Goal: Task Accomplishment & Management: Use online tool/utility

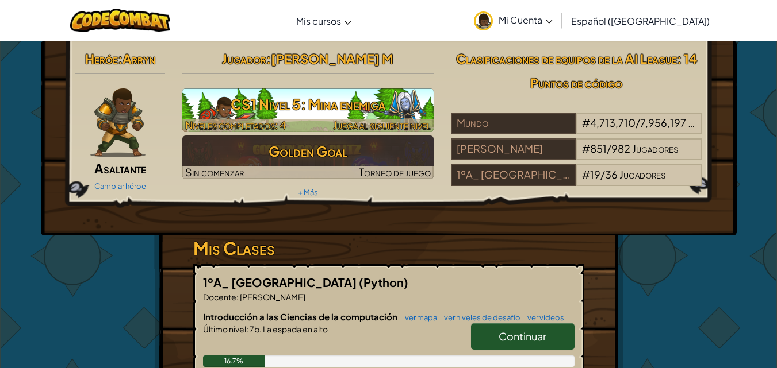
click at [334, 98] on h3 "CS1 Nivel 5: Mina enemiga" at bounding box center [307, 104] width 251 height 26
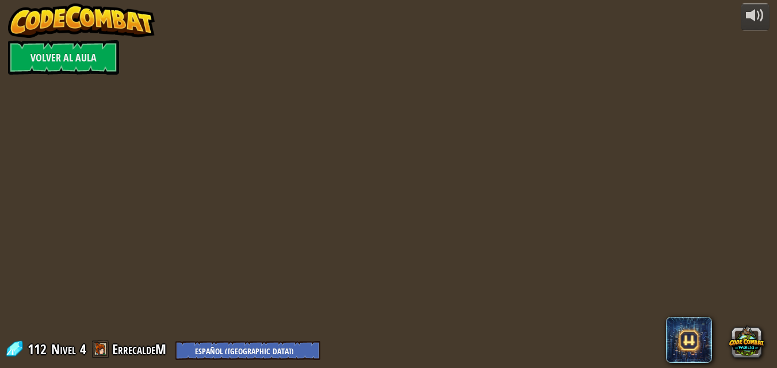
select select "es-419"
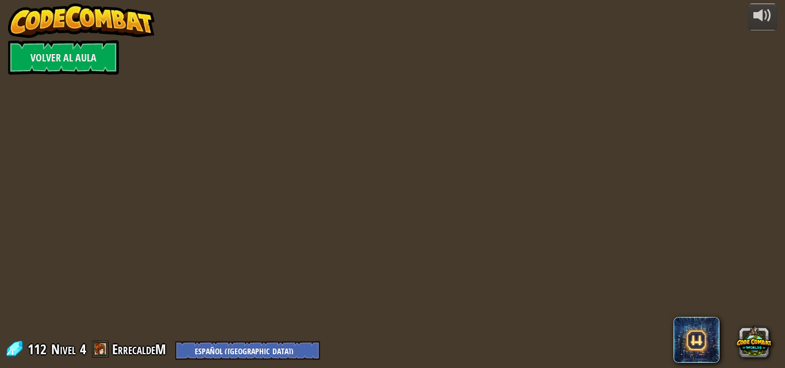
select select "es-419"
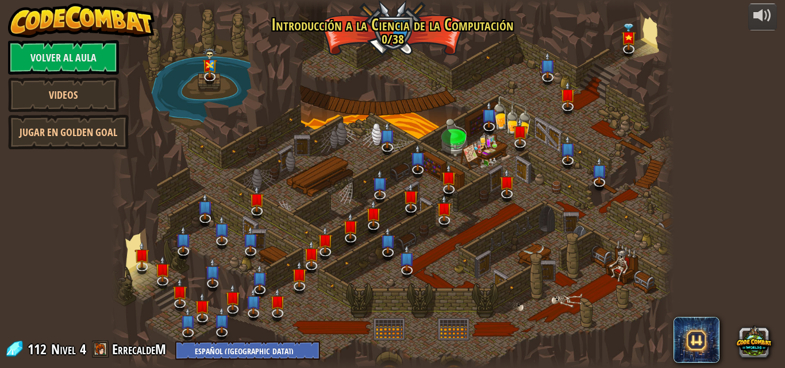
select select "es-419"
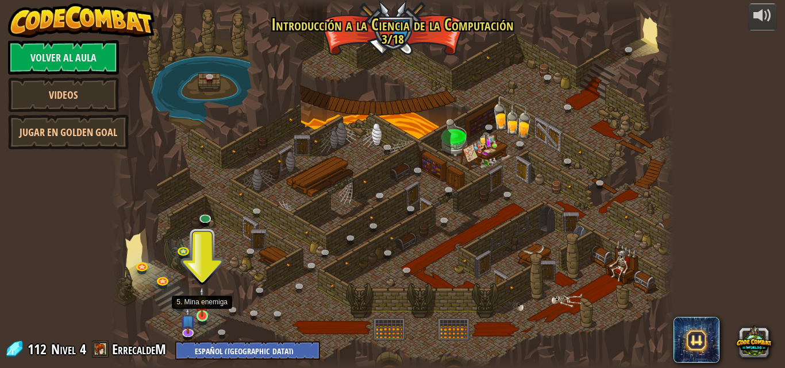
click at [201, 316] on img at bounding box center [201, 302] width 13 height 30
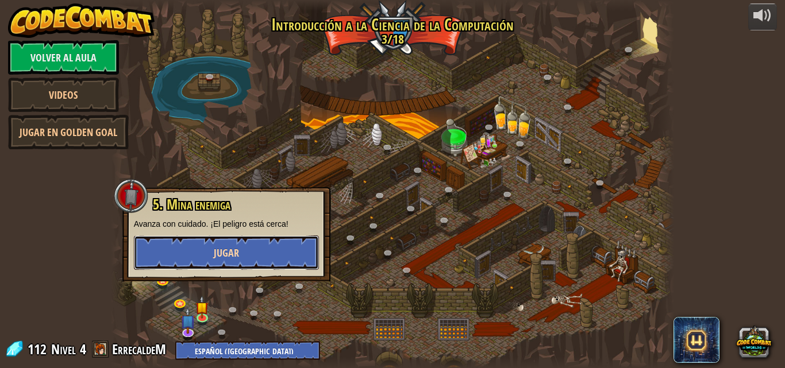
click at [223, 249] on span "Jugar" at bounding box center [226, 253] width 25 height 14
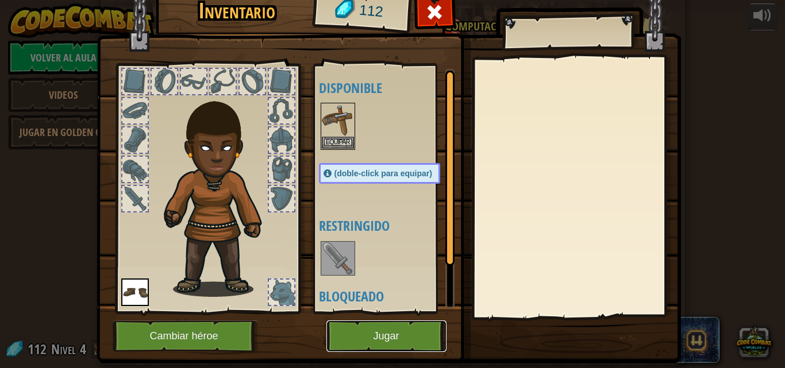
click at [356, 329] on button "Jugar" at bounding box center [386, 337] width 120 height 32
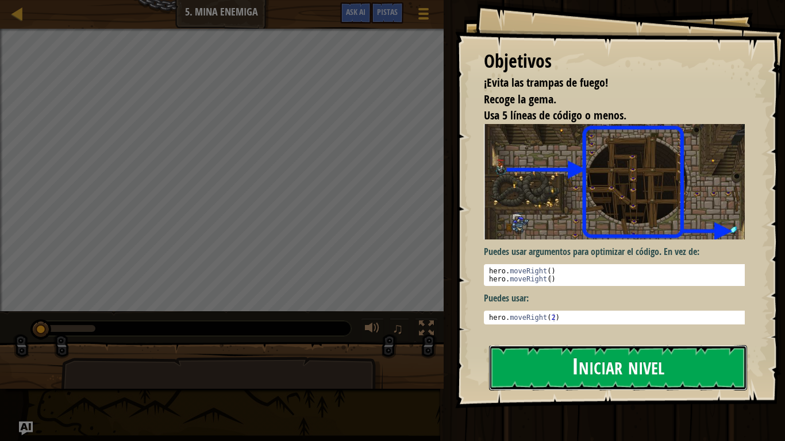
click at [617, 363] on button "Iniciar nivel" at bounding box center [618, 367] width 258 height 45
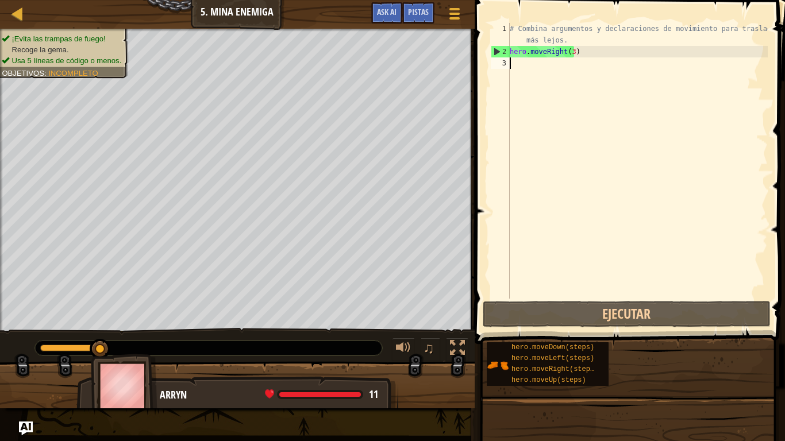
scroll to position [5, 0]
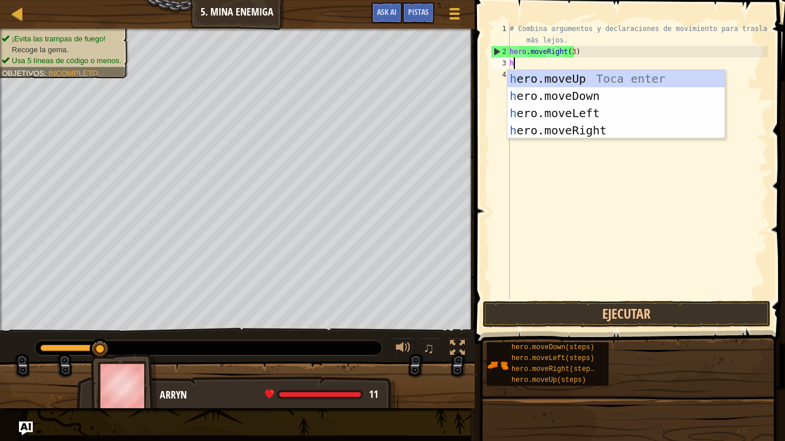
type textarea "he"
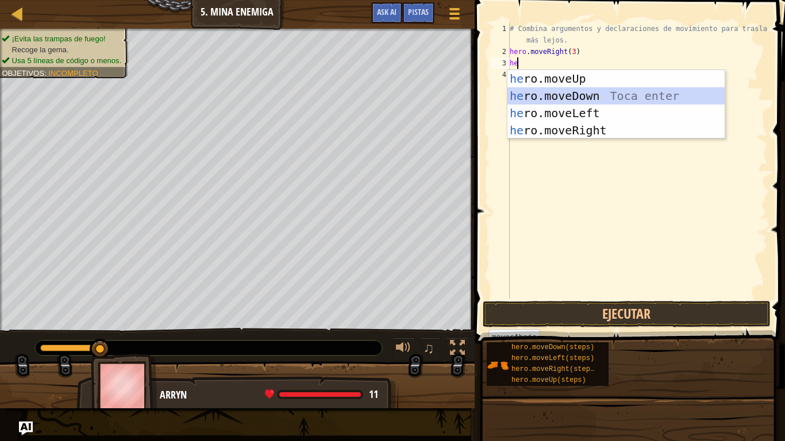
click at [539, 93] on div "he ro.moveUp Toca enter he ro.moveDown Toca enter he ro.moveLeft Toca enter he …" at bounding box center [616, 121] width 217 height 103
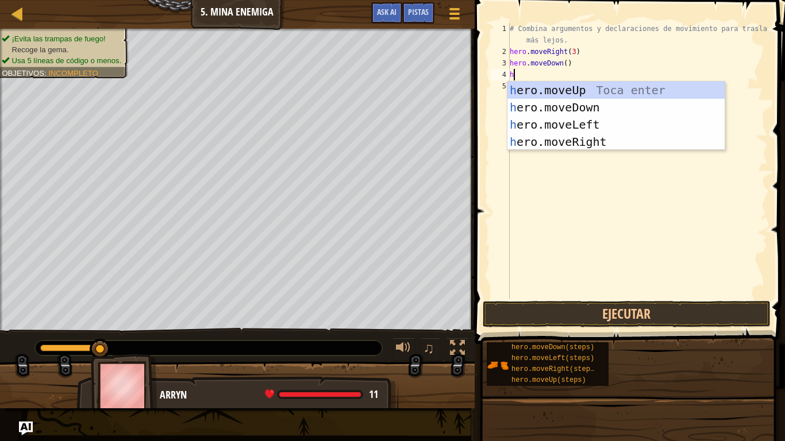
type textarea "he"
click at [586, 126] on div "he ro.moveUp Toca enter he ro.moveDown Toca enter he ro.moveLeft Toca enter he …" at bounding box center [616, 133] width 217 height 103
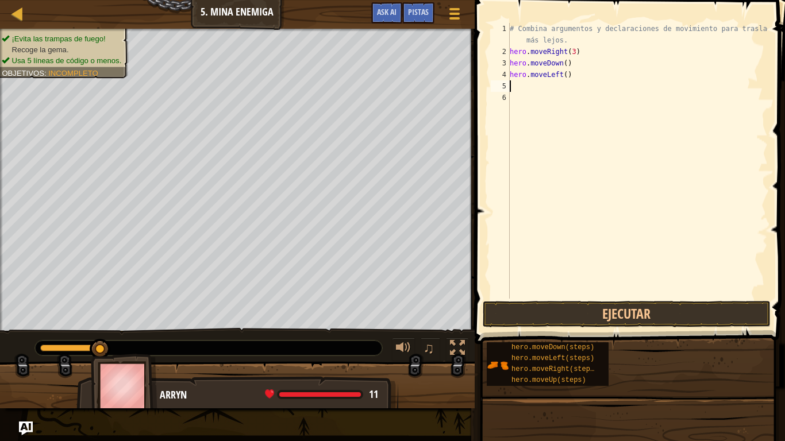
type textarea "h"
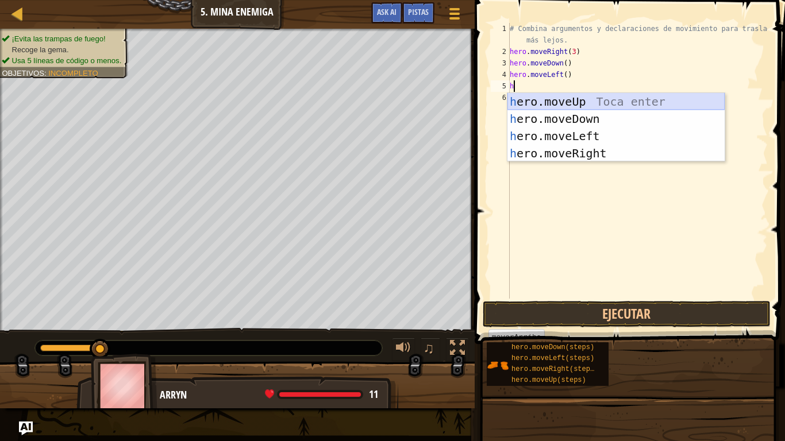
click at [543, 103] on div "h ero.moveUp Toca enter h ero.moveDown Toca enter h ero.moveLeft Toca enter h e…" at bounding box center [616, 144] width 217 height 103
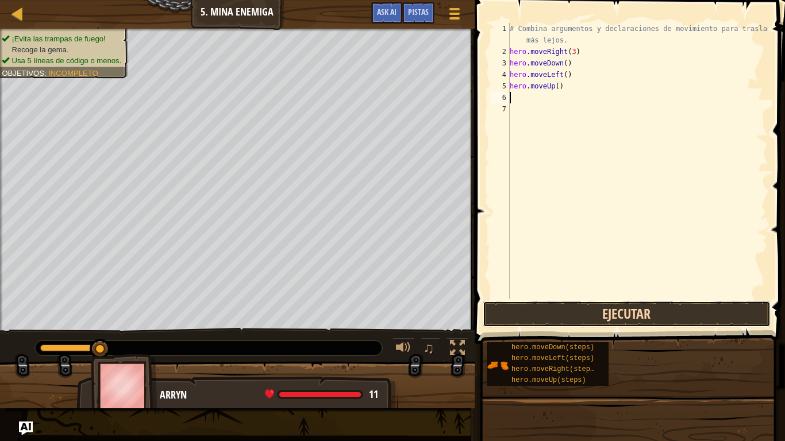
click at [512, 305] on button "Ejecutar" at bounding box center [627, 314] width 288 height 26
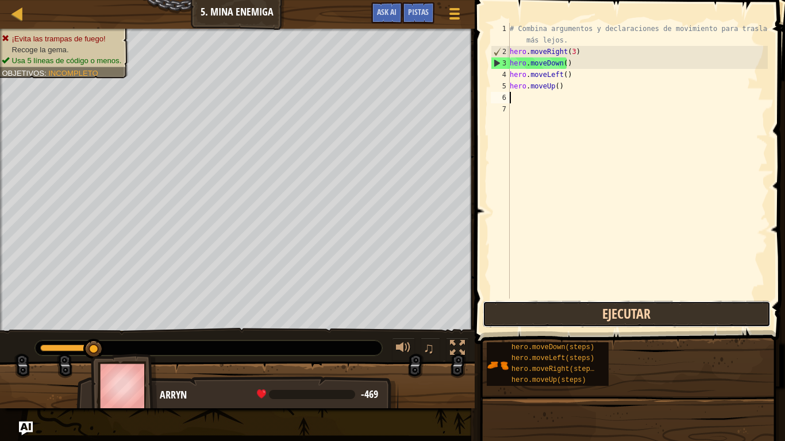
click at [529, 313] on button "Ejecutar" at bounding box center [627, 314] width 288 height 26
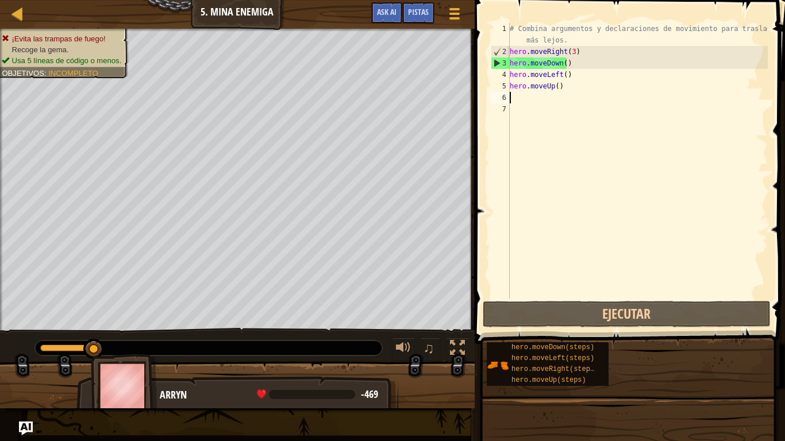
click at [568, 68] on div "# Combina argumentos y declaraciones de movimiento para trasladarte más lejos. …" at bounding box center [638, 178] width 260 height 310
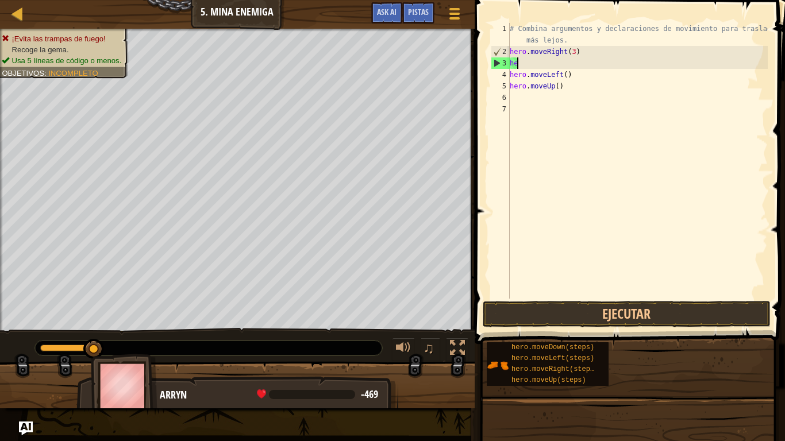
type textarea "h"
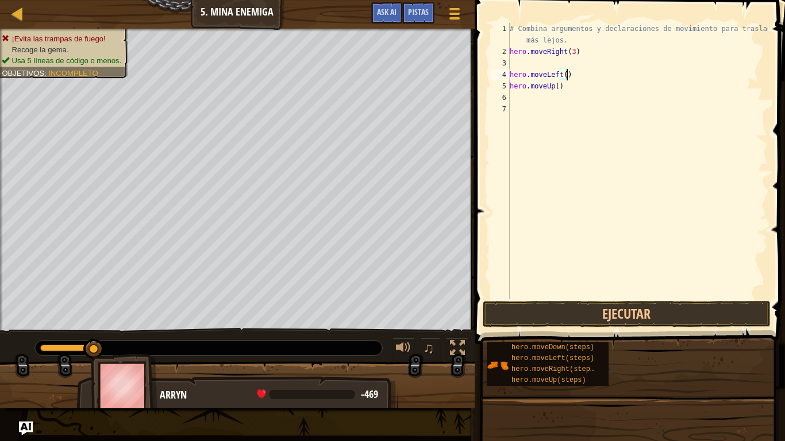
click at [571, 71] on div "# Combina argumentos y declaraciones de movimiento para trasladarte más lejos. …" at bounding box center [638, 178] width 260 height 310
type textarea "h"
type textarea "hero.moveRigh"
click at [569, 73] on div "# Combina argumentos y declaraciones de movimiento para trasladarte más lejos. …" at bounding box center [638, 178] width 260 height 310
click at [567, 70] on div "# Combina argumentos y declaraciones de movimiento para trasladarte más lejos. …" at bounding box center [638, 178] width 260 height 310
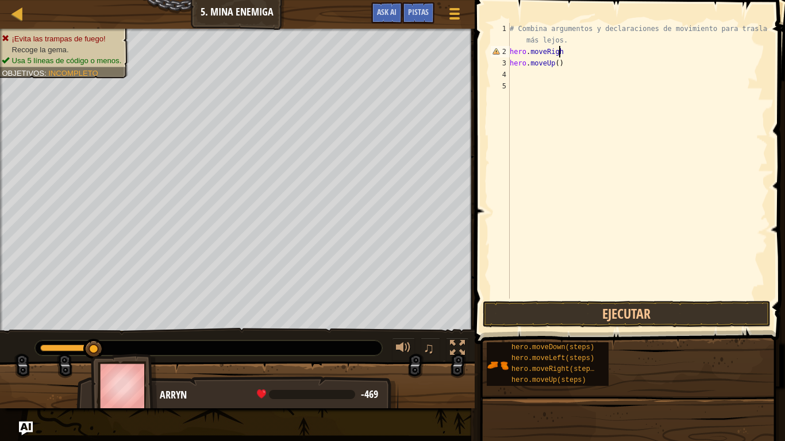
click at [572, 54] on div "# Combina argumentos y declaraciones de movimiento para trasladarte más lejos. …" at bounding box center [638, 178] width 260 height 310
type textarea "h"
click at [574, 70] on div "# Combina argumentos y declaraciones de movimiento para trasladarte más lejos. …" at bounding box center [638, 178] width 260 height 310
click at [574, 56] on div "# Combina argumentos y declaraciones de movimiento para trasladarte más lejos. …" at bounding box center [638, 178] width 260 height 310
click at [572, 64] on div "# Combina argumentos y declaraciones de movimiento para trasladarte más lejos. …" at bounding box center [638, 178] width 260 height 310
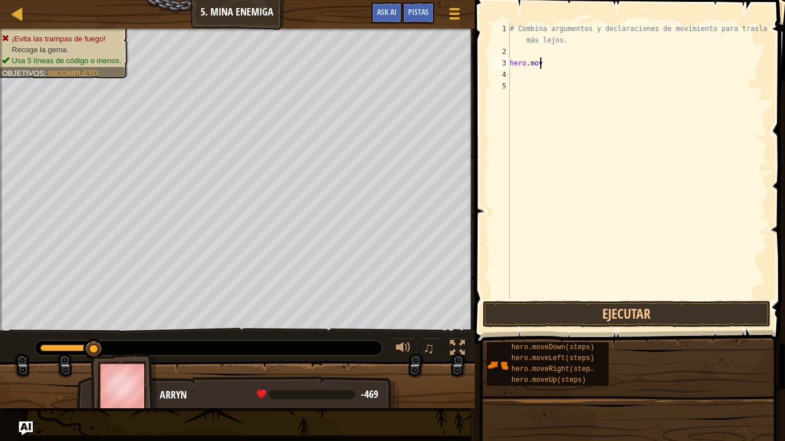
type textarea "h"
type textarea "# Combina argumentos y declaraciones de [PERSON_NAME]"
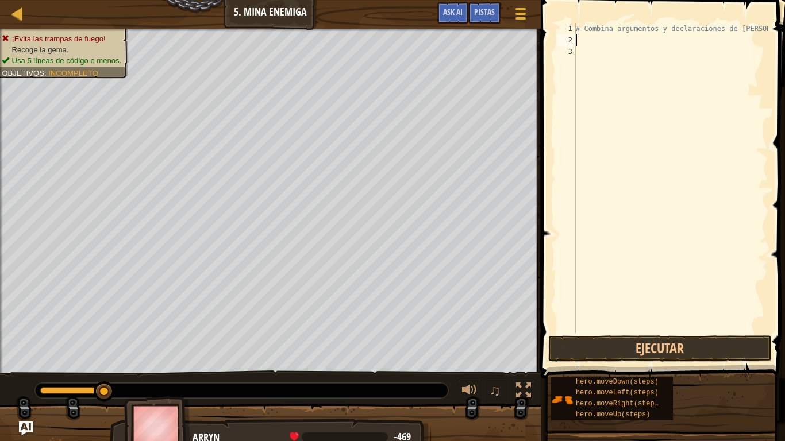
click at [587, 38] on div "# Combina argumentos y declaraciones de [PERSON_NAME]" at bounding box center [671, 189] width 194 height 333
click at [719, 348] on button "Ejecutar" at bounding box center [660, 349] width 224 height 26
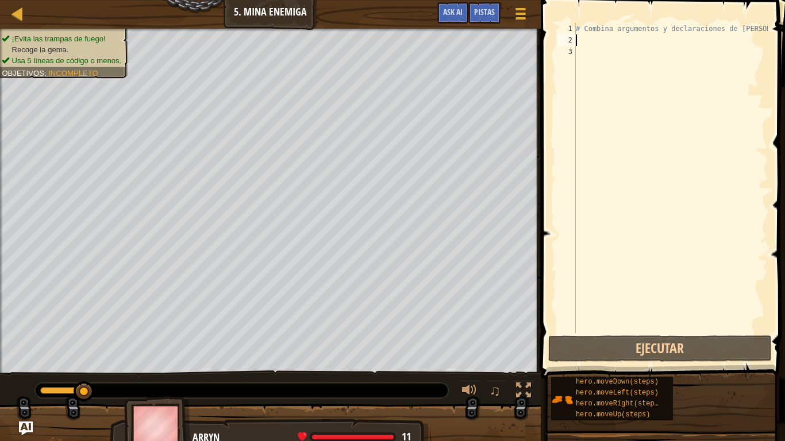
type textarea "h"
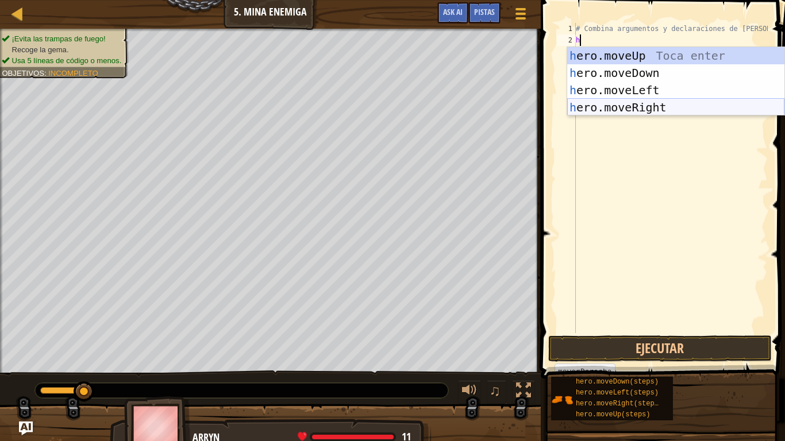
click at [684, 109] on div "h ero.moveUp Toca enter h ero.moveDown Toca enter h ero.moveLeft Toca enter h e…" at bounding box center [675, 98] width 217 height 103
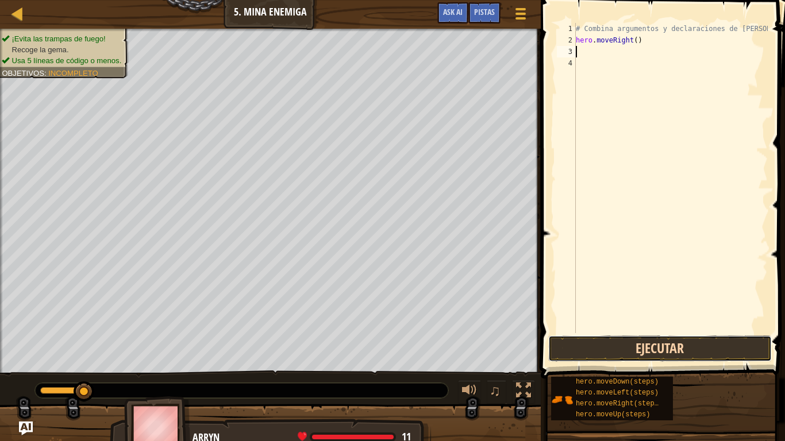
click at [573, 362] on button "Ejecutar" at bounding box center [660, 349] width 224 height 26
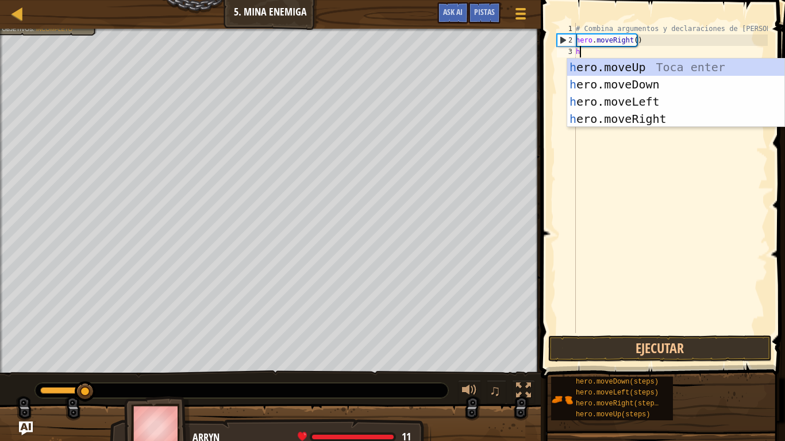
type textarea "he"
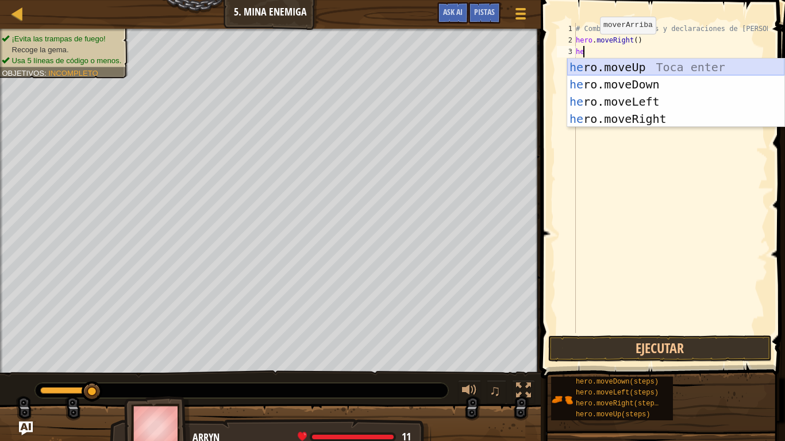
click at [621, 64] on div "he ro.moveUp Toca enter he ro.moveDown Toca enter he ro.moveLeft Toca enter he …" at bounding box center [675, 110] width 217 height 103
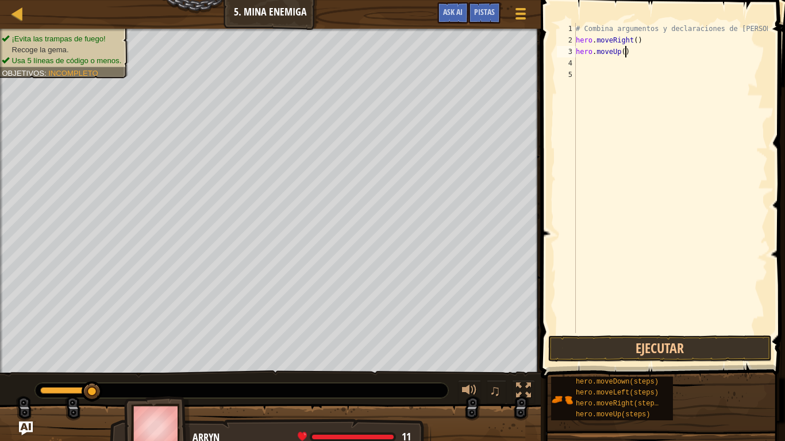
click at [637, 54] on div "# Combina argumentos y declaraciones de movi hero . moveRight ( ) hero . moveUp…" at bounding box center [671, 189] width 194 height 333
type textarea "h"
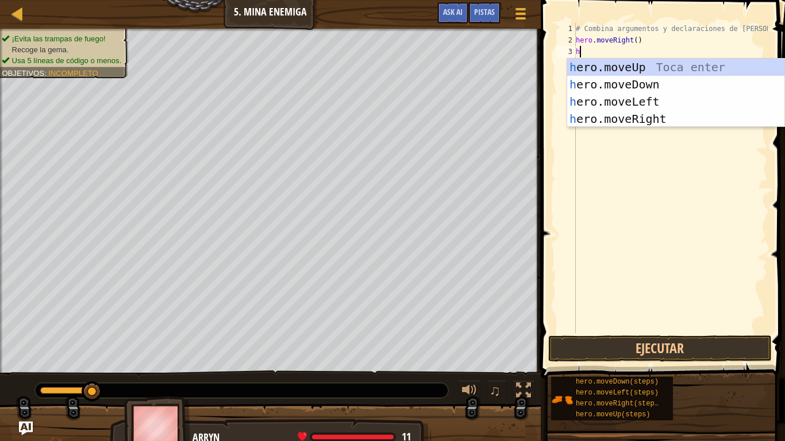
type textarea "h"
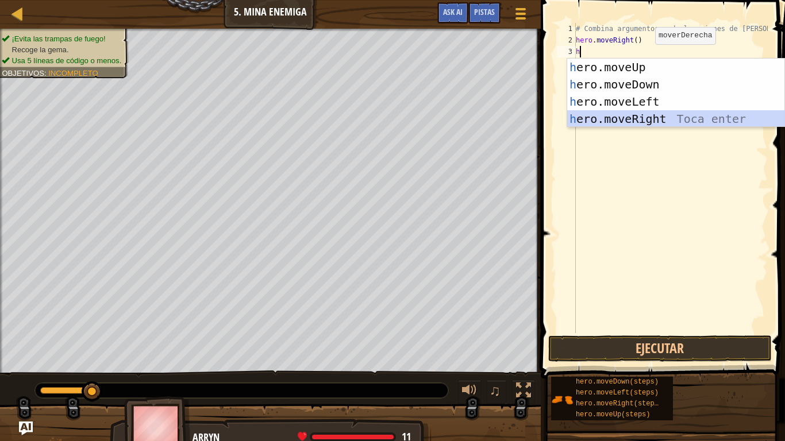
click at [655, 121] on div "h ero.moveUp Toca enter h ero.moveDown Toca enter h ero.moveLeft Toca enter h e…" at bounding box center [675, 110] width 217 height 103
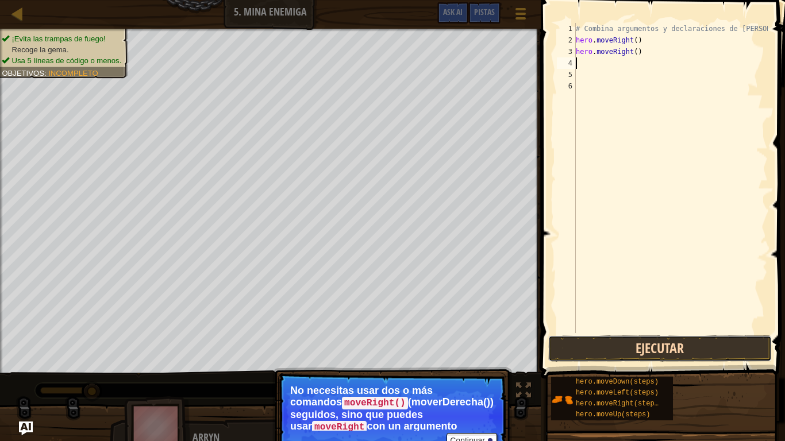
click at [631, 349] on button "Ejecutar" at bounding box center [660, 349] width 224 height 26
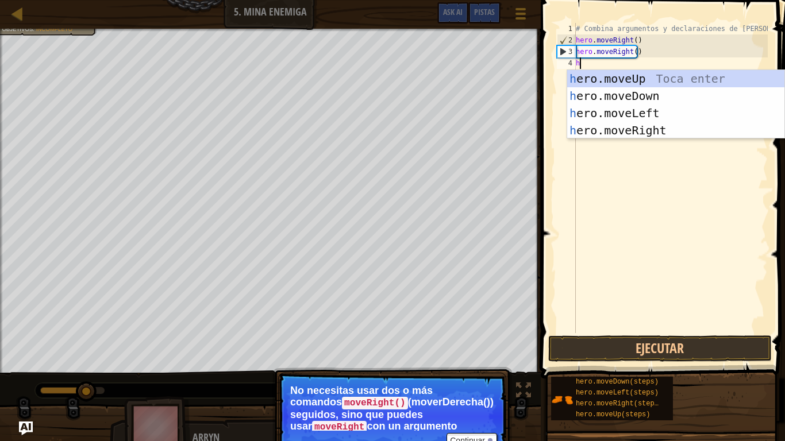
type textarea "he"
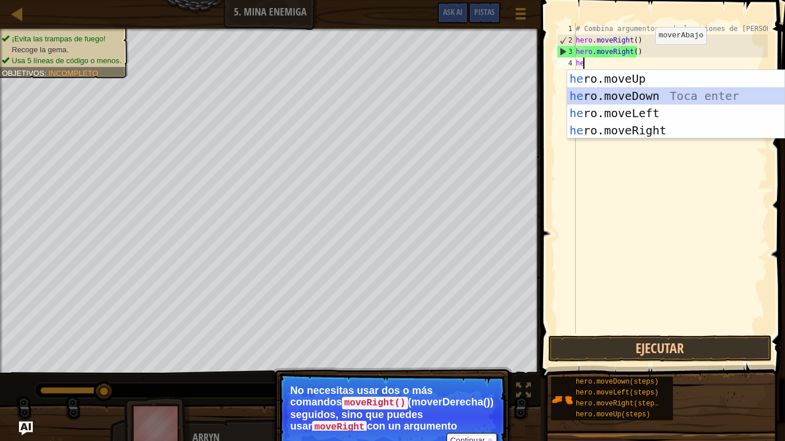
click at [651, 95] on div "he ro.moveUp Toca enter he ro.moveDown Toca enter he ro.moveLeft Toca enter he …" at bounding box center [675, 121] width 217 height 103
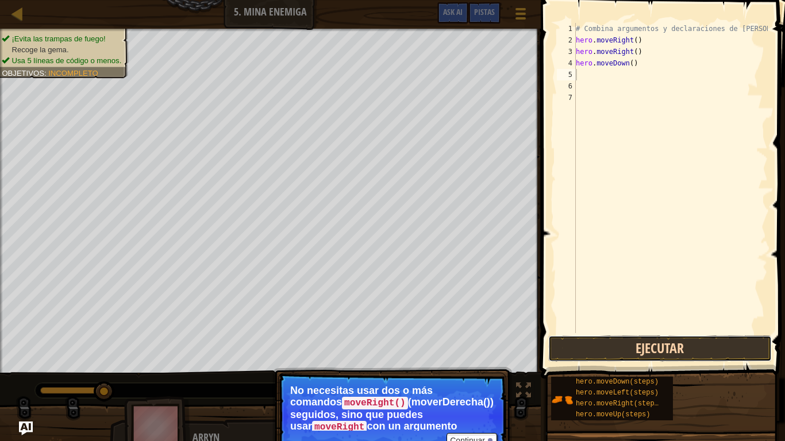
click at [570, 344] on button "Ejecutar" at bounding box center [660, 349] width 224 height 26
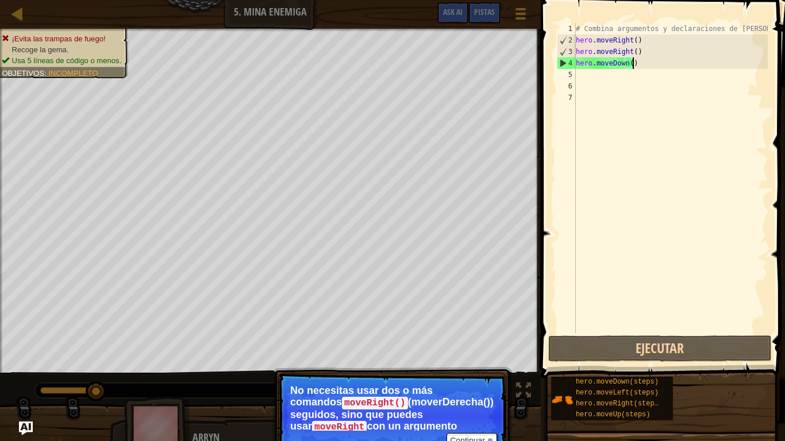
click at [635, 63] on div "# Combina argumentos y declaraciones de movi hero . moveRight ( ) hero . moveRi…" at bounding box center [671, 189] width 194 height 333
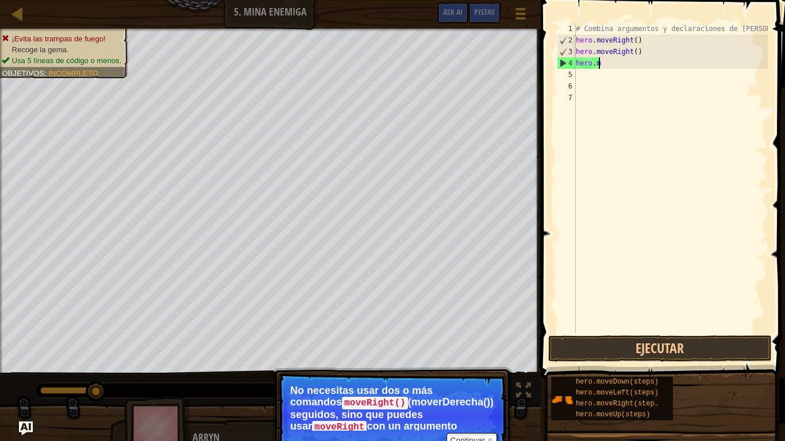
type textarea "h"
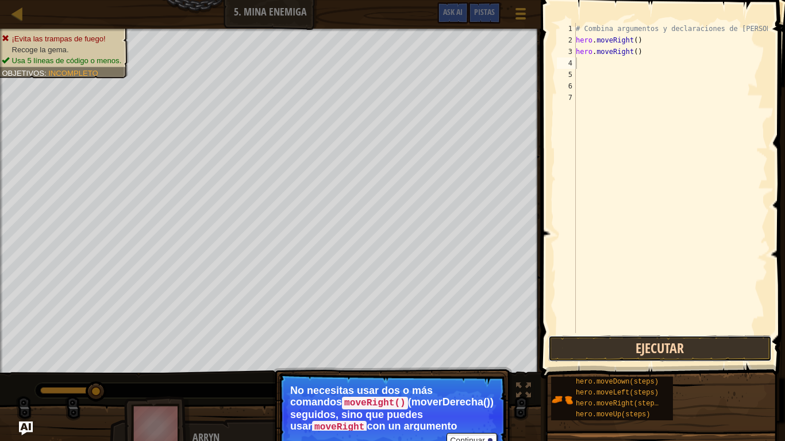
click at [711, 354] on button "Ejecutar" at bounding box center [660, 349] width 224 height 26
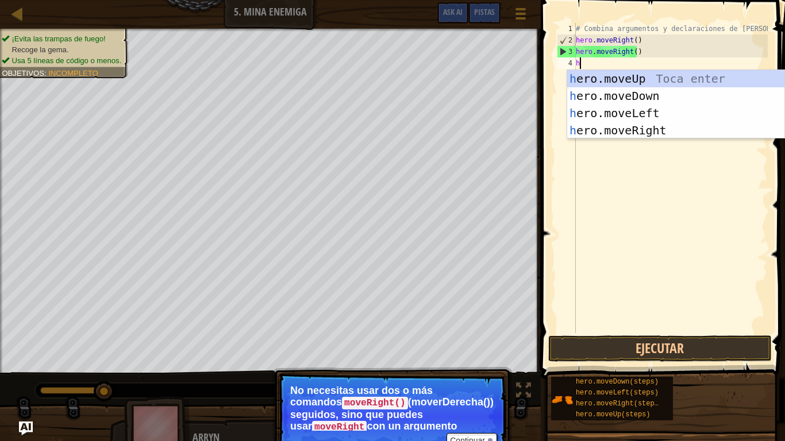
type textarea "he"
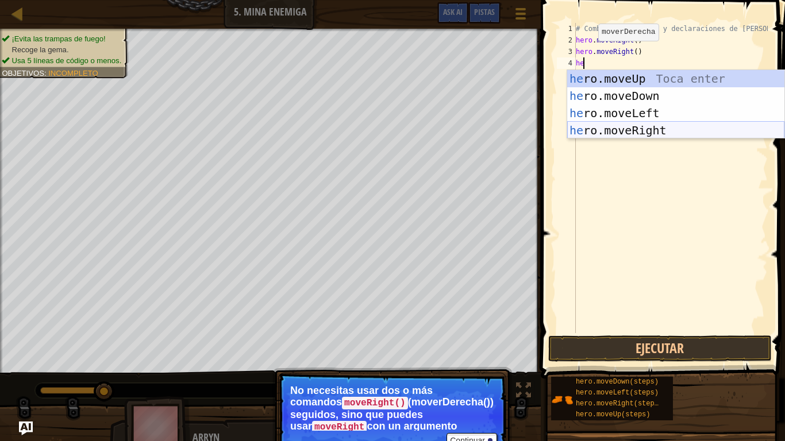
click at [636, 130] on div "he ro.moveUp Toca enter he ro.moveDown Toca enter he ro.moveLeft Toca enter he …" at bounding box center [675, 121] width 217 height 103
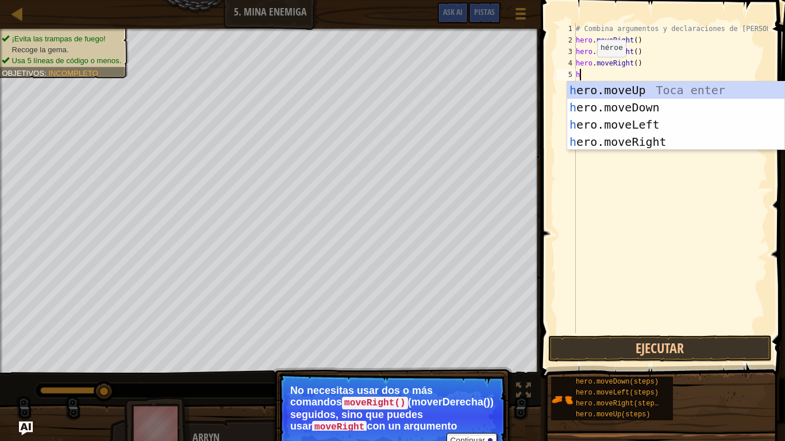
type textarea "he"
click at [722, 89] on div "he ro.moveUp Toca enter he ro.moveDown Toca enter he ro.moveLeft Toca enter he …" at bounding box center [675, 133] width 217 height 103
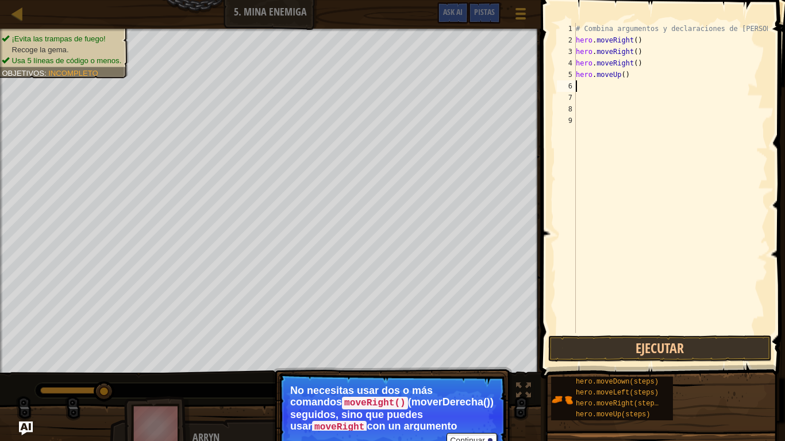
type textarea "h"
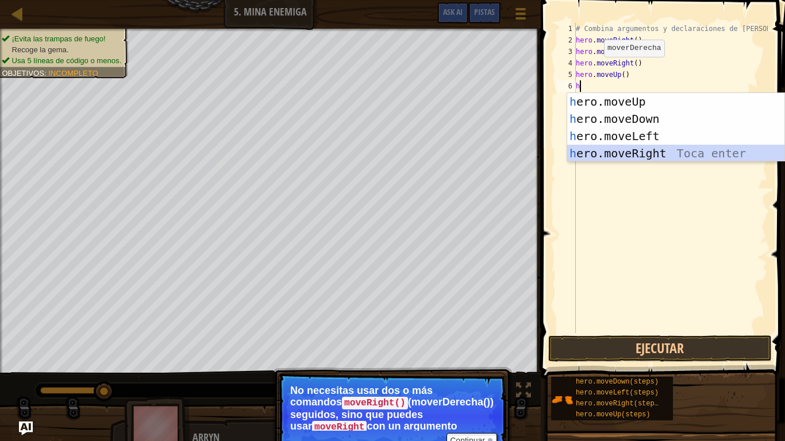
click at [616, 151] on div "h ero.moveUp Toca enter h ero.moveDown Toca enter h ero.moveLeft Toca enter h e…" at bounding box center [675, 144] width 217 height 103
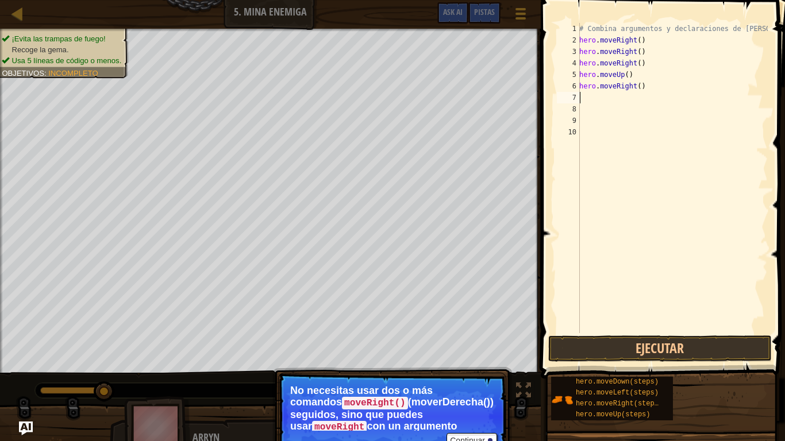
type textarea "h"
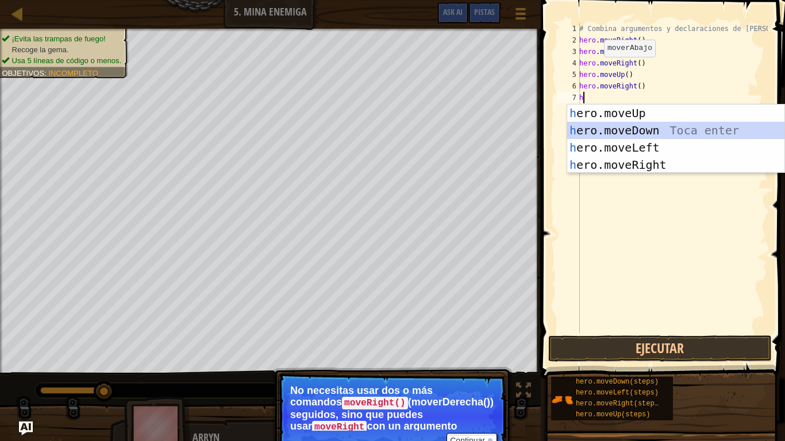
click at [616, 129] on div "h ero.moveUp Toca enter h ero.moveDown Toca enter h ero.moveLeft Toca enter h e…" at bounding box center [675, 156] width 217 height 103
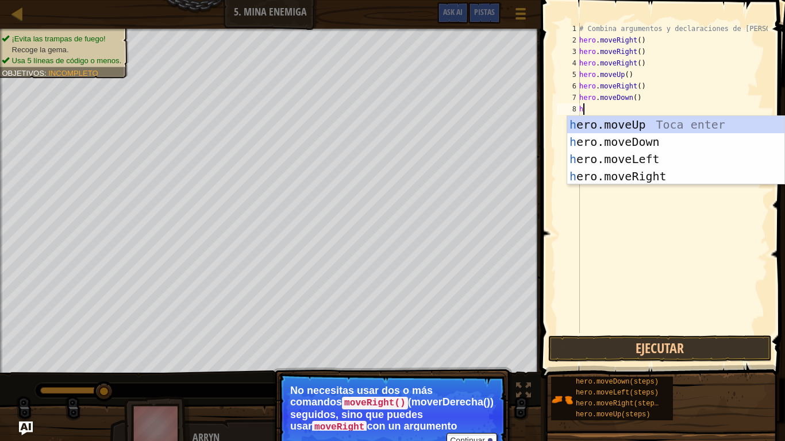
type textarea "he"
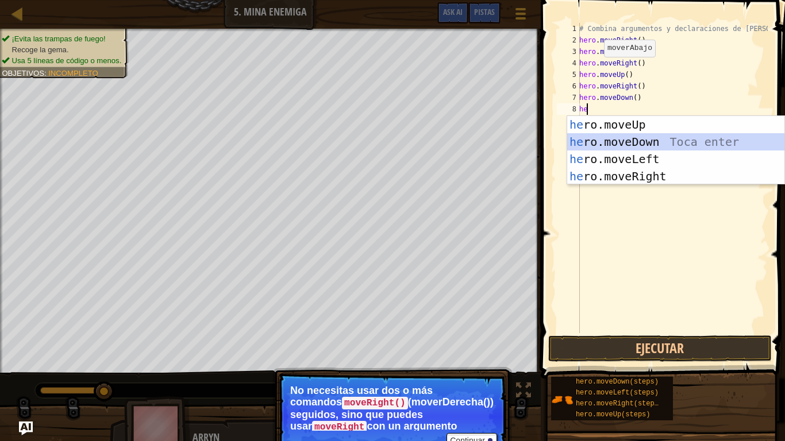
click at [579, 135] on div "he ro.moveUp Toca enter he ro.moveDown Toca enter he ro.moveLeft Toca enter he …" at bounding box center [675, 167] width 217 height 103
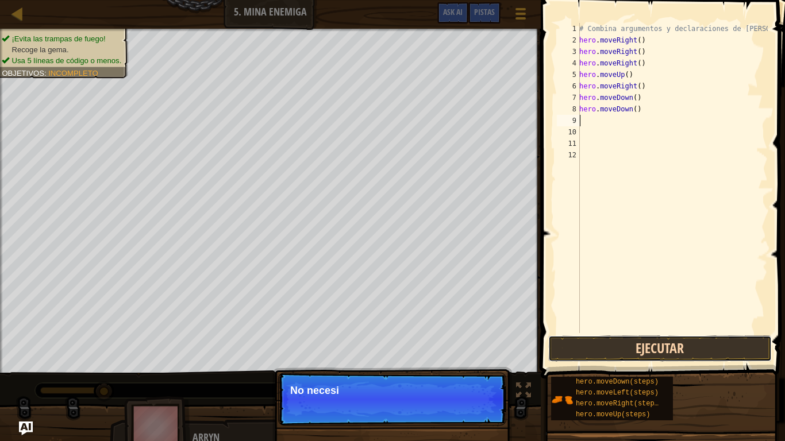
click at [622, 347] on button "Ejecutar" at bounding box center [660, 349] width 224 height 26
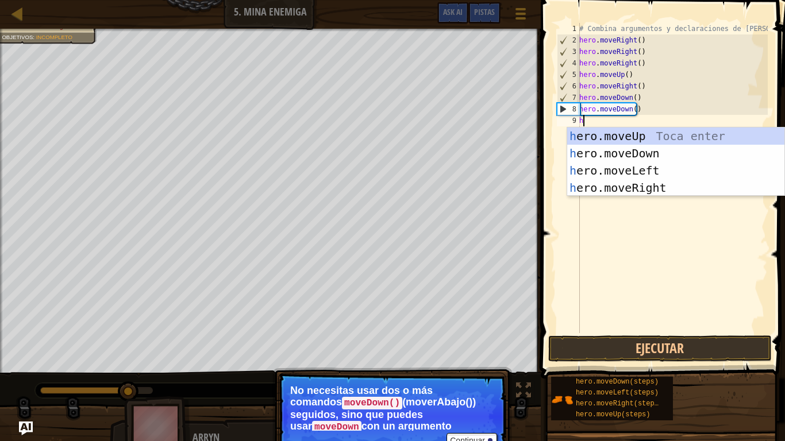
type textarea "he"
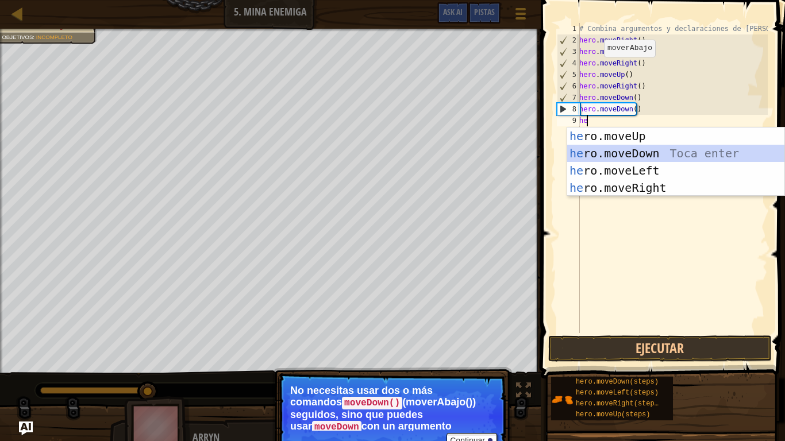
click at [650, 151] on div "he ro.moveUp Toca enter he ro.moveDown Toca enter he ro.moveLeft Toca enter he …" at bounding box center [675, 179] width 217 height 103
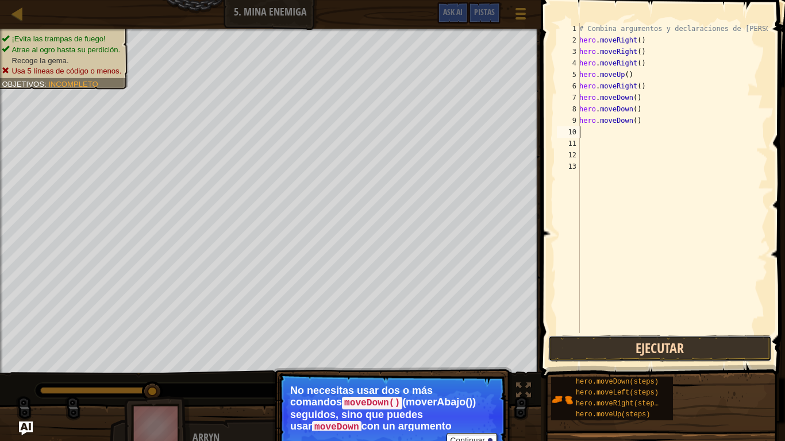
click at [582, 345] on button "Ejecutar" at bounding box center [660, 349] width 224 height 26
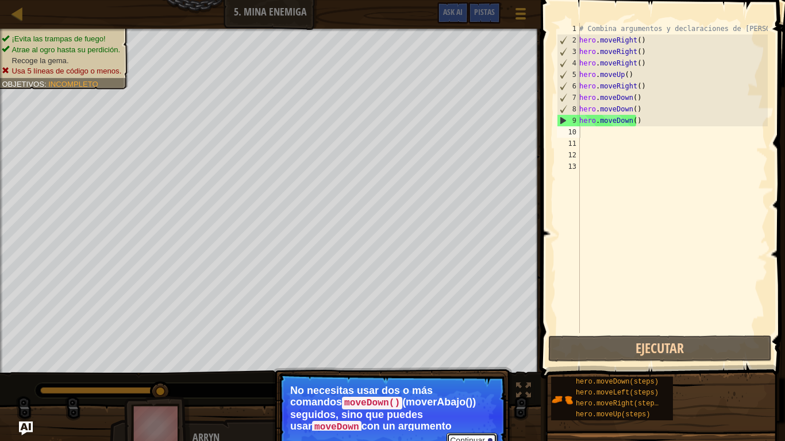
click at [484, 368] on button "Continuar" at bounding box center [472, 440] width 51 height 15
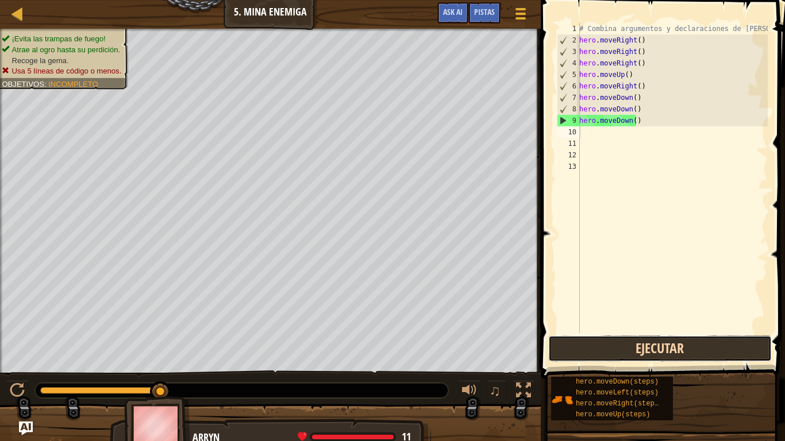
click at [591, 346] on button "Ejecutar" at bounding box center [660, 349] width 224 height 26
click at [571, 338] on button "Ejecutar" at bounding box center [660, 349] width 224 height 26
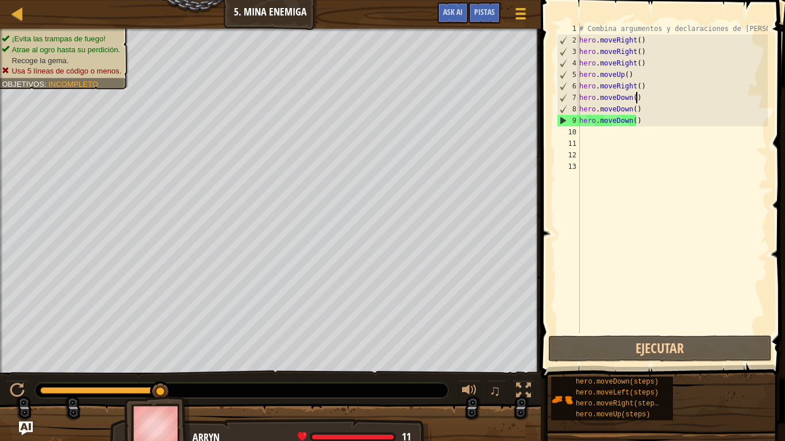
click at [644, 94] on div "# Combina argumentos y declaraciones de movi hero . moveRight ( ) hero . moveRi…" at bounding box center [672, 189] width 191 height 333
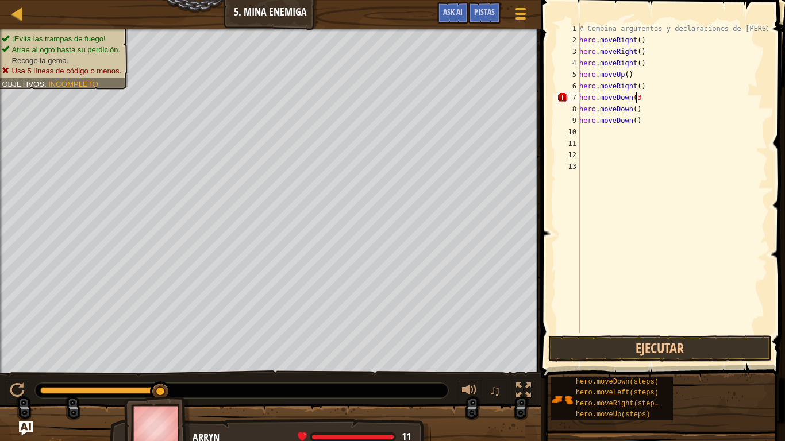
scroll to position [5, 4]
click at [644, 122] on div "# Combina argumentos y declaraciones de movi hero . moveRight ( ) hero . moveRi…" at bounding box center [672, 189] width 191 height 333
type textarea "h"
click at [645, 108] on div "# Combina argumentos y declaraciones de movi hero . moveRight ( ) hero . moveRi…" at bounding box center [672, 189] width 191 height 333
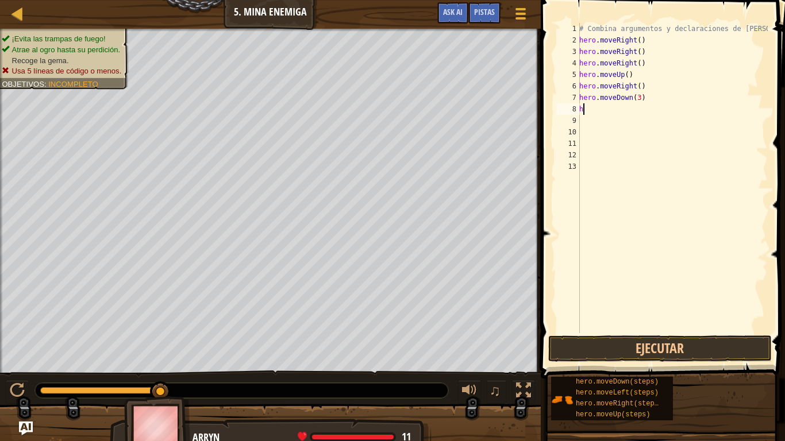
click at [647, 40] on div "# Combina argumentos y declaraciones de movi hero . moveRight ( ) hero . moveRi…" at bounding box center [672, 189] width 191 height 333
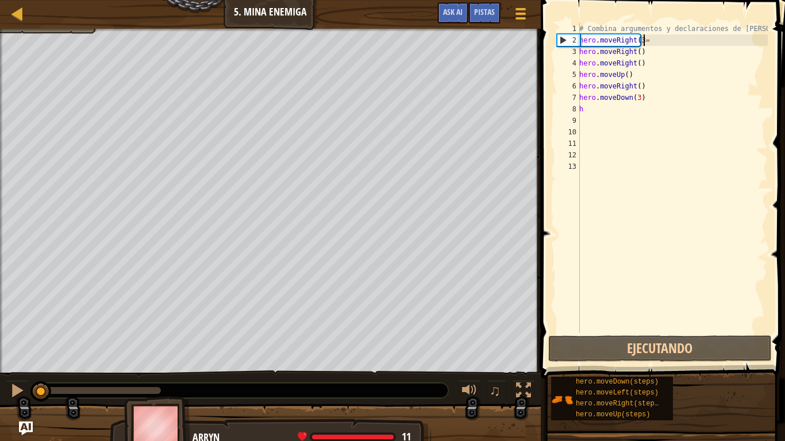
scroll to position [5, 5]
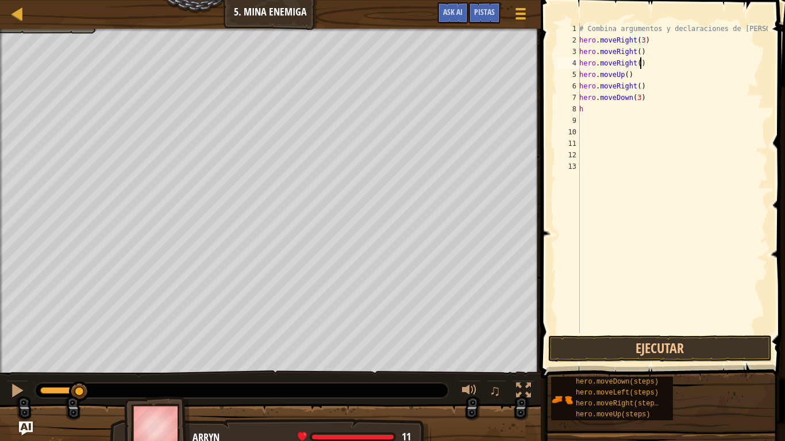
click at [653, 64] on div "# Combina argumentos y declaraciones de movi hero . moveRight ( 3 ) hero . move…" at bounding box center [672, 189] width 191 height 333
type textarea "h"
click at [650, 52] on div "# Combina argumentos y declaraciones de movi hero . moveRight ( 3 ) hero . move…" at bounding box center [672, 189] width 191 height 333
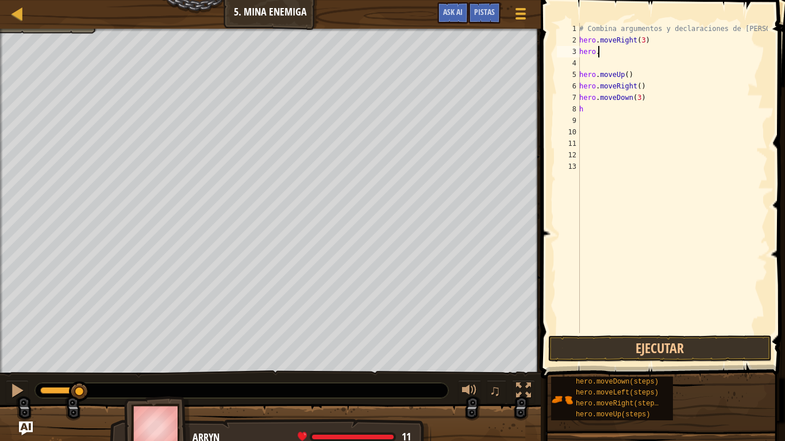
type textarea "h"
click at [598, 349] on button "Ejecutar" at bounding box center [660, 349] width 224 height 26
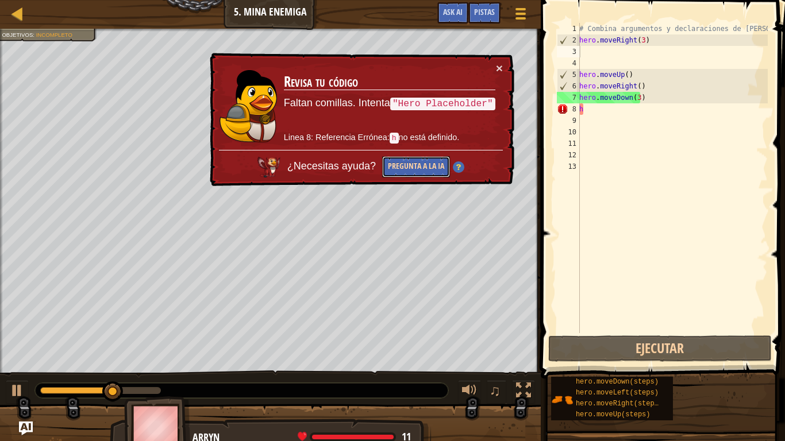
click at [429, 166] on button "Pregunta a la IA" at bounding box center [416, 166] width 68 height 21
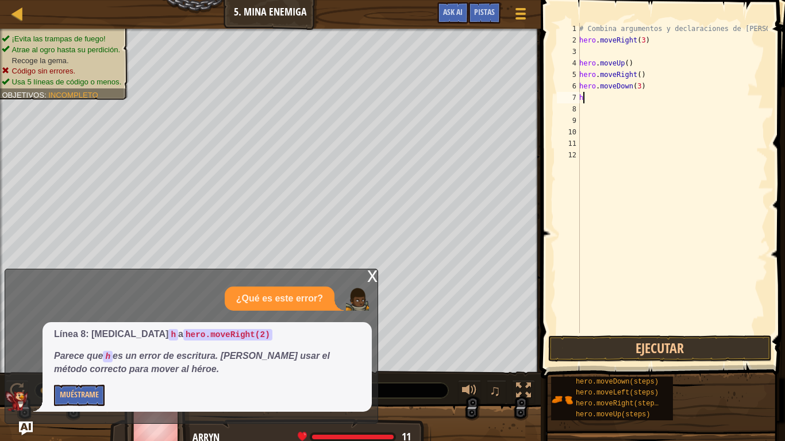
click at [600, 99] on div "# Combina argumentos y declaraciones de movi hero . moveRight ( 3 ) hero . move…" at bounding box center [672, 189] width 191 height 333
type textarea "h"
click at [586, 56] on div "# Combina argumentos y declaraciones de movi hero . moveRight ( 3 ) hero . move…" at bounding box center [672, 189] width 191 height 333
type textarea "h"
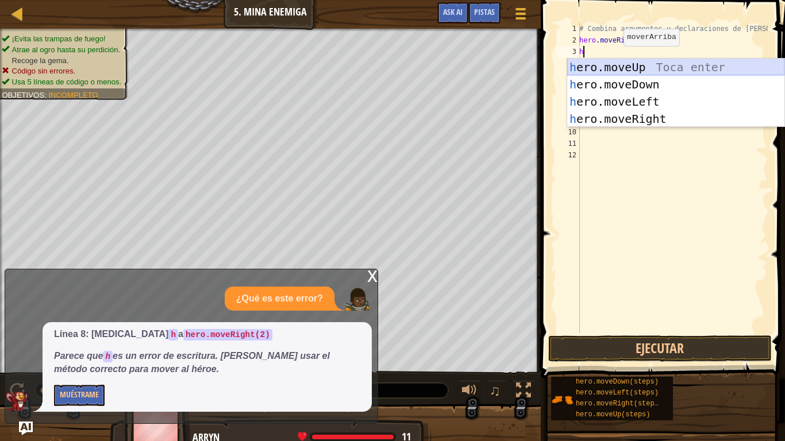
click at [621, 68] on div "h ero.moveUp Toca enter h ero.moveDown Toca enter h ero.moveLeft Toca enter h e…" at bounding box center [675, 110] width 217 height 103
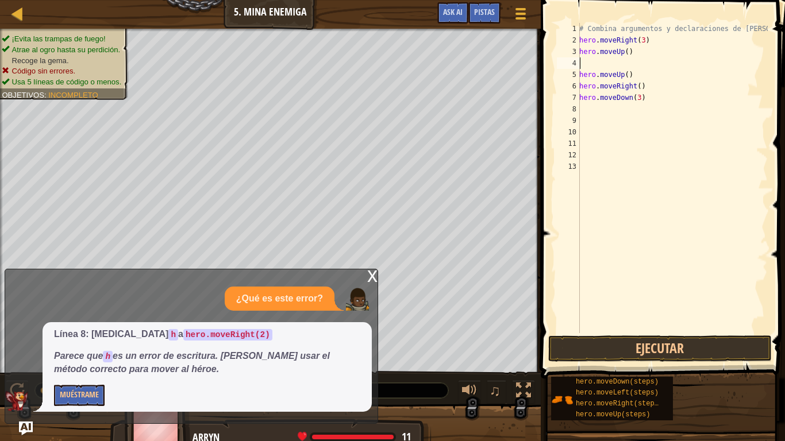
click at [637, 74] on div "# Combina argumentos y declaraciones de movi hero . moveRight ( 3 ) hero . move…" at bounding box center [672, 189] width 191 height 333
type textarea "h"
click at [589, 61] on div "# Combina argumentos y declaraciones de movi hero . moveRight ( 3 ) hero . move…" at bounding box center [672, 189] width 191 height 333
type textarea "h"
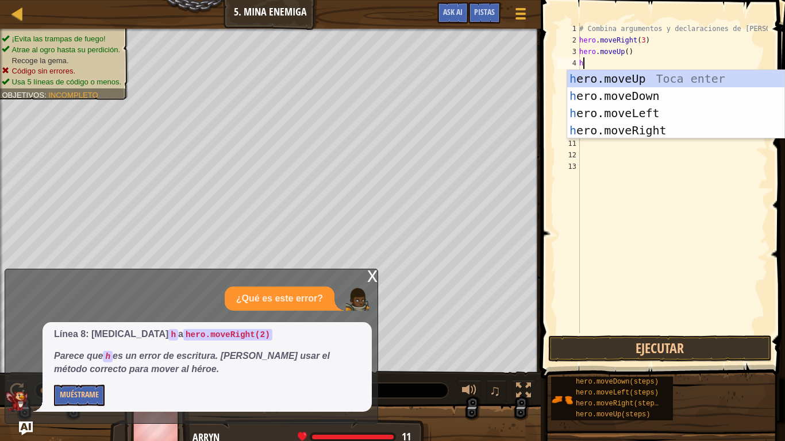
drag, startPoint x: 633, startPoint y: 226, endPoint x: 617, endPoint y: 201, distance: 30.0
click at [632, 224] on div "# Combina argumentos y declaraciones de movi hero . moveRight ( 3 ) hero . move…" at bounding box center [672, 189] width 191 height 333
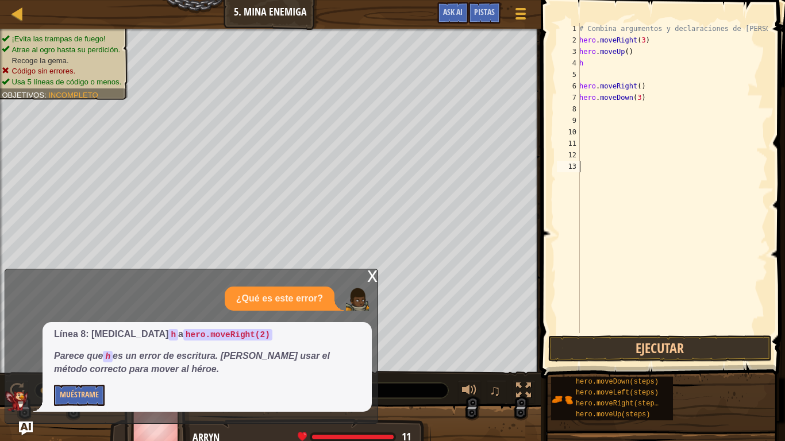
click at [603, 59] on div "# Combina argumentos y declaraciones de movi hero . moveRight ( 3 ) hero . move…" at bounding box center [672, 189] width 191 height 333
type textarea "h"
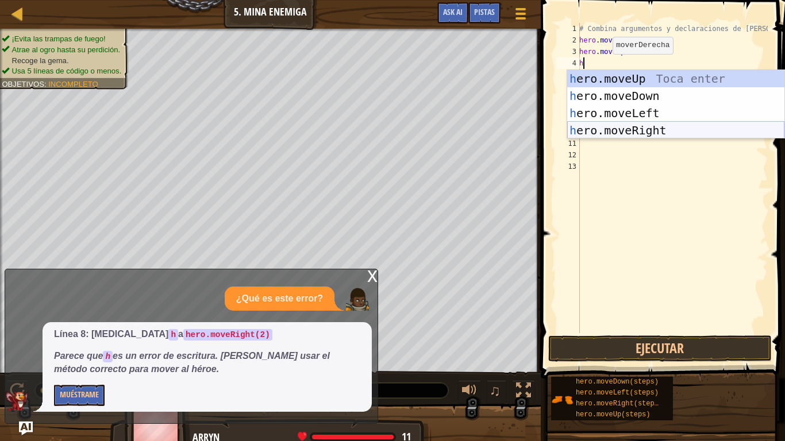
click at [648, 128] on div "h ero.moveUp Toca enter h ero.moveDown Toca enter h ero.moveLeft Toca enter h e…" at bounding box center [675, 121] width 217 height 103
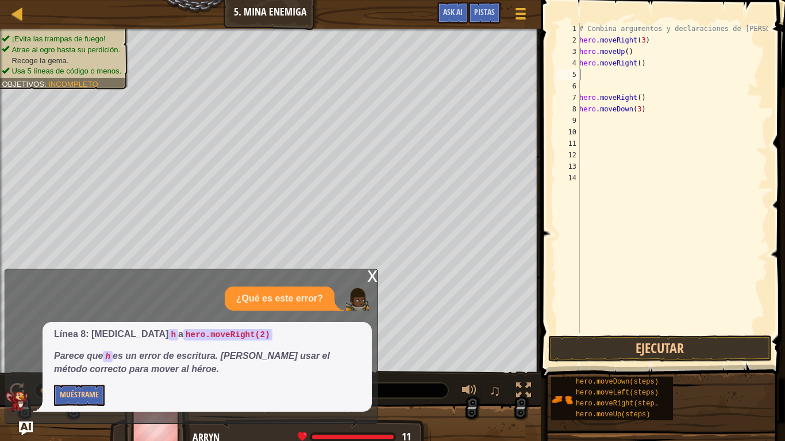
type textarea "h"
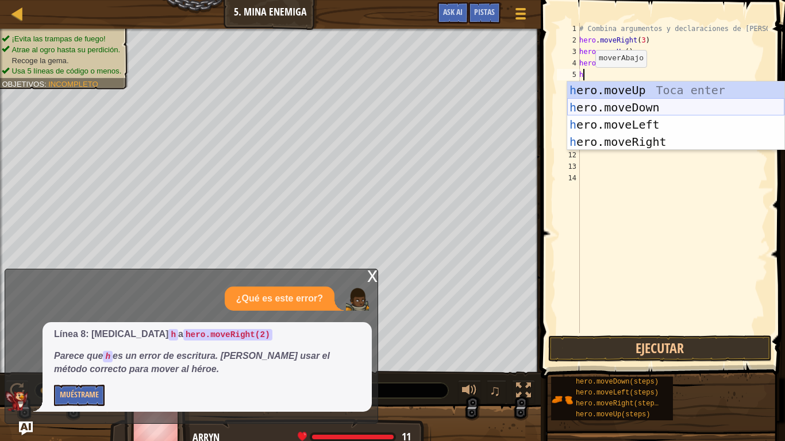
click at [658, 107] on div "h ero.moveUp Toca enter h ero.moveDown Toca enter h ero.moveLeft Toca enter h e…" at bounding box center [675, 133] width 217 height 103
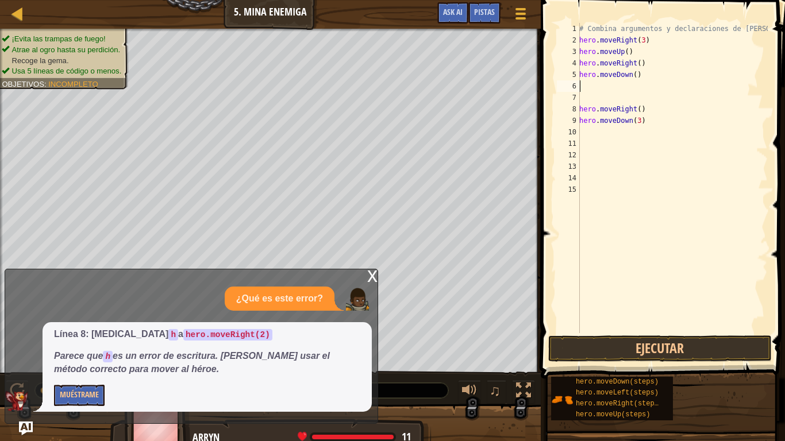
click at [662, 129] on div "# Combina argumentos y declaraciones de movi hero . moveRight ( 3 ) hero . move…" at bounding box center [672, 189] width 191 height 333
click at [648, 122] on div "# Combina argumentos y declaraciones de movi hero . moveRight ( 3 ) hero . move…" at bounding box center [672, 189] width 191 height 333
click at [638, 76] on div "# Combina argumentos y declaraciones de movi hero . moveRight ( 3 ) hero . move…" at bounding box center [672, 189] width 191 height 333
click at [662, 123] on div "# Combina argumentos y declaraciones de movi hero . moveRight ( 3 ) hero . move…" at bounding box center [672, 189] width 191 height 333
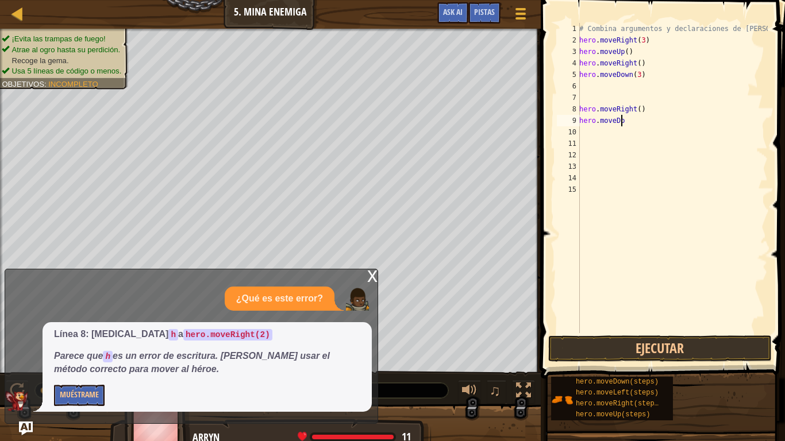
scroll to position [5, 1]
type textarea "h"
click at [653, 111] on div "# Combina argumentos y declaraciones de movi hero . moveRight ( 3 ) hero . move…" at bounding box center [672, 189] width 191 height 333
type textarea "h"
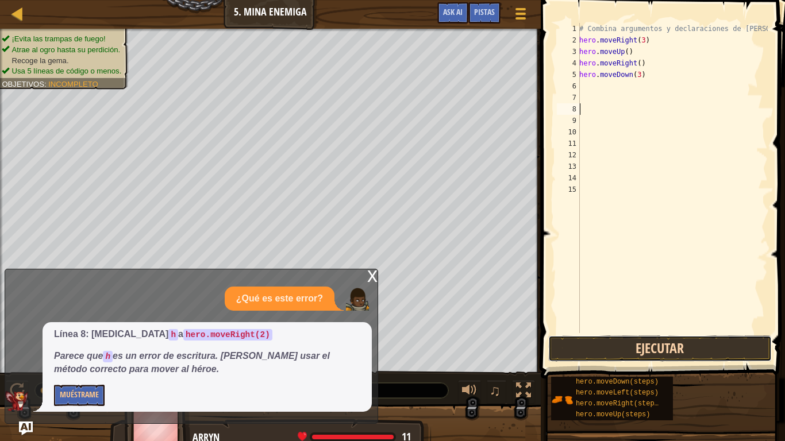
click at [644, 351] on button "Ejecutar" at bounding box center [660, 349] width 224 height 26
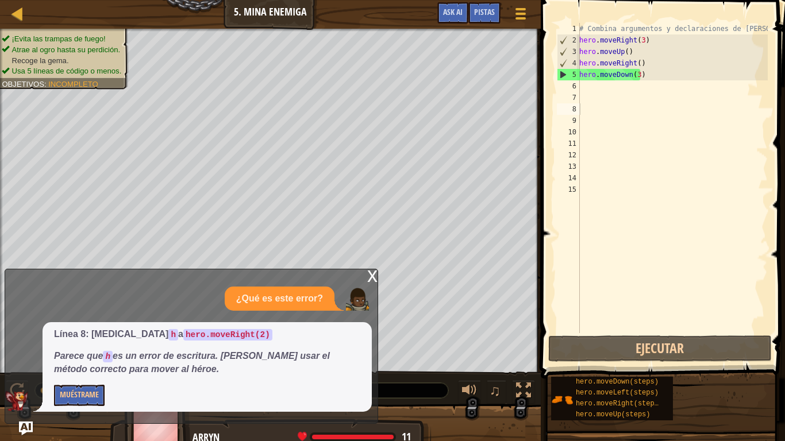
click at [364, 274] on div "x ¿Qué es este error? Línea 8: [MEDICAL_DATA] h a hero.moveRight(2) Parece que …" at bounding box center [192, 346] width 374 height 155
click at [368, 272] on div "x" at bounding box center [372, 275] width 10 height 11
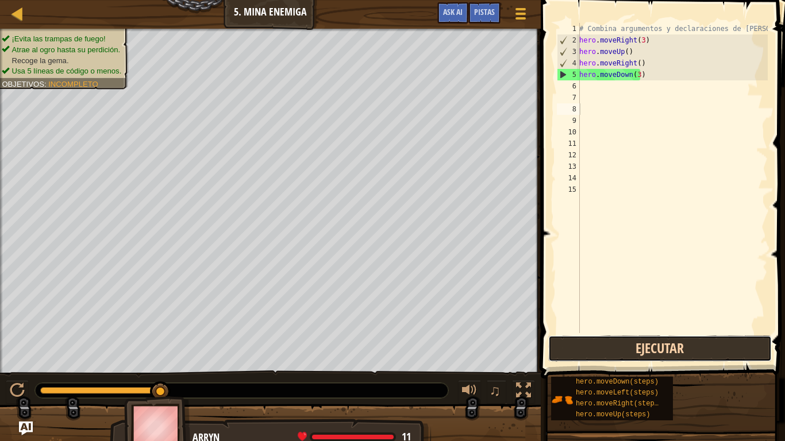
click at [668, 344] on button "Ejecutar" at bounding box center [660, 349] width 224 height 26
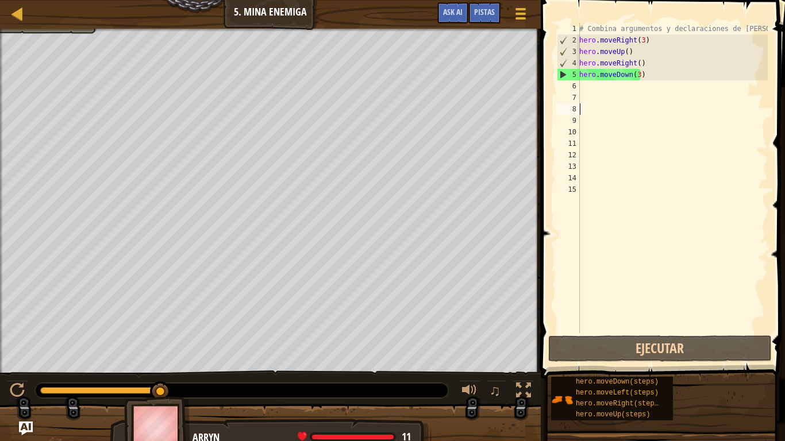
click at [583, 86] on div "# Combina argumentos y declaraciones de movi hero . moveRight ( 3 ) hero . move…" at bounding box center [672, 189] width 191 height 333
type textarea "h"
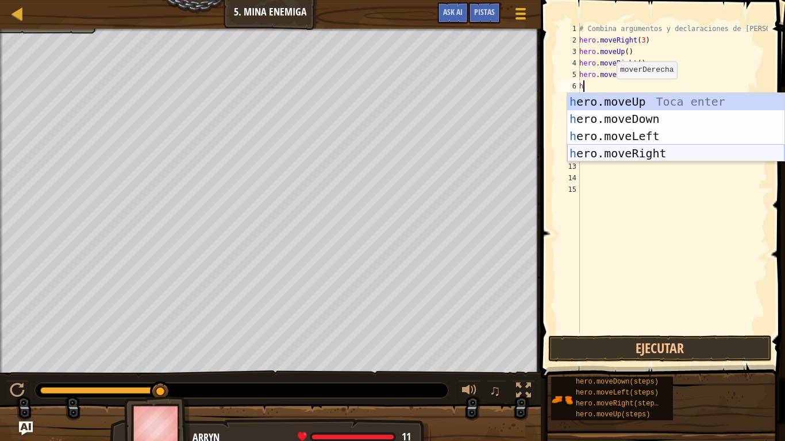
click at [624, 155] on div "h ero.moveUp Toca enter h ero.moveDown Toca enter h ero.moveLeft Toca enter h e…" at bounding box center [675, 144] width 217 height 103
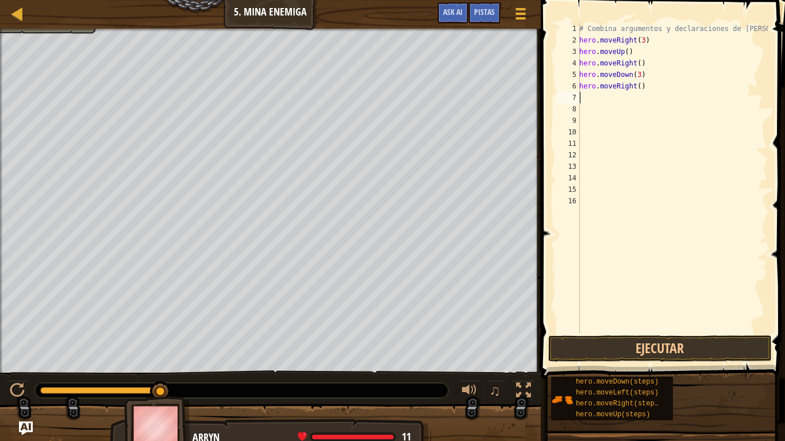
click at [651, 94] on div "# Combina argumentos y declaraciones de movi hero . moveRight ( 3 ) hero . move…" at bounding box center [672, 189] width 191 height 333
click at [651, 90] on div "# Combina argumentos y declaraciones de movi hero . moveRight ( 3 ) hero . move…" at bounding box center [672, 189] width 191 height 333
type textarea "hero.moveRight(2)"
click at [695, 345] on button "Ejecutar" at bounding box center [660, 349] width 224 height 26
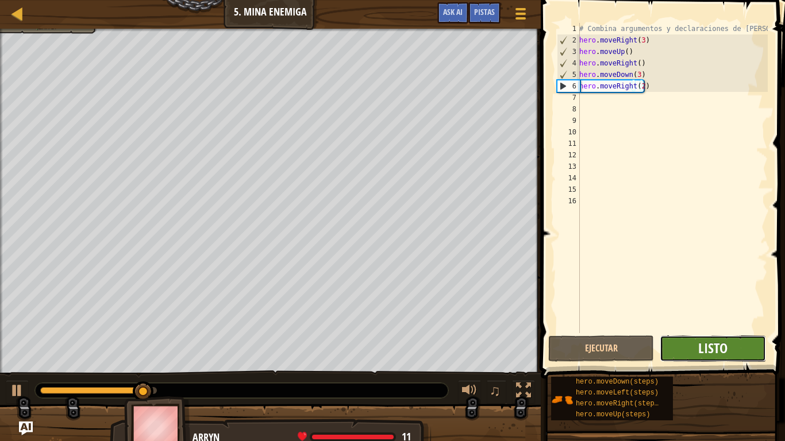
click at [725, 346] on span "Listo" at bounding box center [712, 348] width 29 height 18
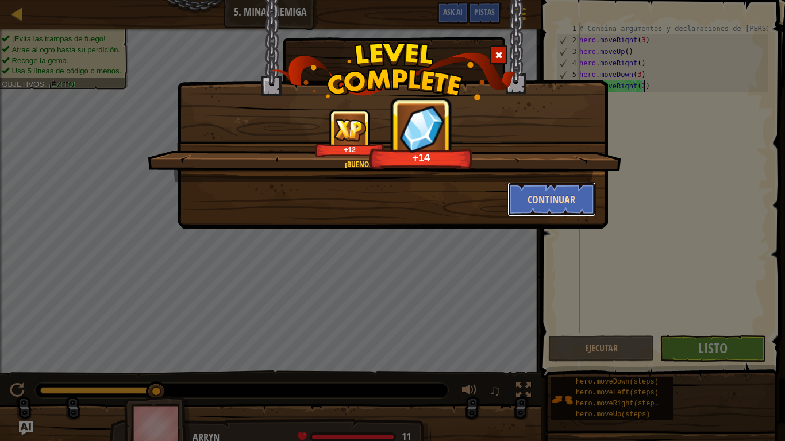
click at [556, 201] on button "Continuar" at bounding box center [552, 199] width 89 height 34
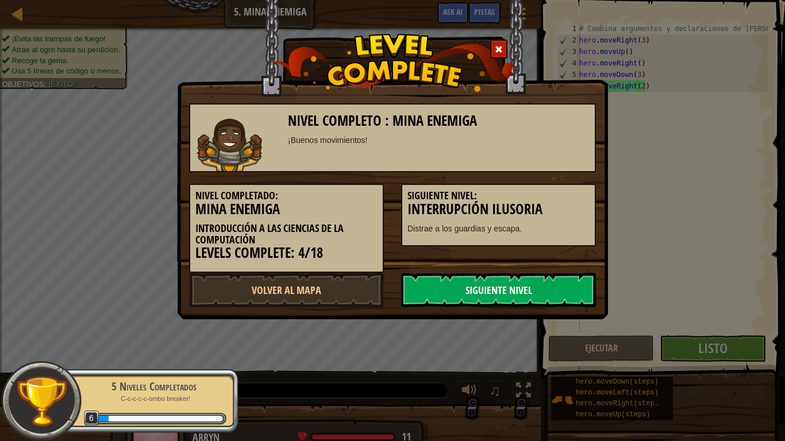
click at [494, 293] on link "Siguiente Nivel" at bounding box center [498, 290] width 195 height 34
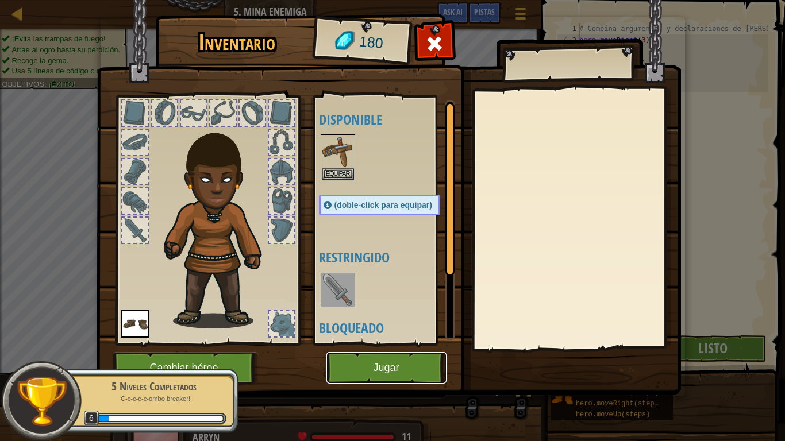
click at [417, 354] on button "Jugar" at bounding box center [386, 368] width 120 height 32
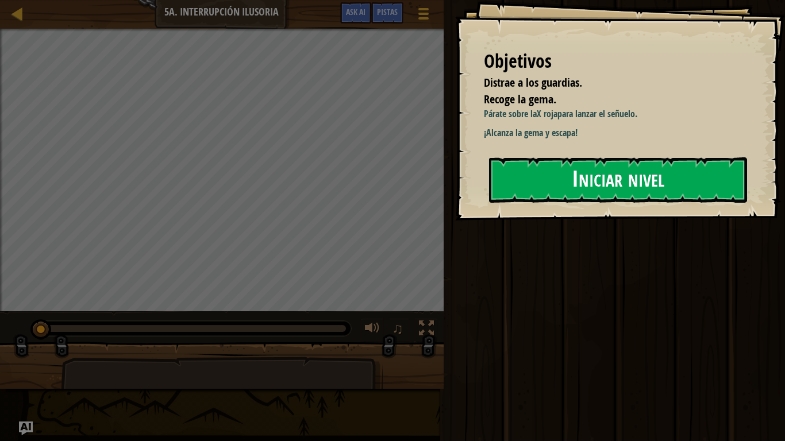
click at [510, 171] on button "Iniciar nivel" at bounding box center [618, 179] width 258 height 45
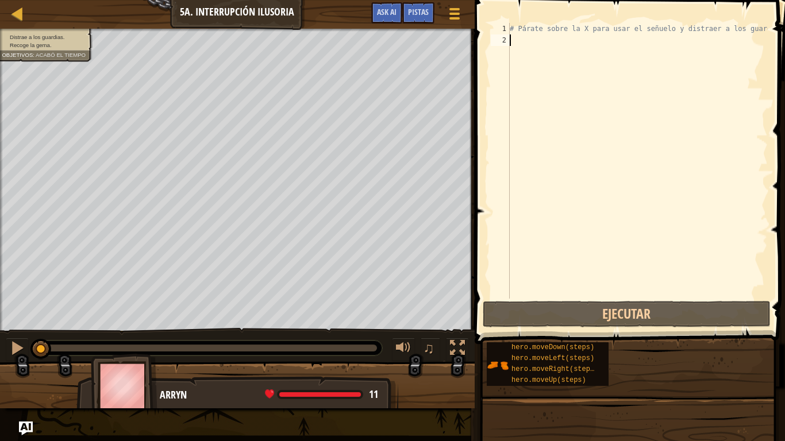
type textarea "h"
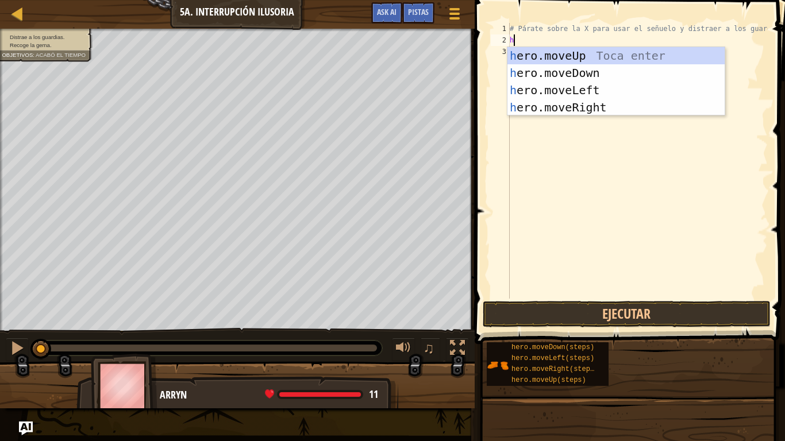
scroll to position [5, 0]
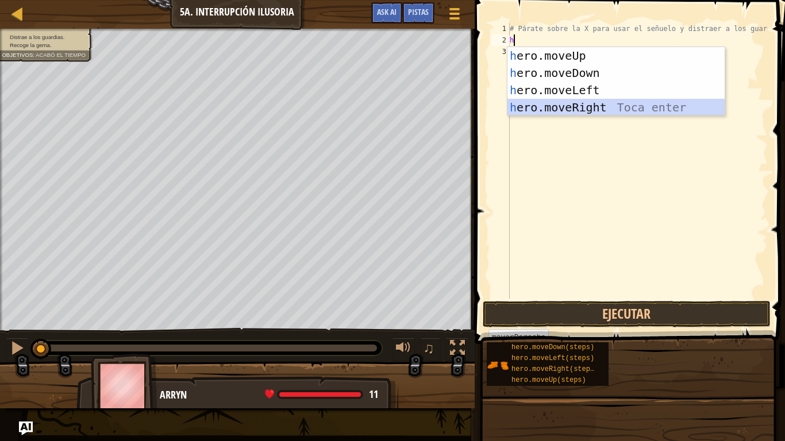
click at [521, 104] on div "h ero.moveUp Toca enter h ero.moveDown Toca enter h ero.moveLeft Toca enter h e…" at bounding box center [616, 98] width 217 height 103
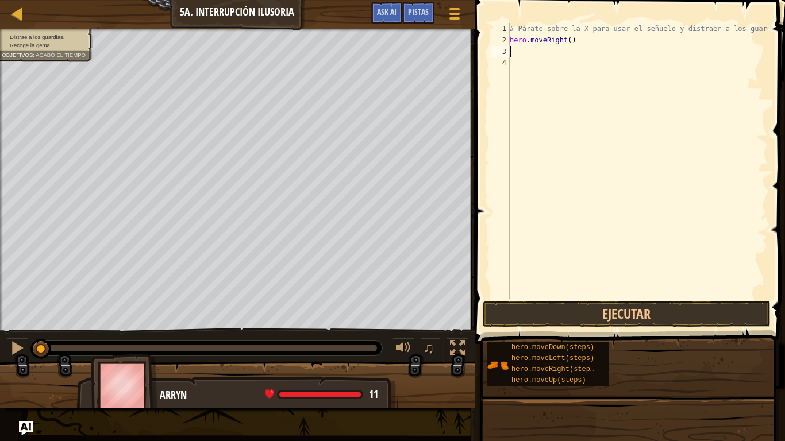
type textarea "h"
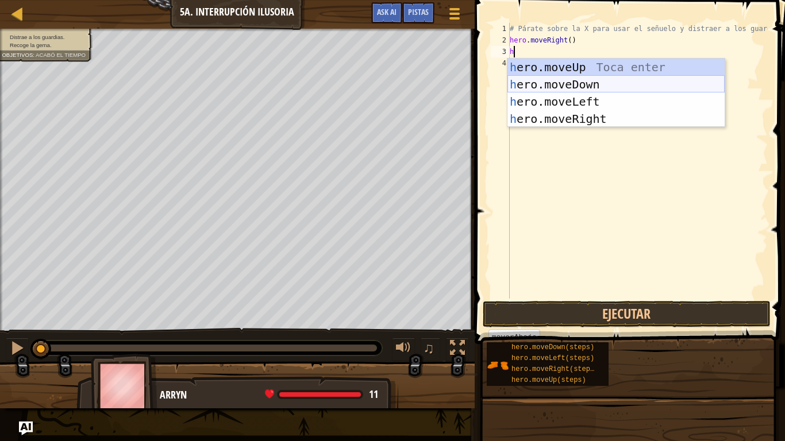
click at [559, 82] on div "h ero.moveUp Toca enter h ero.moveDown Toca enter h ero.moveLeft Toca enter h e…" at bounding box center [616, 110] width 217 height 103
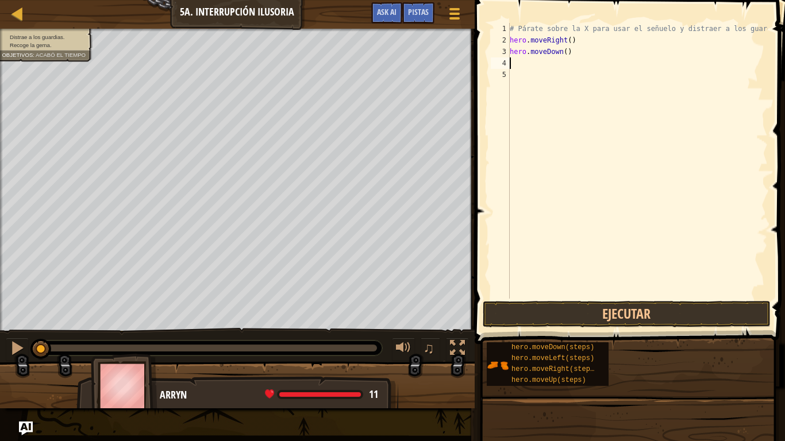
click at [574, 53] on div "# Párate sobre la X para usar el señuelo y distraer a los guardias. hero . move…" at bounding box center [638, 172] width 260 height 299
type textarea "hero.moveDown(2)"
click at [512, 309] on button "Ejecutar" at bounding box center [627, 314] width 288 height 26
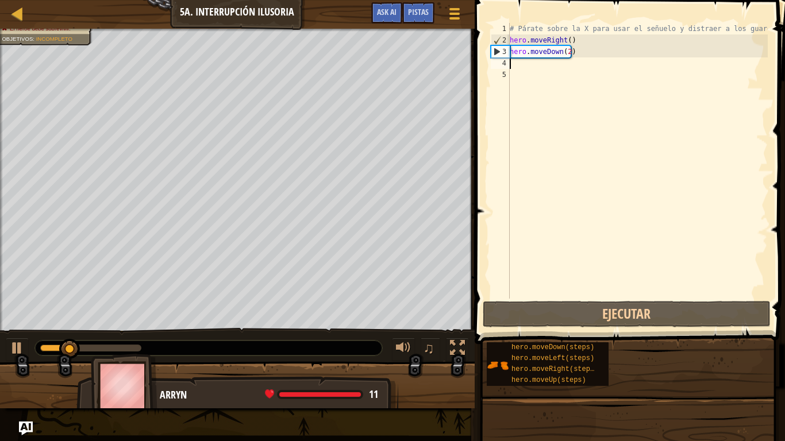
click at [527, 68] on div "# Párate sobre la X para usar el señuelo y distraer a los guardias. hero . move…" at bounding box center [638, 172] width 260 height 299
type textarea "h"
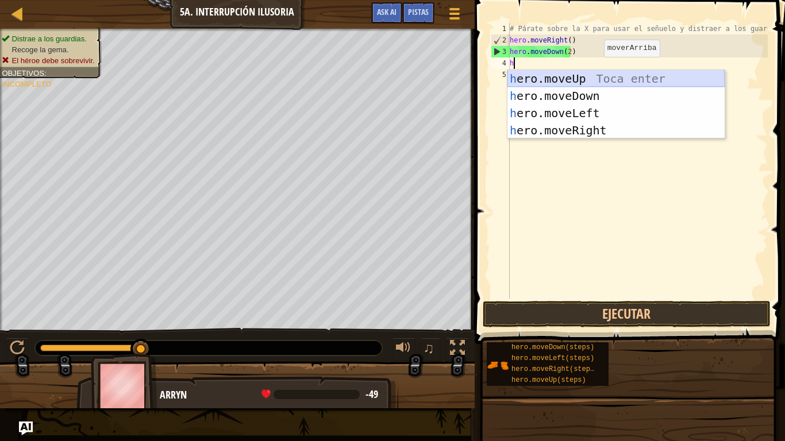
click at [612, 74] on div "h ero.moveUp Toca enter h ero.moveDown Toca enter h ero.moveLeft Toca enter h e…" at bounding box center [616, 121] width 217 height 103
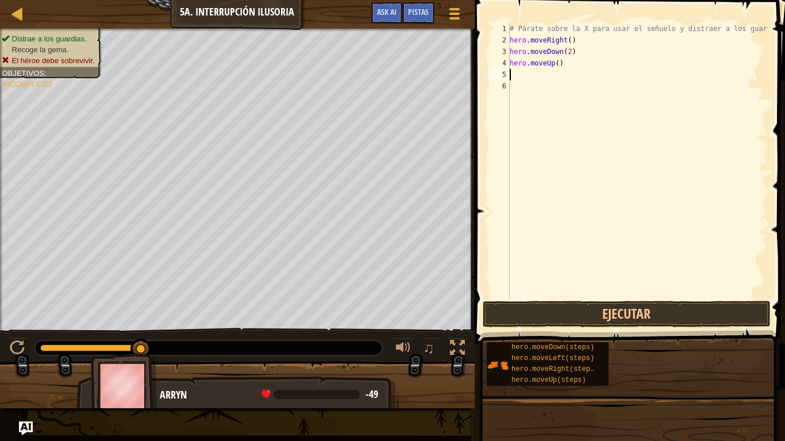
click at [569, 63] on div "# Párate sobre la X para usar el señuelo y distraer a los guardias. hero . move…" at bounding box center [638, 172] width 260 height 299
type textarea "hero.moveUp(2)"
click at [525, 77] on div "# Párate sobre la X para usar el señuelo y distraer a los guardias. hero . move…" at bounding box center [638, 172] width 260 height 299
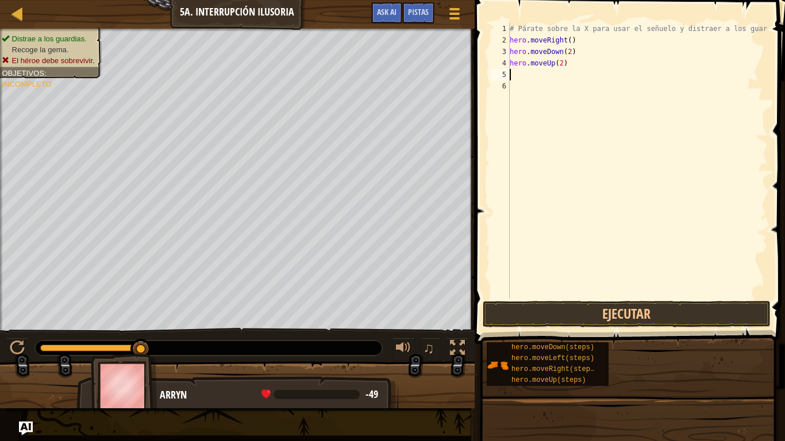
type textarea "h"
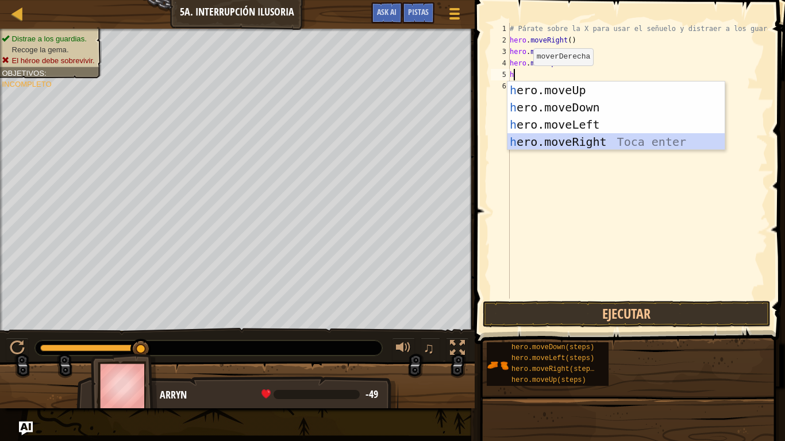
click at [562, 139] on div "h ero.moveUp Toca enter h ero.moveDown Toca enter h ero.moveLeft Toca enter h e…" at bounding box center [616, 133] width 217 height 103
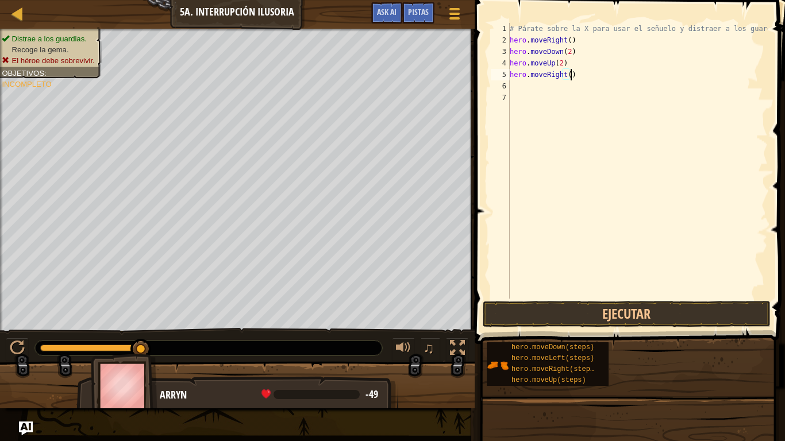
click at [578, 79] on div "# Párate sobre la X para usar el señuelo y distraer a los guardias. hero . move…" at bounding box center [638, 172] width 260 height 299
type textarea "hero.moveRight(3)"
click at [714, 312] on button "Ejecutar" at bounding box center [627, 314] width 288 height 26
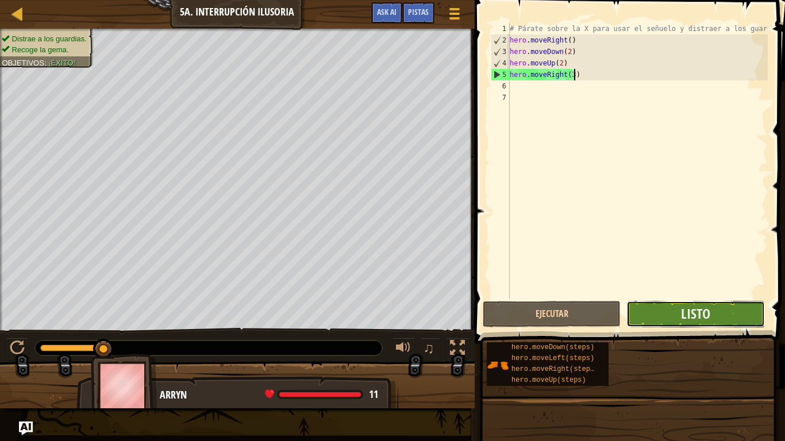
click at [754, 319] on button "Listo" at bounding box center [696, 314] width 138 height 26
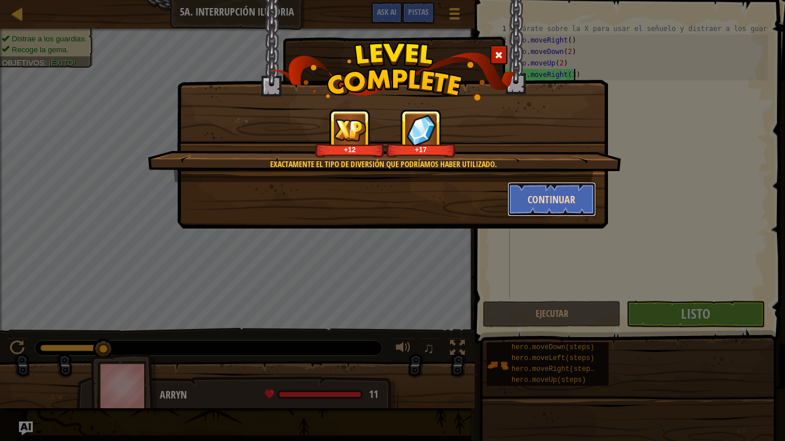
click at [579, 207] on button "Continuar" at bounding box center [552, 199] width 89 height 34
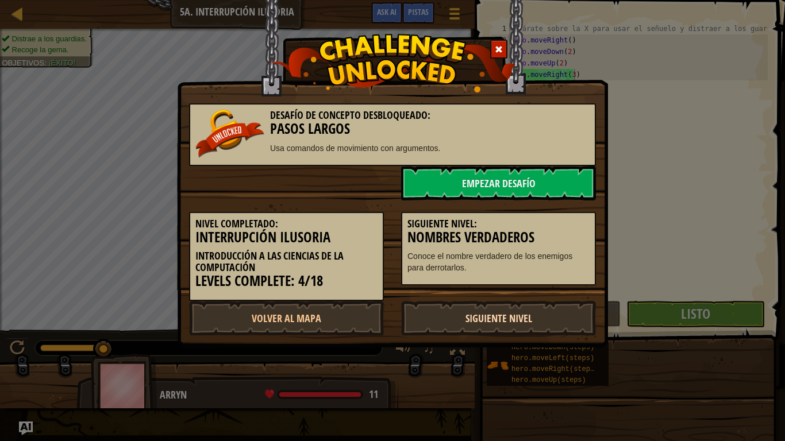
click at [543, 319] on link "Siguiente Nivel" at bounding box center [498, 318] width 195 height 34
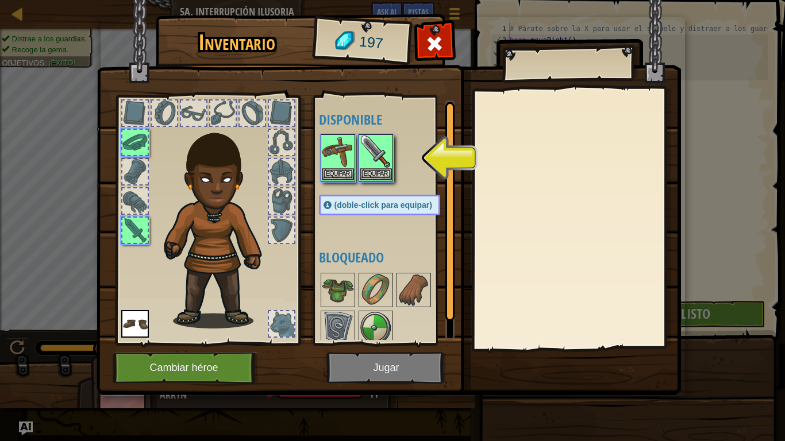
click at [424, 368] on img at bounding box center [389, 186] width 585 height 417
click at [374, 174] on button "Equipar" at bounding box center [376, 174] width 32 height 12
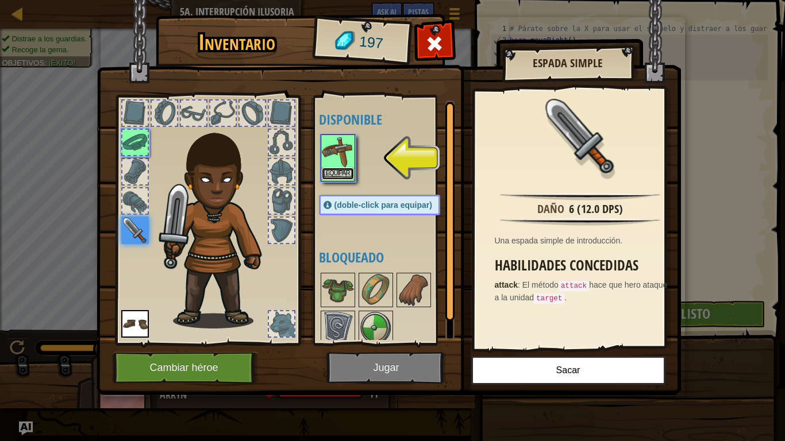
click at [349, 170] on button "Equipar" at bounding box center [338, 174] width 32 height 12
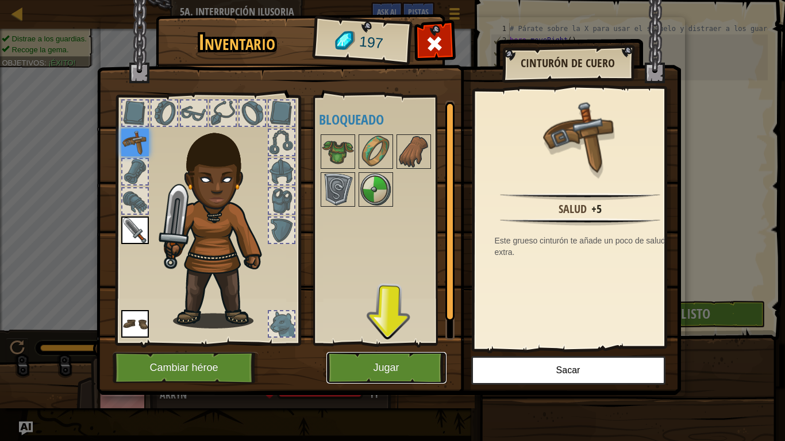
click at [374, 366] on button "Jugar" at bounding box center [386, 368] width 120 height 32
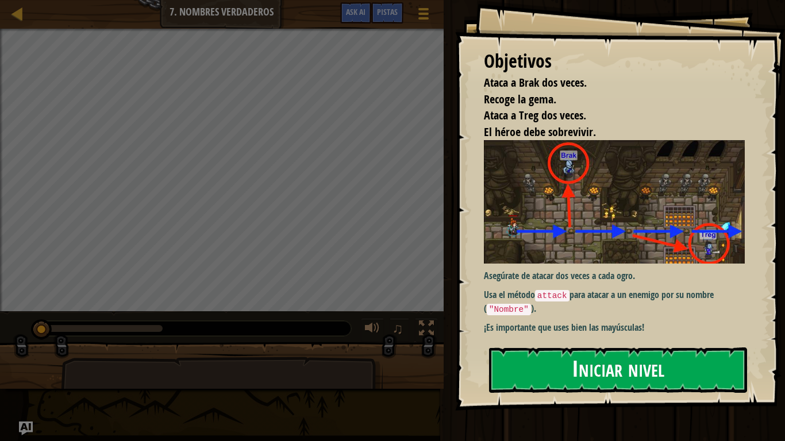
click at [667, 364] on button "Iniciar nivel" at bounding box center [618, 370] width 258 height 45
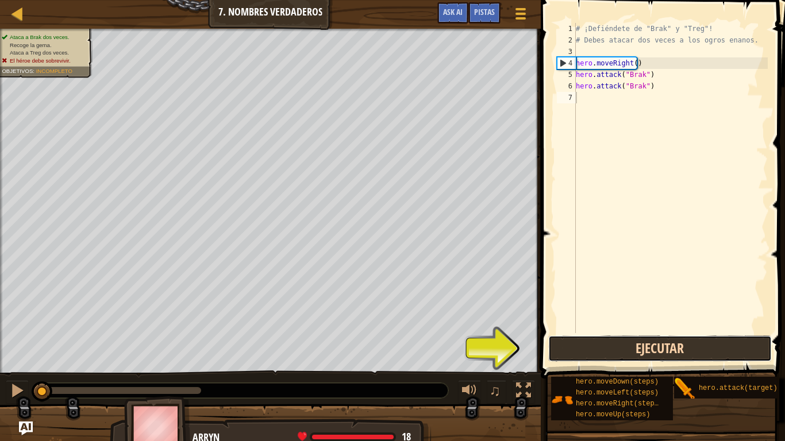
click at [705, 355] on button "Ejecutar" at bounding box center [660, 349] width 224 height 26
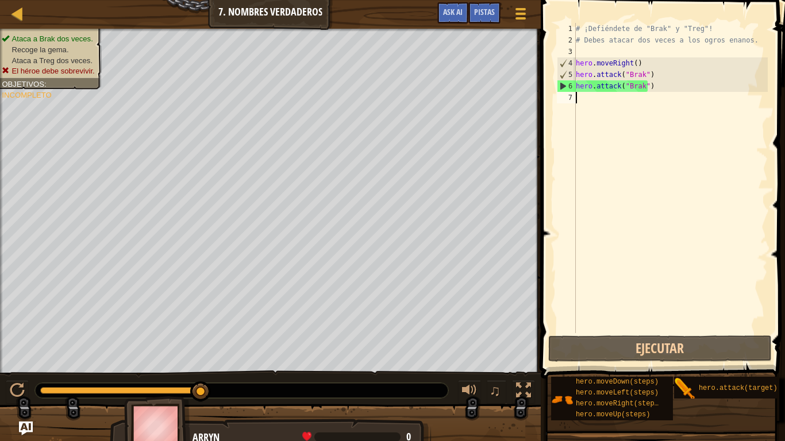
scroll to position [5, 0]
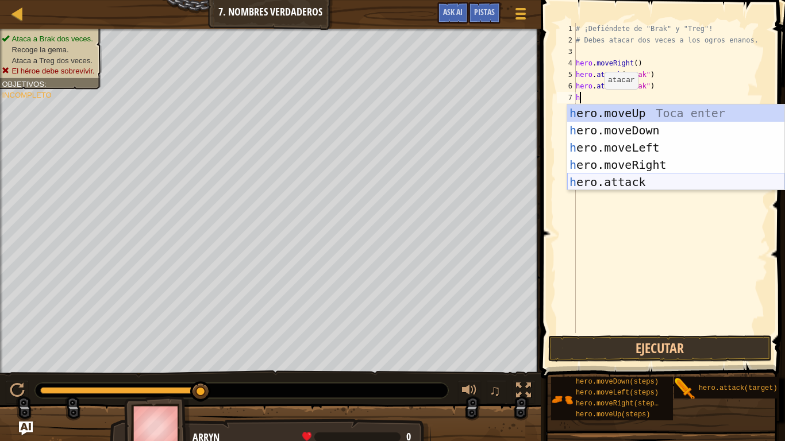
click at [607, 179] on div "h ero.moveUp Toca enter h ero.moveDown Toca enter h ero.moveLeft Toca enter h e…" at bounding box center [675, 165] width 217 height 121
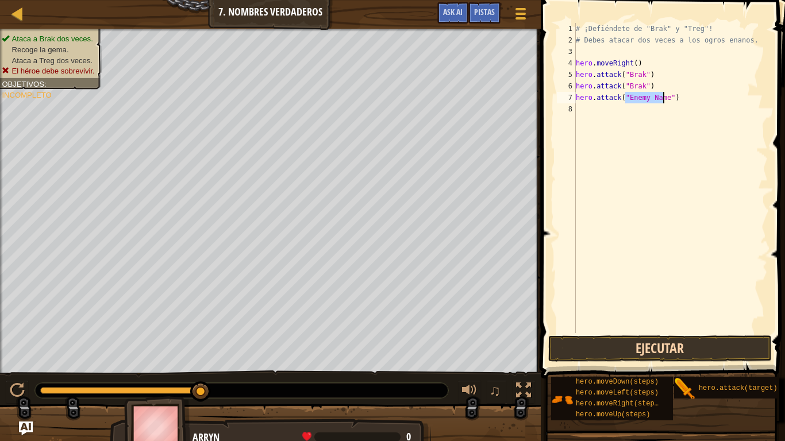
type textarea "hero.attack("Enemy Name")"
click at [600, 345] on button "Ejecutar" at bounding box center [660, 349] width 224 height 26
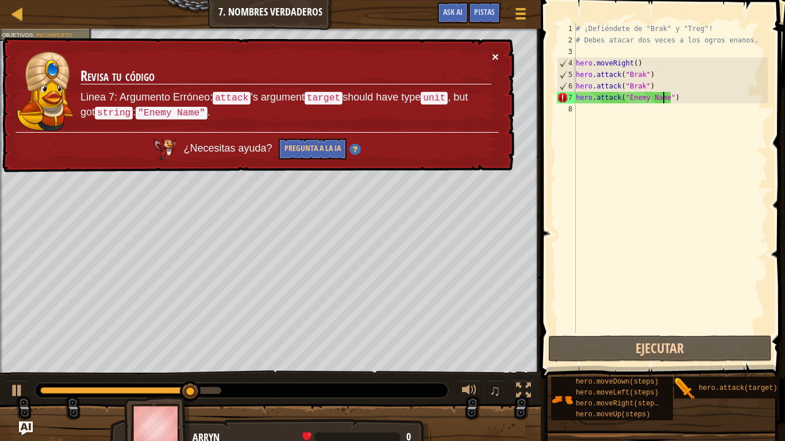
click at [494, 51] on button "×" at bounding box center [495, 57] width 7 height 12
click at [602, 111] on div "# ¡Defiéndete de "Brak" y "Treg"! # Debes atacar dos veces a los ogros enanos. …" at bounding box center [671, 189] width 194 height 333
click at [666, 99] on div "# ¡Defiéndete de "Brak" y "Treg"! # Debes atacar dos veces a los ogros enanos. …" at bounding box center [671, 189] width 194 height 333
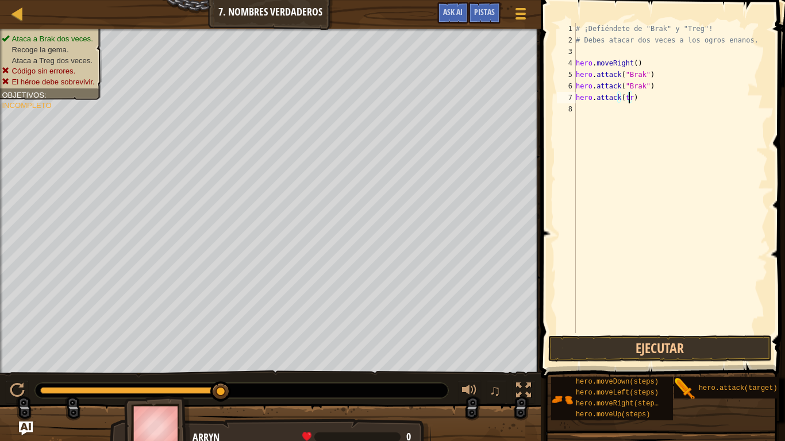
scroll to position [5, 4]
type textarea "hero.attack(treg)"
click at [590, 110] on div "# ¡Defiéndete de "Brak" y "Treg"! # Debes atacar dos veces a los ogros enanos. …" at bounding box center [671, 189] width 194 height 333
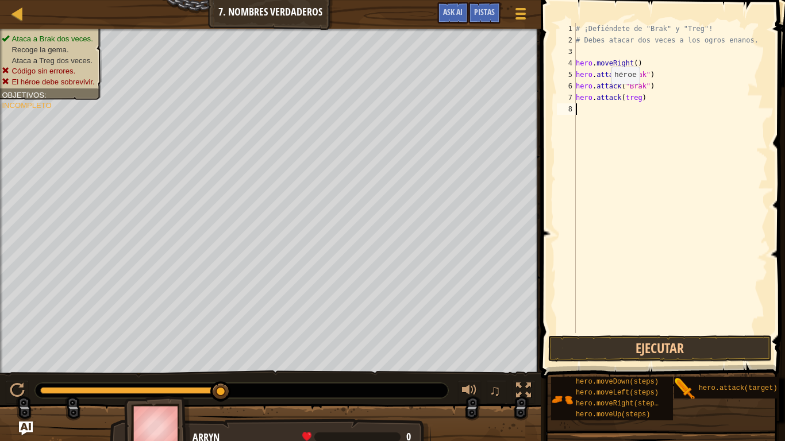
type textarea "h"
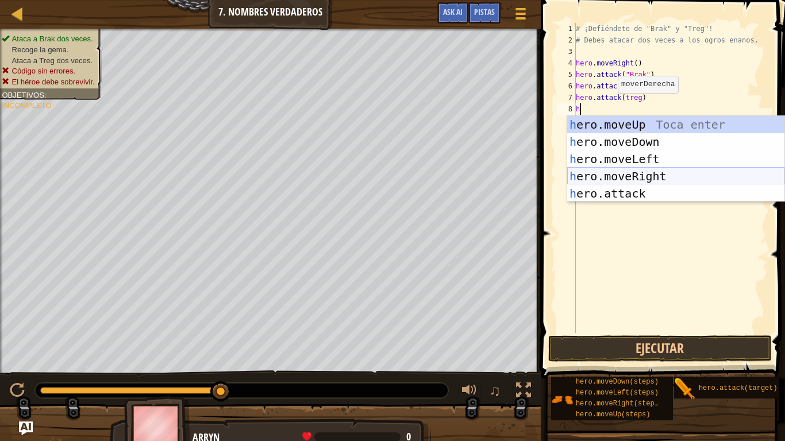
click at [681, 180] on div "h ero.moveUp Toca enter h ero.moveDown Toca enter h ero.moveLeft Toca enter h e…" at bounding box center [675, 176] width 217 height 121
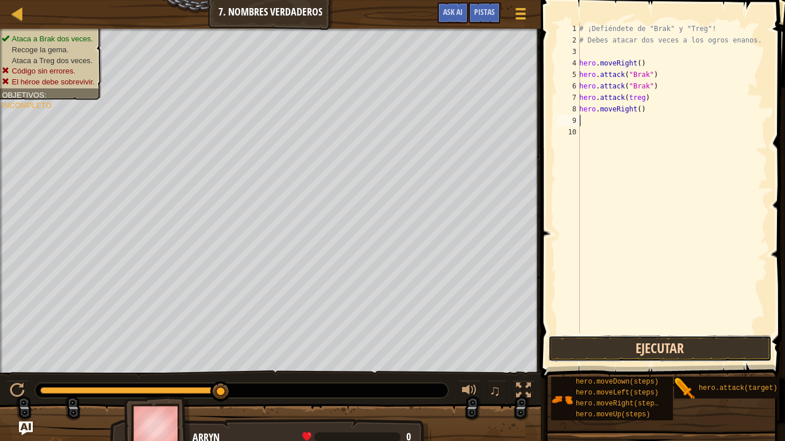
click at [681, 341] on button "Ejecutar" at bounding box center [660, 349] width 224 height 26
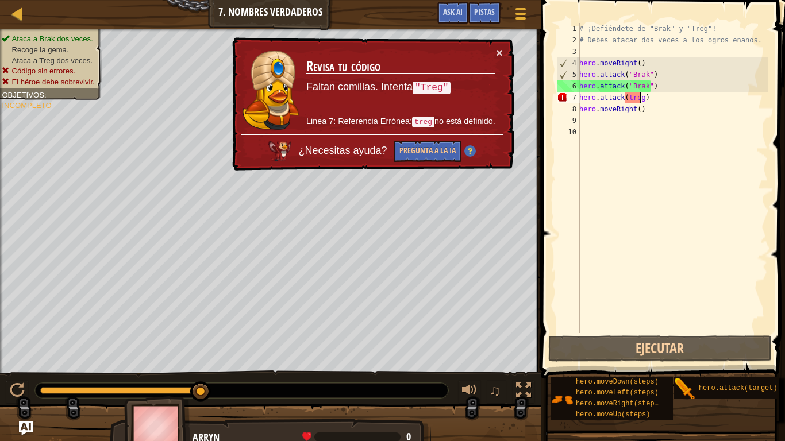
click at [640, 97] on div "# ¡Defiéndete de "Brak" y "Treg"! # Debes atacar dos veces a los ogros enanos. …" at bounding box center [672, 189] width 191 height 333
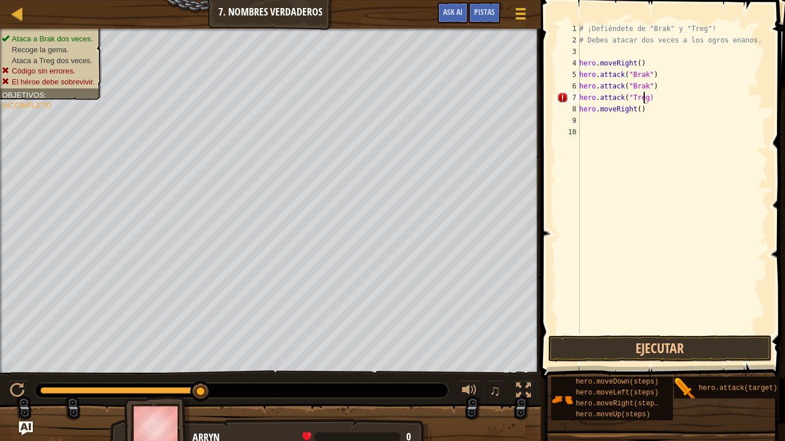
scroll to position [5, 5]
type textarea "hero.attack("Treg")"
click at [654, 349] on button "Ejecutar" at bounding box center [660, 349] width 224 height 26
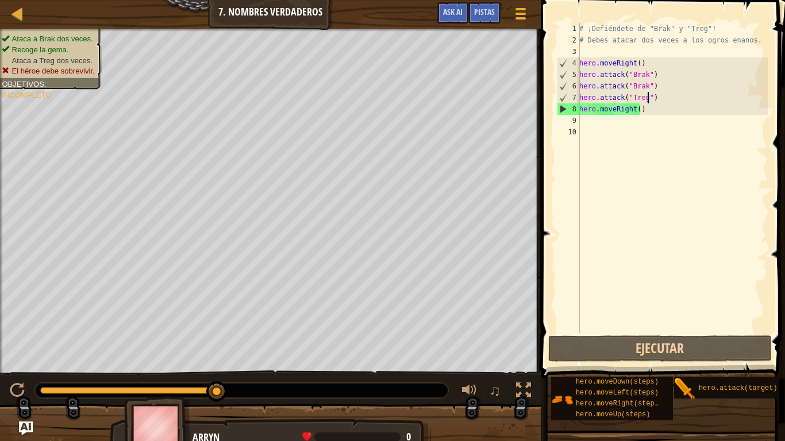
click at [596, 124] on div "# ¡Defiéndete de "Brak" y "Treg"! # Debes atacar dos veces a los ogros enanos. …" at bounding box center [672, 189] width 191 height 333
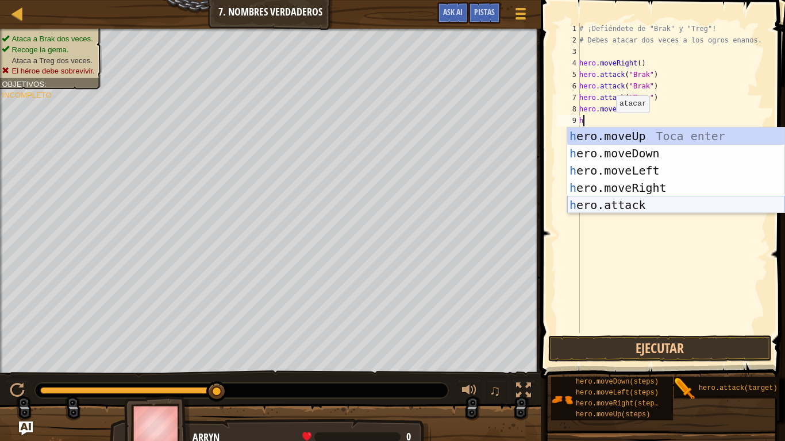
click at [640, 205] on div "h ero.moveUp Toca enter h ero.moveDown Toca enter h ero.moveLeft Toca enter h e…" at bounding box center [675, 188] width 217 height 121
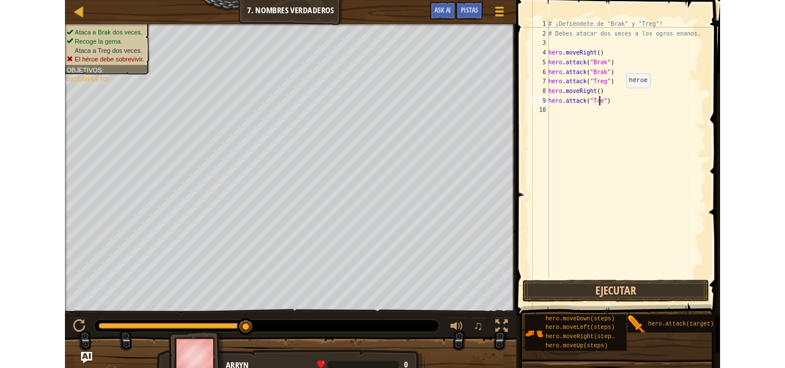
scroll to position [5, 5]
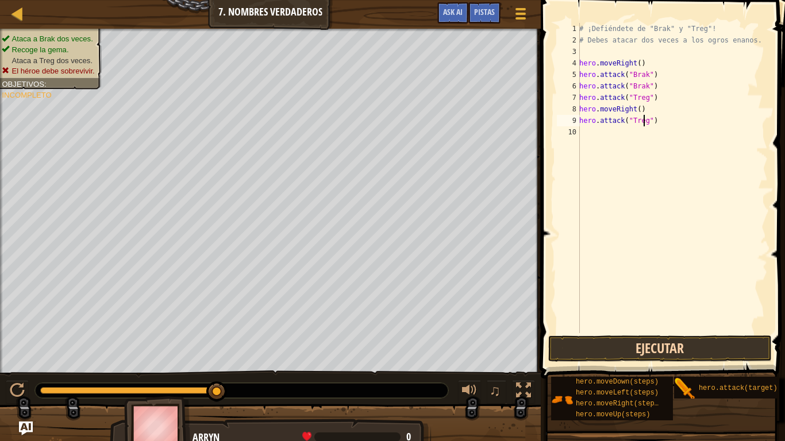
type textarea "hero.attack("Treg")"
click at [681, 352] on button "Ejecutar" at bounding box center [660, 349] width 224 height 26
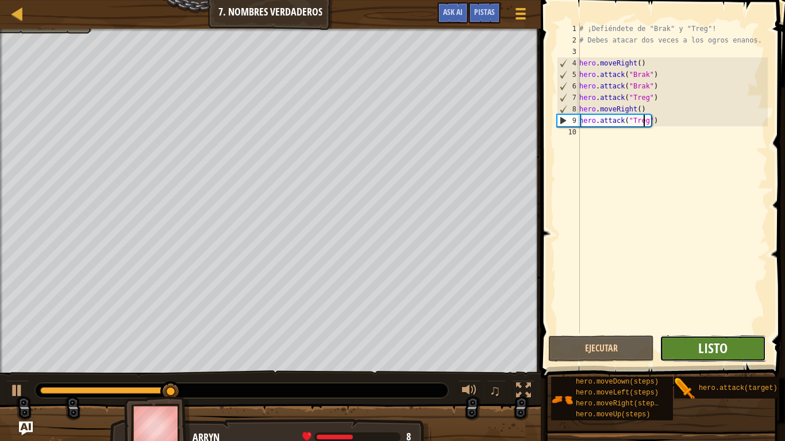
click at [709, 354] on span "Listo" at bounding box center [712, 348] width 29 height 18
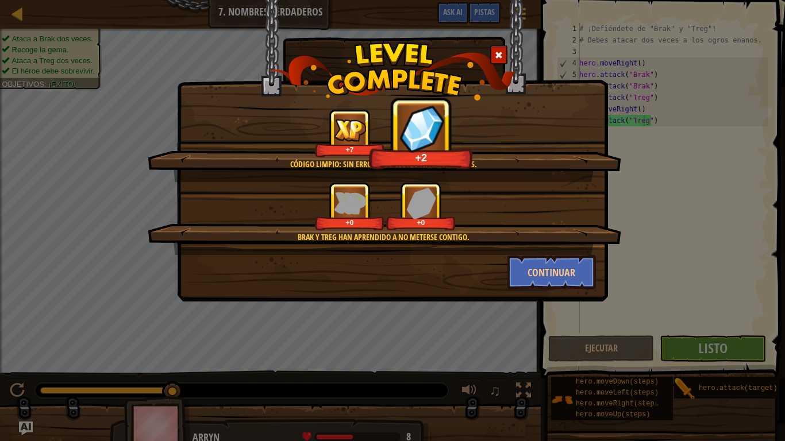
click at [495, 53] on span at bounding box center [499, 55] width 8 height 8
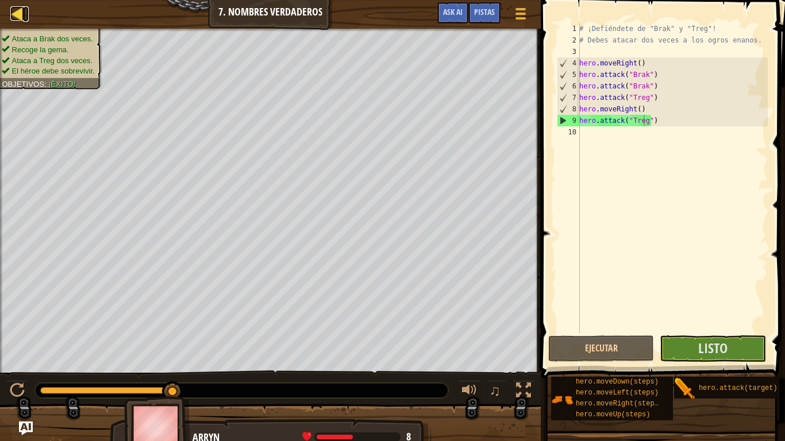
click at [21, 13] on div at bounding box center [17, 13] width 14 height 14
select select "es-419"
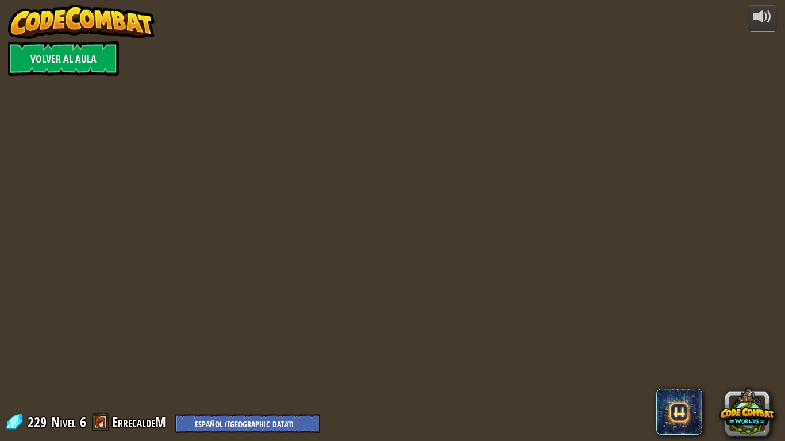
select select "es-419"
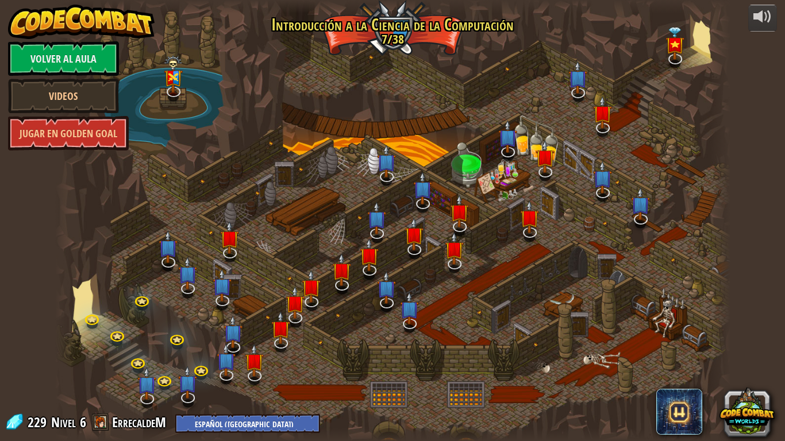
select select "es-419"
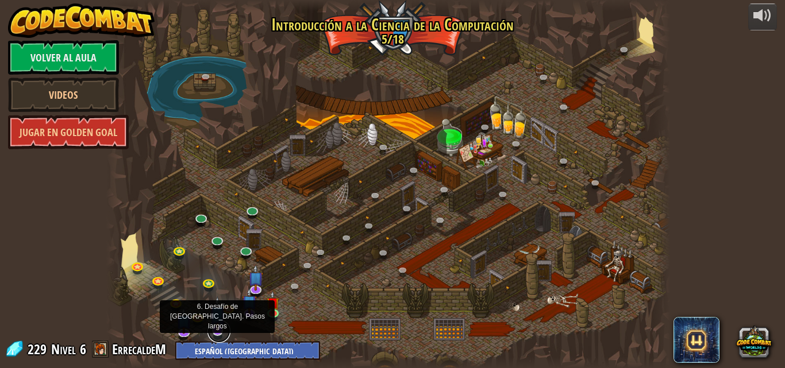
click at [213, 333] on link at bounding box center [219, 331] width 23 height 23
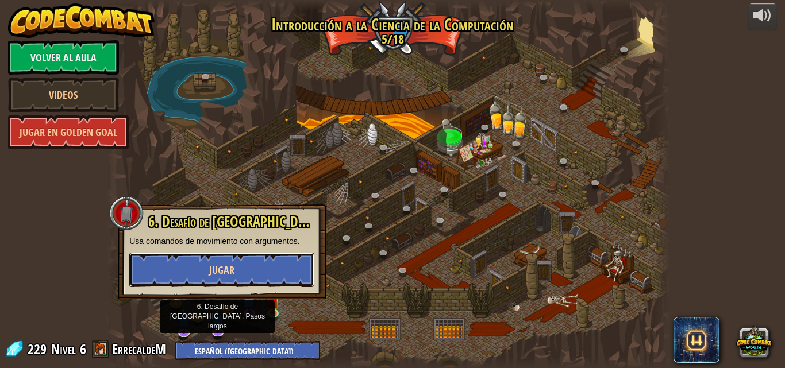
click at [266, 272] on button "Jugar" at bounding box center [221, 270] width 185 height 34
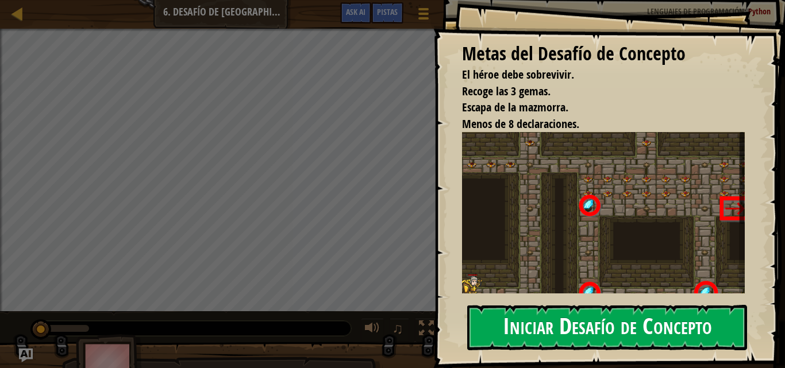
click at [531, 326] on button "Iniciar Desafío de Concepto" at bounding box center [607, 327] width 280 height 45
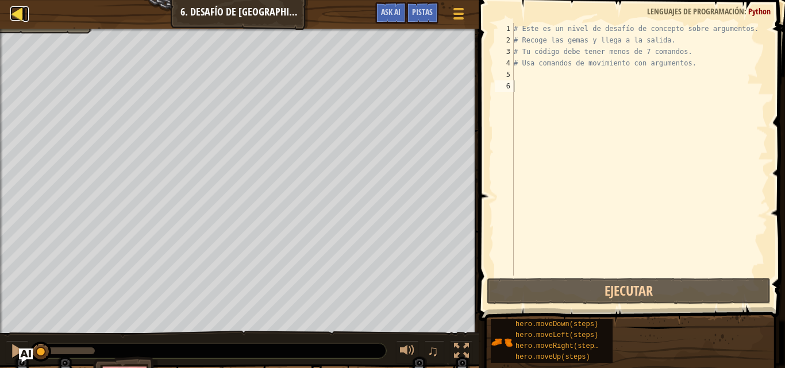
click at [16, 6] on div at bounding box center [17, 13] width 14 height 14
select select "es-419"
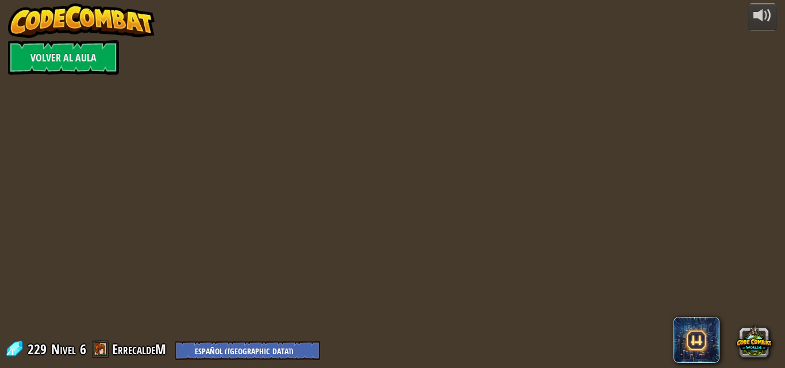
select select "es-419"
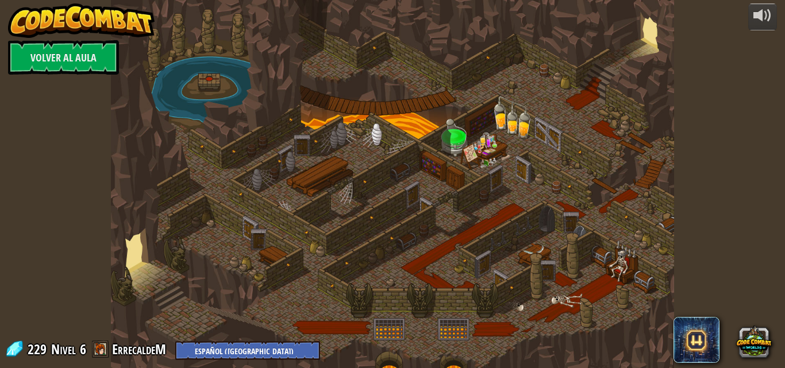
select select "es-419"
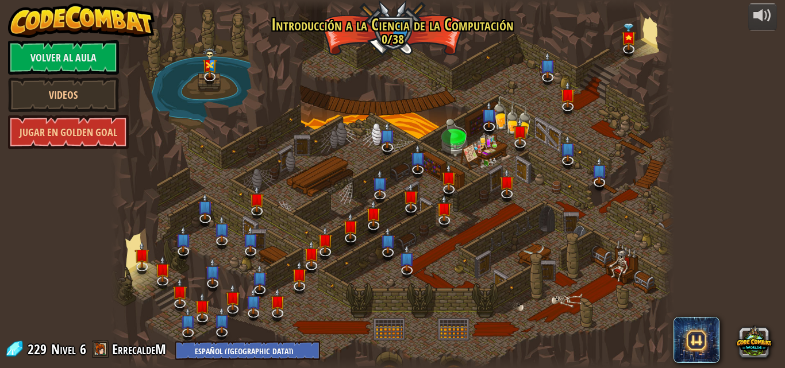
select select "es-419"
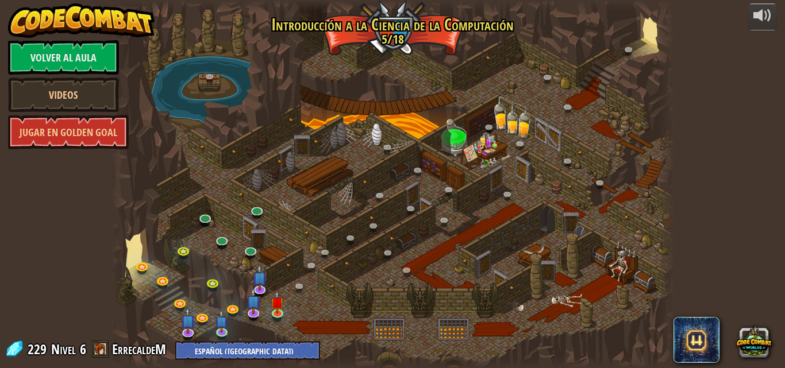
select select "es-419"
click at [80, 57] on link "Volver al aula" at bounding box center [63, 57] width 111 height 34
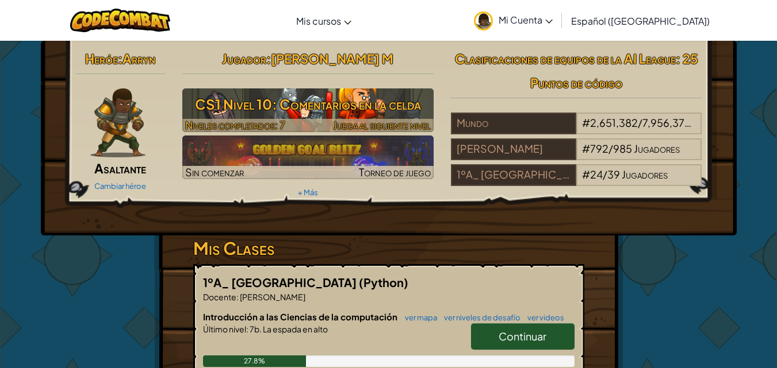
click at [357, 111] on h3 "CS1 Nivel 10: Comentarios en la celda" at bounding box center [307, 104] width 251 height 26
select select "es-419"
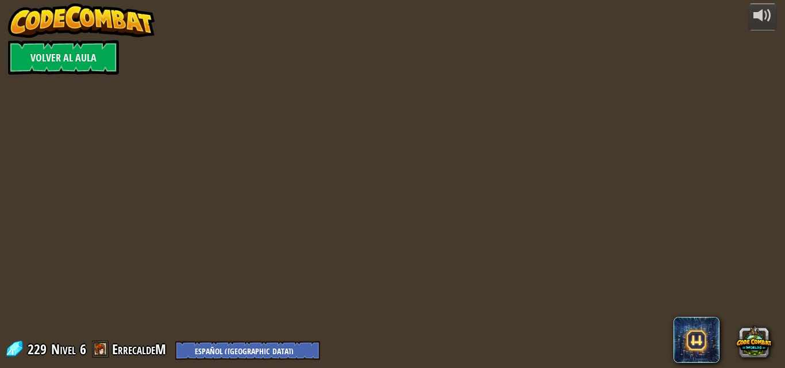
select select "es-419"
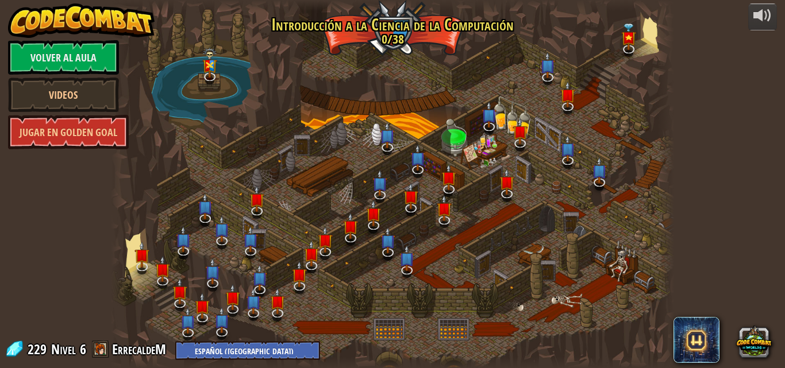
select select "es-419"
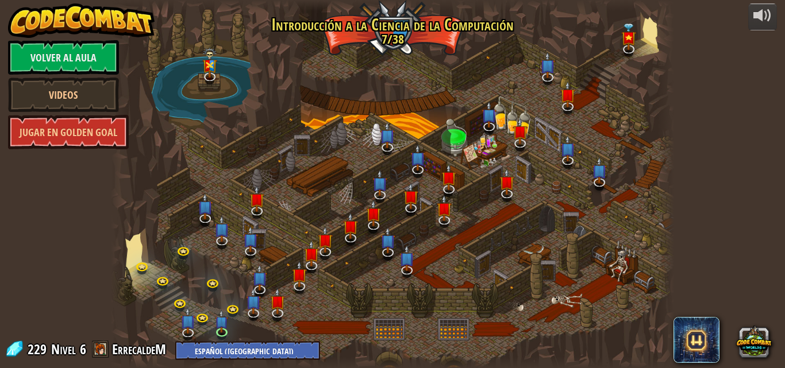
select select "es-419"
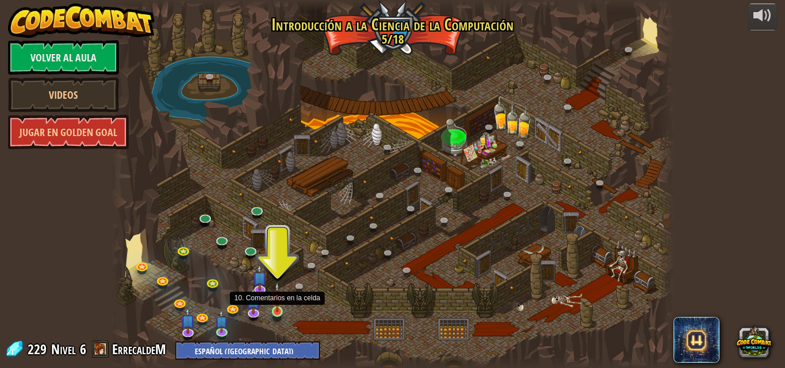
click at [282, 310] on img at bounding box center [277, 297] width 13 height 30
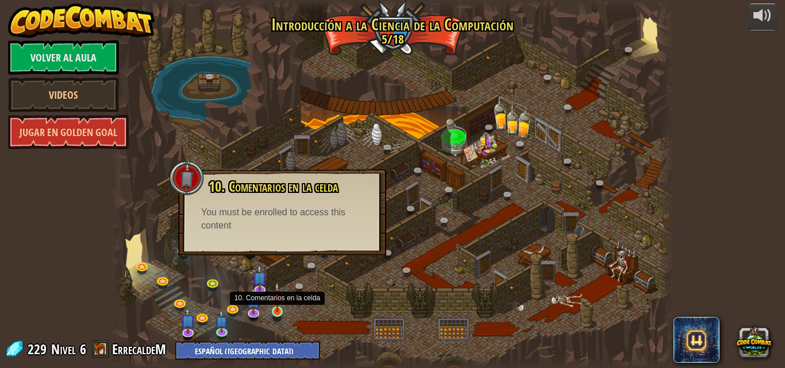
click at [281, 306] on img at bounding box center [277, 297] width 13 height 30
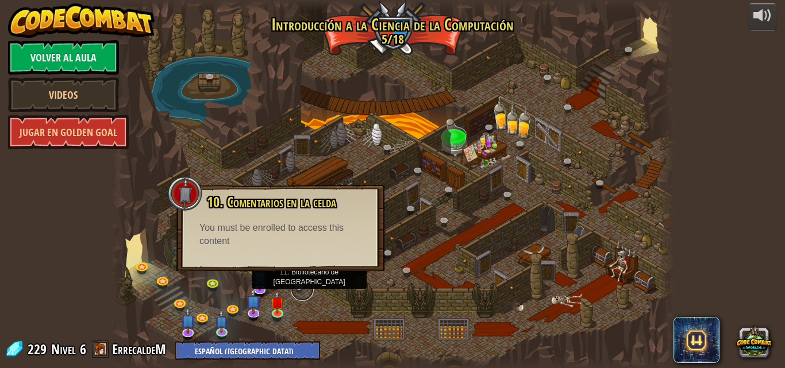
click at [300, 285] on link at bounding box center [302, 289] width 23 height 23
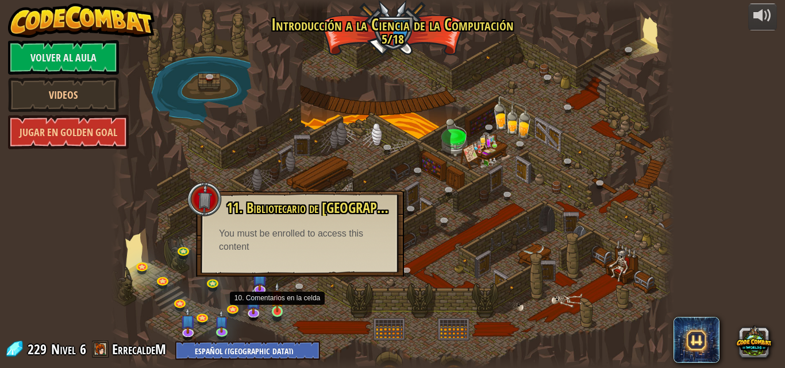
click at [275, 306] on img at bounding box center [277, 297] width 13 height 30
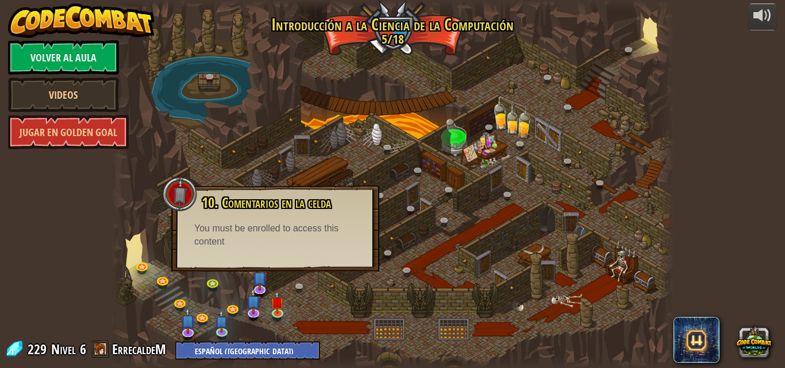
click at [302, 298] on div at bounding box center [393, 184] width 564 height 368
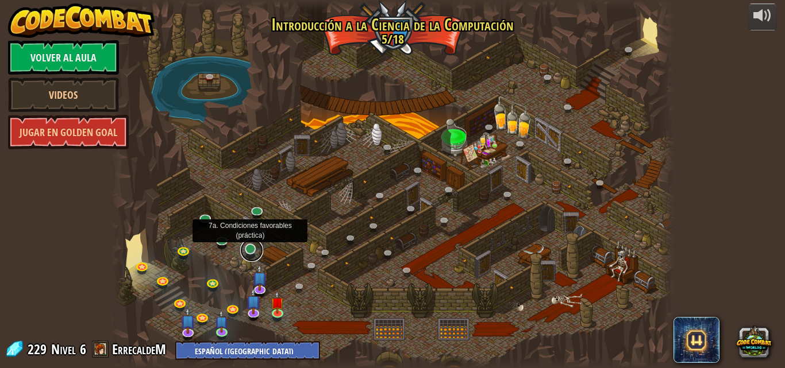
click at [253, 248] on link at bounding box center [251, 250] width 23 height 23
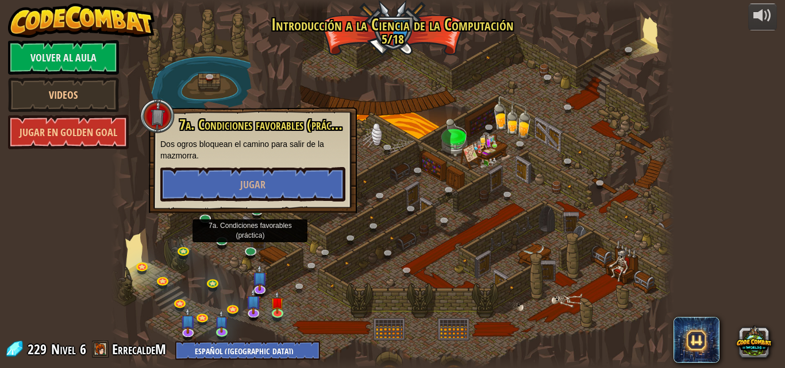
click at [308, 243] on div at bounding box center [393, 184] width 564 height 368
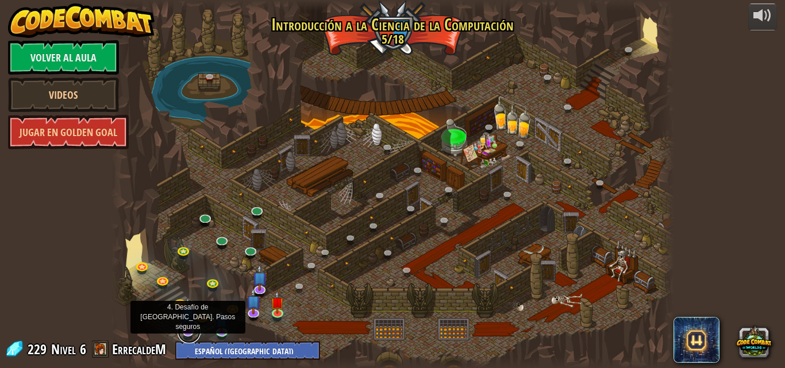
click at [191, 333] on link at bounding box center [189, 332] width 23 height 23
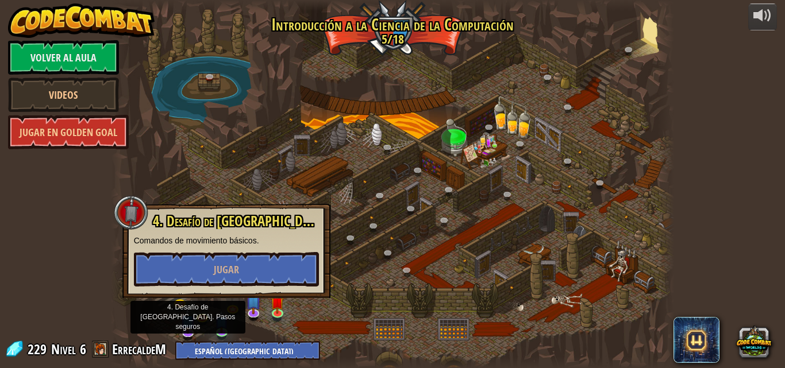
click at [287, 334] on div at bounding box center [393, 184] width 564 height 368
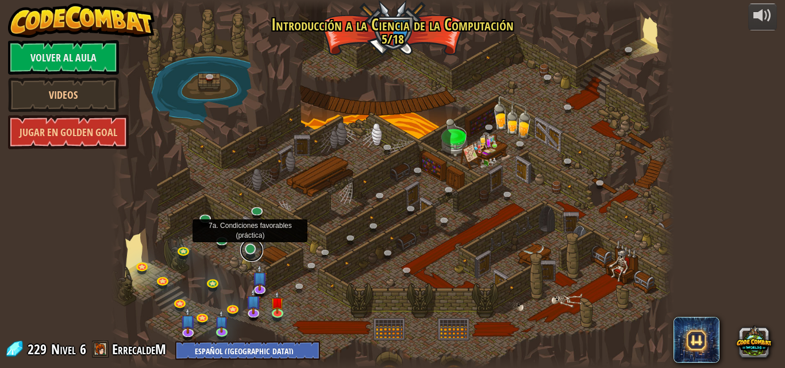
click at [251, 251] on link at bounding box center [251, 250] width 23 height 23
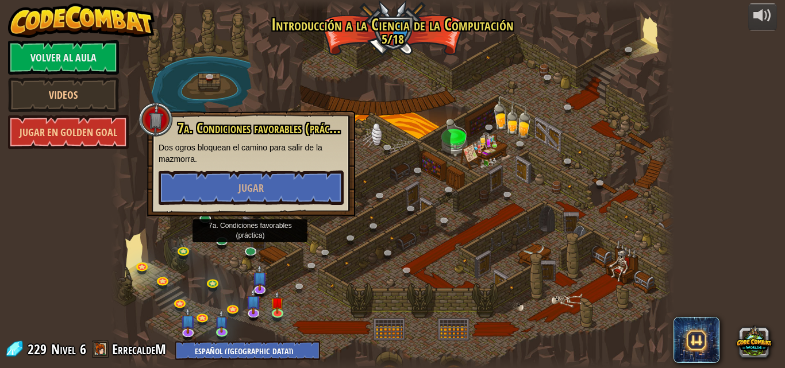
click at [310, 232] on div at bounding box center [393, 184] width 564 height 368
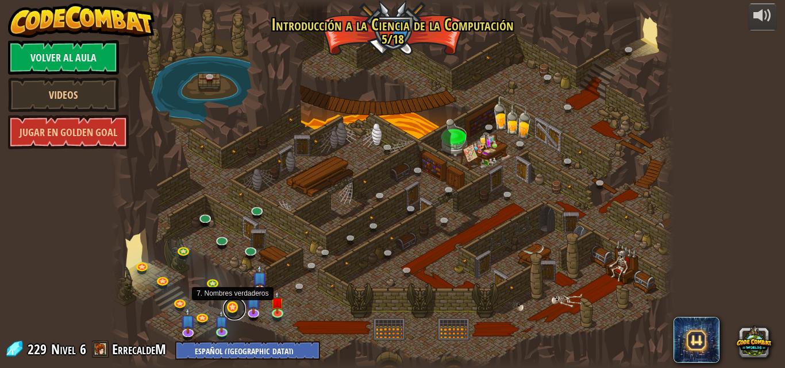
click at [235, 308] on link at bounding box center [234, 309] width 23 height 23
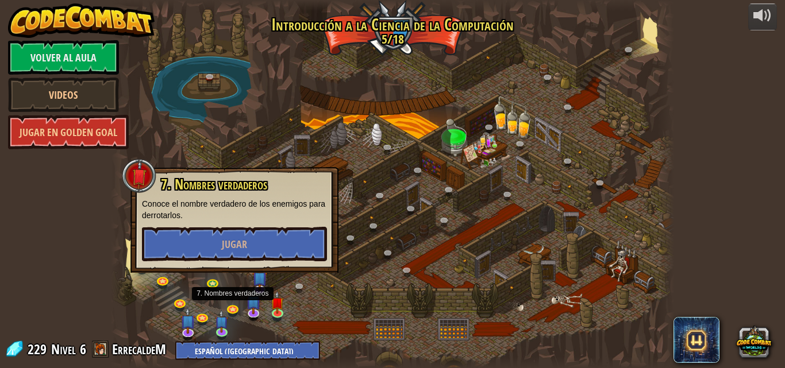
click at [283, 285] on div at bounding box center [393, 184] width 564 height 368
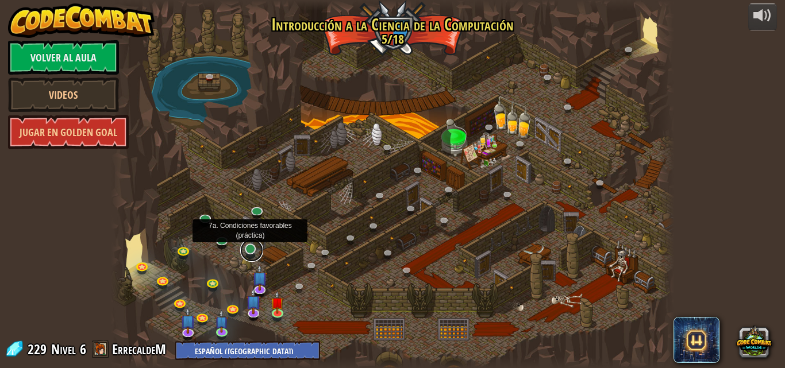
click at [253, 253] on link at bounding box center [251, 250] width 23 height 23
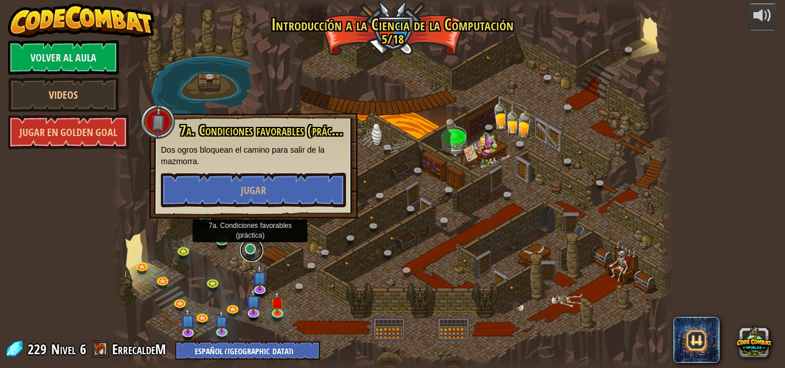
click at [263, 250] on link at bounding box center [251, 250] width 23 height 23
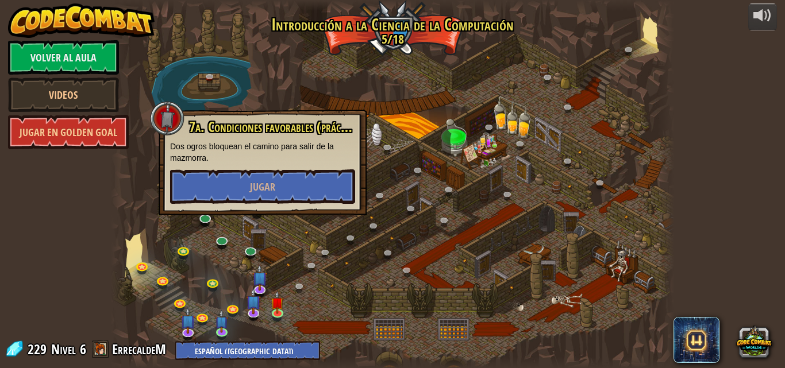
click at [307, 250] on div at bounding box center [393, 184] width 564 height 368
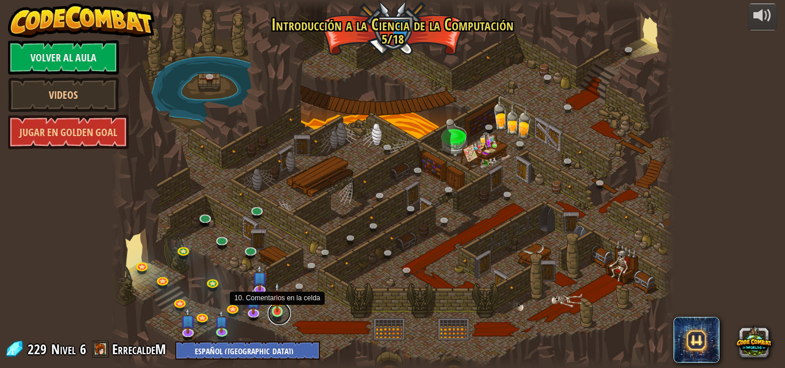
click at [278, 315] on link at bounding box center [279, 313] width 23 height 23
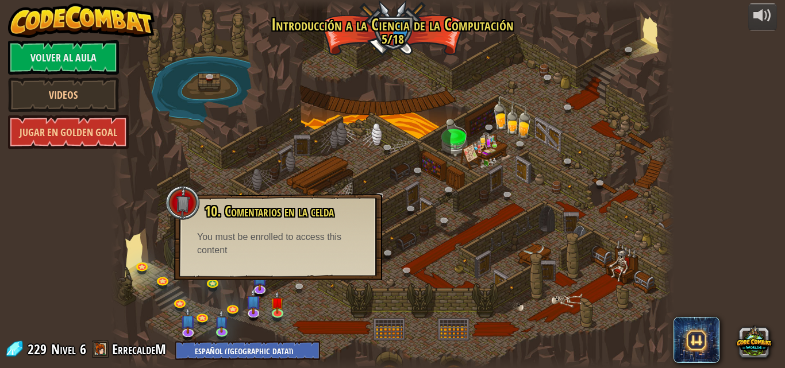
click at [420, 265] on div at bounding box center [393, 184] width 564 height 368
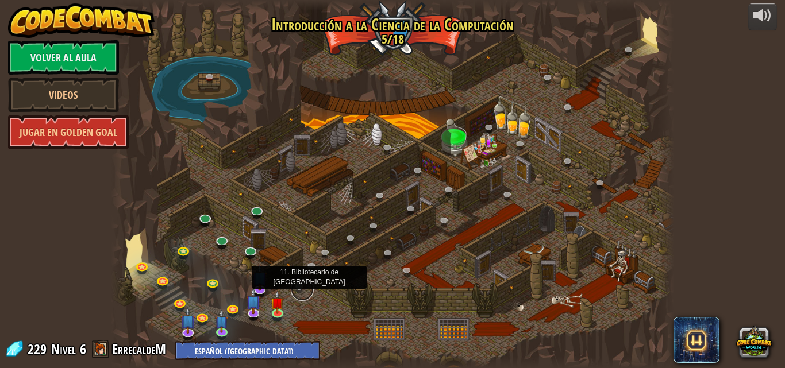
click at [302, 286] on link at bounding box center [302, 289] width 23 height 23
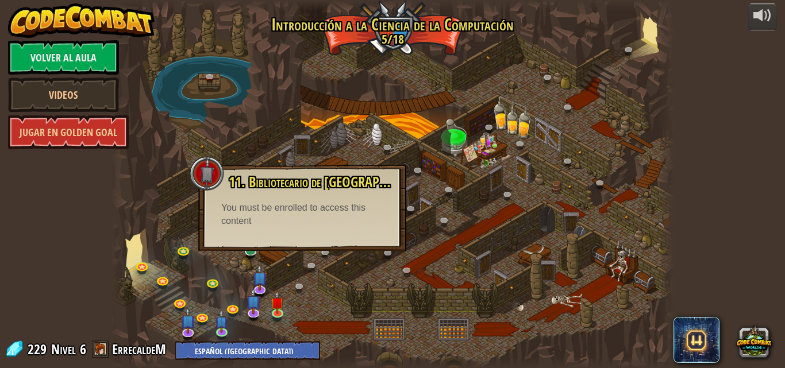
click at [306, 298] on div at bounding box center [393, 184] width 564 height 368
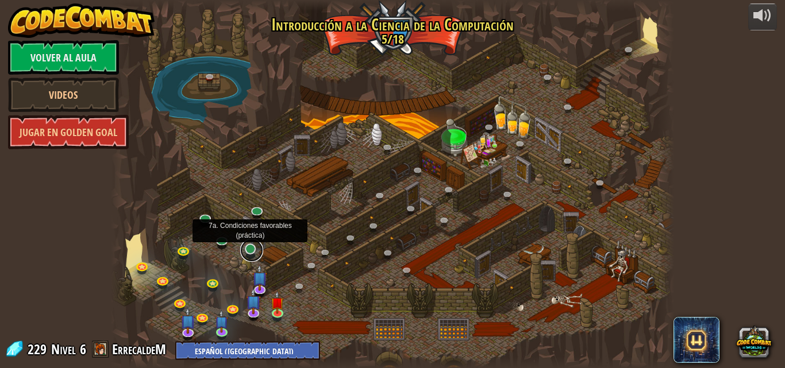
click at [250, 252] on link at bounding box center [251, 250] width 23 height 23
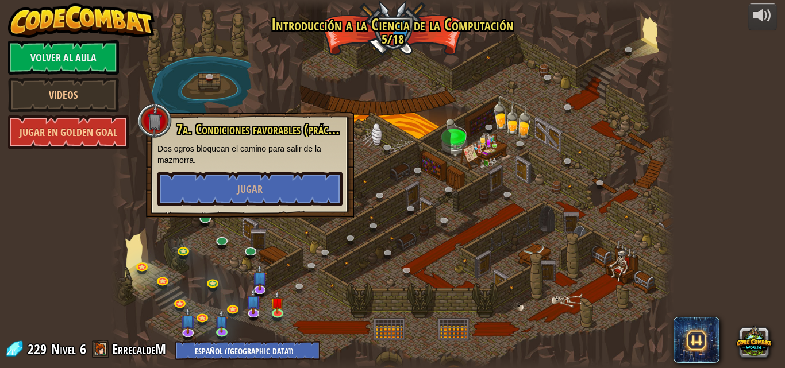
click at [406, 204] on div at bounding box center [393, 184] width 564 height 368
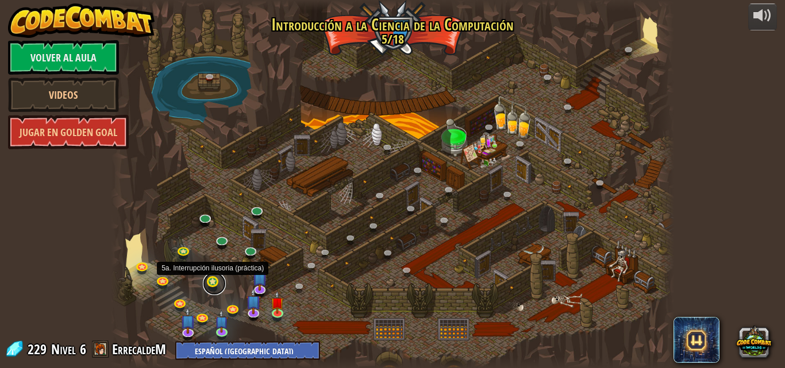
click at [224, 289] on link at bounding box center [214, 283] width 23 height 23
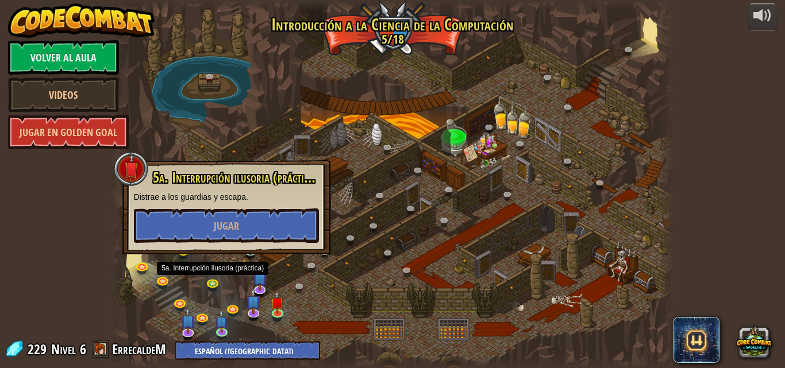
click at [236, 279] on div at bounding box center [393, 184] width 564 height 368
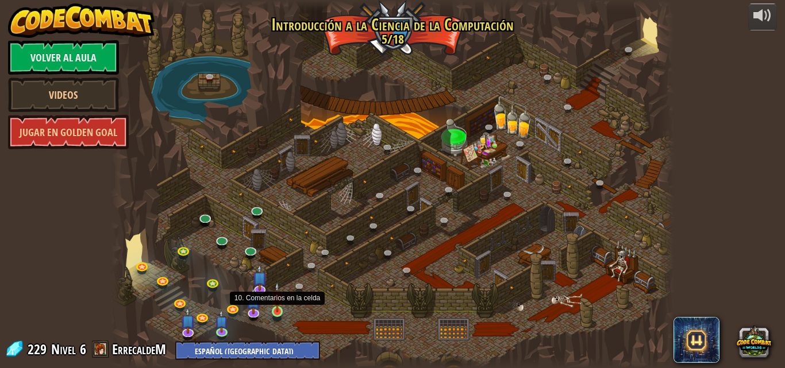
click at [275, 306] on img at bounding box center [277, 297] width 13 height 30
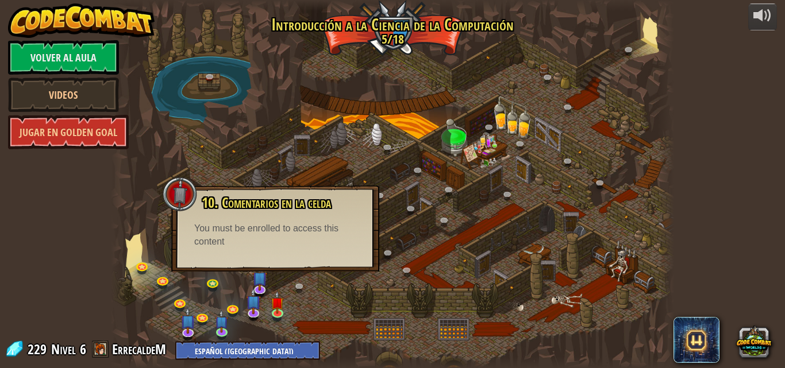
click at [433, 262] on div at bounding box center [393, 184] width 564 height 368
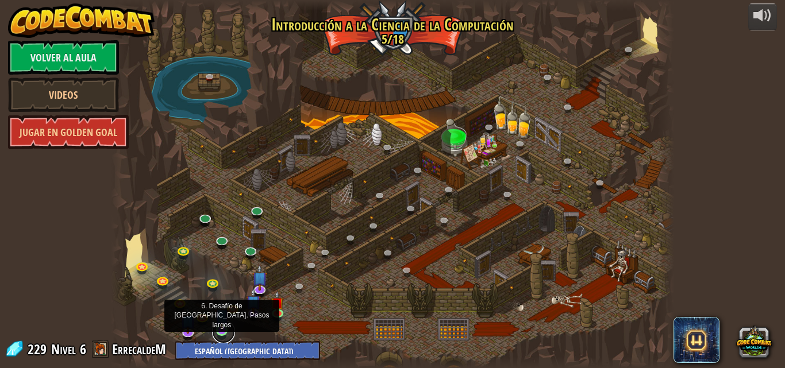
click at [220, 334] on link at bounding box center [223, 332] width 23 height 23
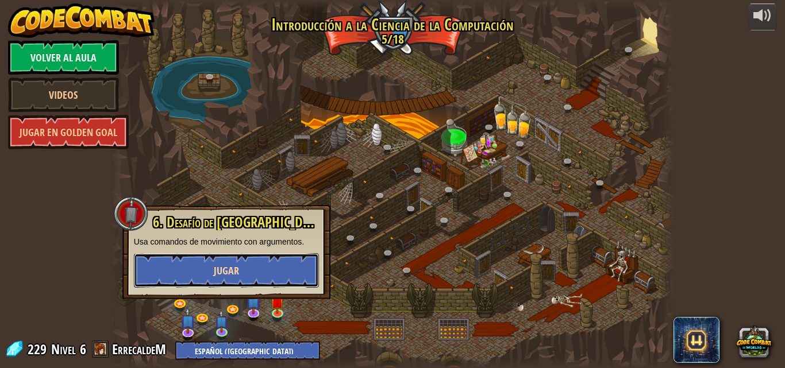
click at [229, 268] on span "Jugar" at bounding box center [226, 271] width 25 height 14
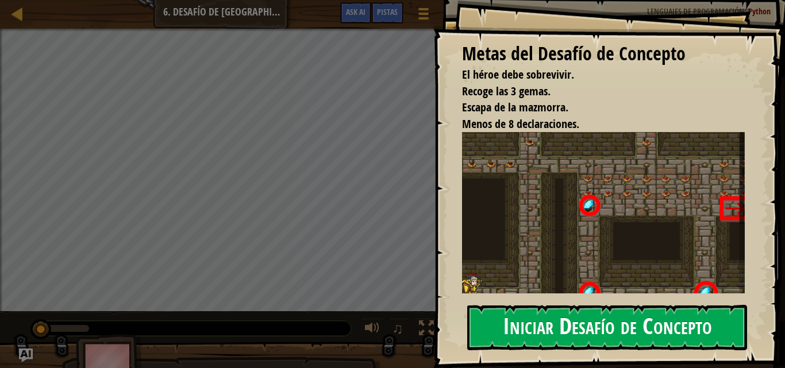
click at [574, 324] on button "Iniciar Desafío de Concepto" at bounding box center [607, 327] width 280 height 45
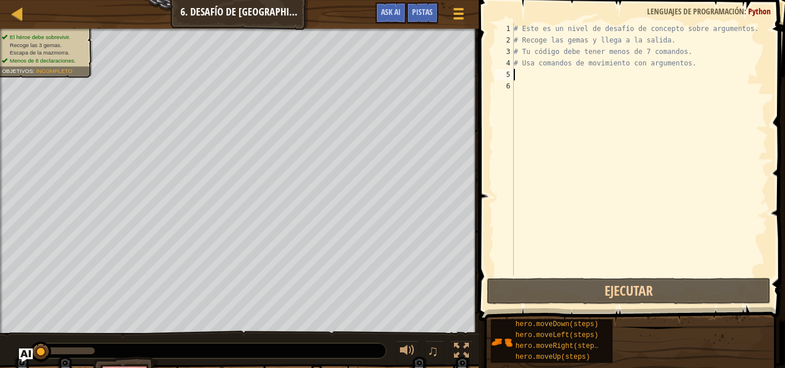
click at [524, 71] on div "# Este es un nivel de desafío de concepto sobre argumentos. # Recoge las gemas …" at bounding box center [640, 161] width 256 height 276
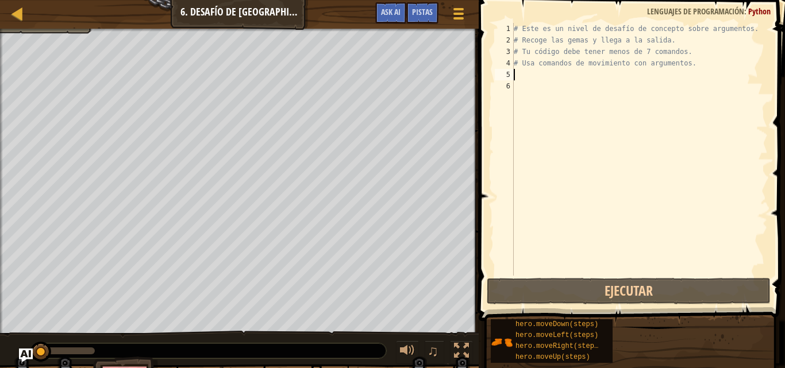
type textarea "h"
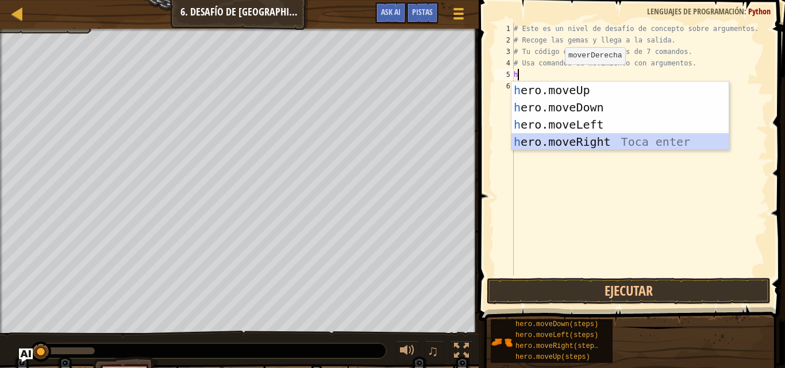
click at [576, 137] on div "h ero.moveUp Toca enter h ero.moveDown Toca enter h ero.moveLeft Toca enter h e…" at bounding box center [620, 133] width 217 height 103
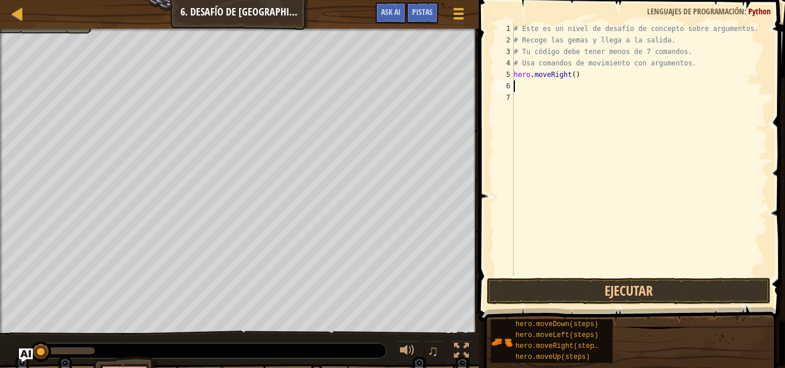
type textarea "h"
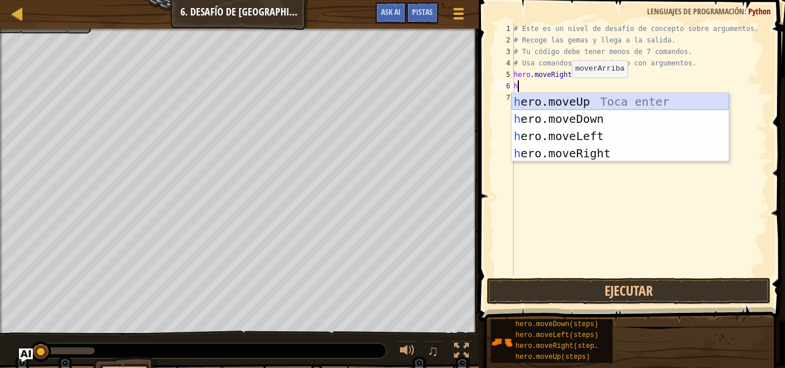
click at [570, 100] on div "h ero.moveUp Toca enter h ero.moveDown Toca enter h ero.moveLeft Toca enter h e…" at bounding box center [620, 144] width 217 height 103
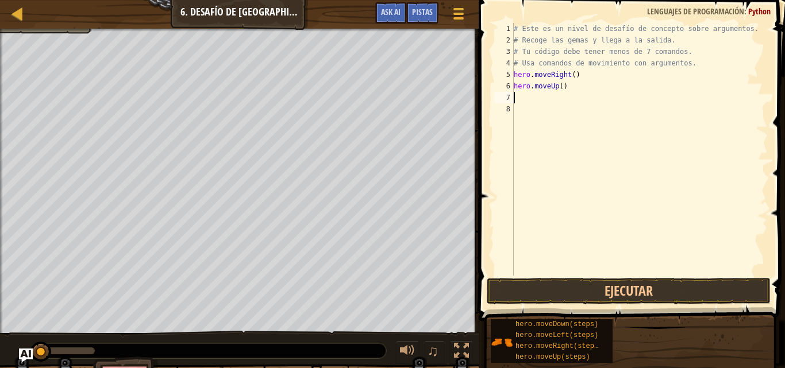
click at [571, 90] on div "# Este es un nivel de desafío de concepto sobre argumentos. # Recoge las gemas …" at bounding box center [640, 161] width 256 height 276
type textarea "hero.moveUp(3)"
click at [516, 102] on div "# Este es un nivel de desafío de concepto sobre argumentos. # Recoge las gemas …" at bounding box center [640, 161] width 256 height 276
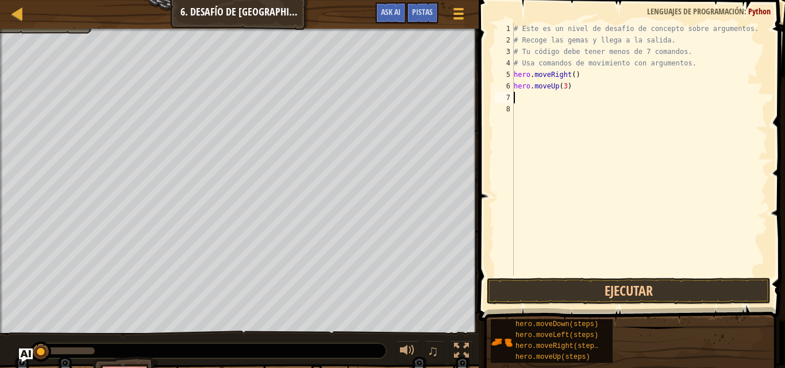
type textarea "h"
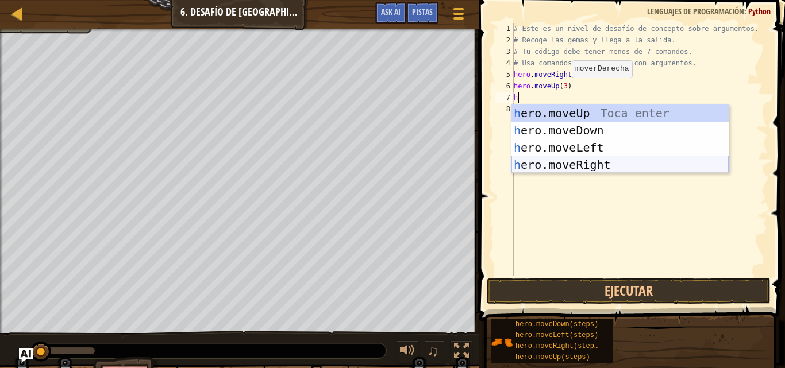
click at [592, 164] on div "h ero.moveUp Toca enter h ero.moveDown Toca enter h ero.moveLeft Toca enter h e…" at bounding box center [620, 156] width 217 height 103
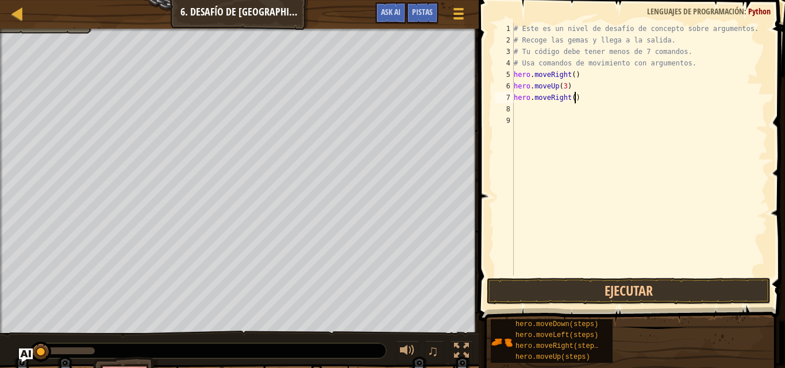
click at [581, 95] on div "# Este es un nivel de desafío de concepto sobre argumentos. # Recoge las gemas …" at bounding box center [640, 161] width 256 height 276
type textarea "hero.moveRight(2)"
click at [669, 298] on button "Ejecutar" at bounding box center [629, 291] width 284 height 26
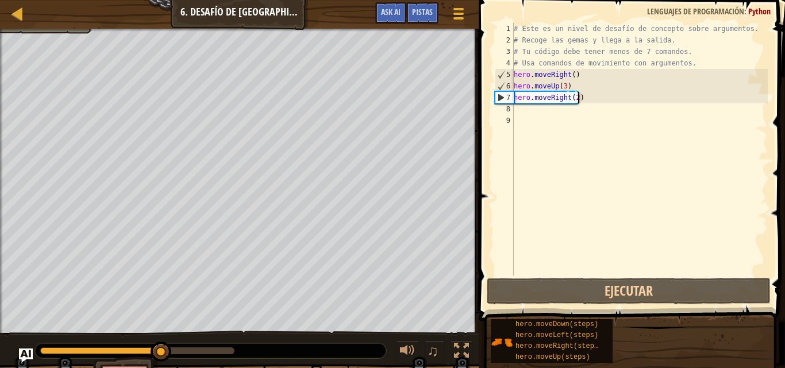
click at [516, 107] on div "# Este es un nivel de desafío de concepto sobre argumentos. # Recoge las gemas …" at bounding box center [640, 161] width 256 height 276
type textarea "h"
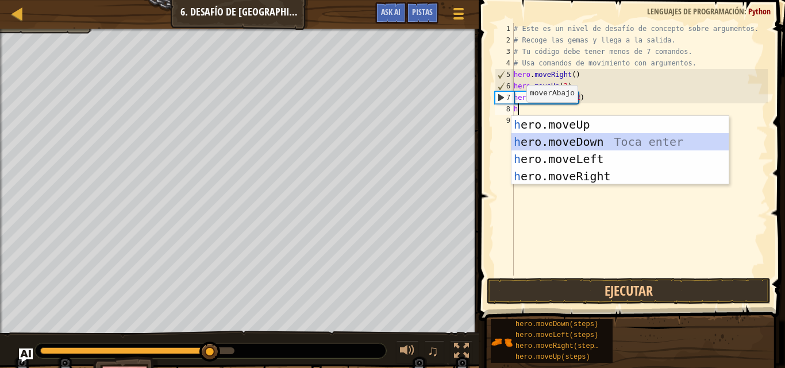
click at [536, 140] on div "h ero.moveUp Toca enter h ero.moveDown Toca enter h ero.moveLeft Toca enter h e…" at bounding box center [620, 167] width 217 height 103
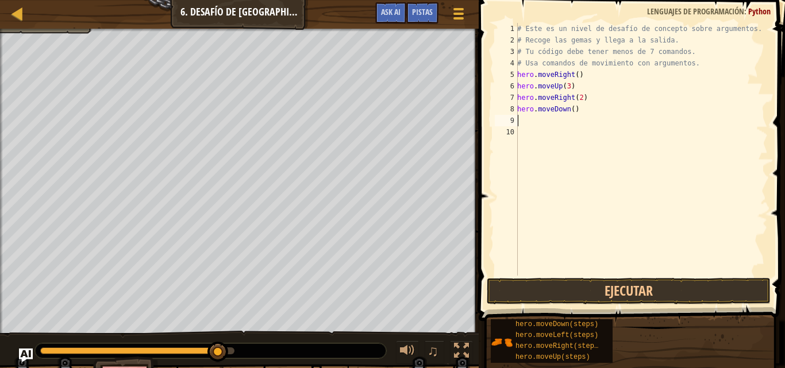
click at [536, 123] on div "# Este es un nivel de desafío de concepto sobre argumentos. # Recoge las gemas …" at bounding box center [641, 161] width 253 height 276
type textarea "h"
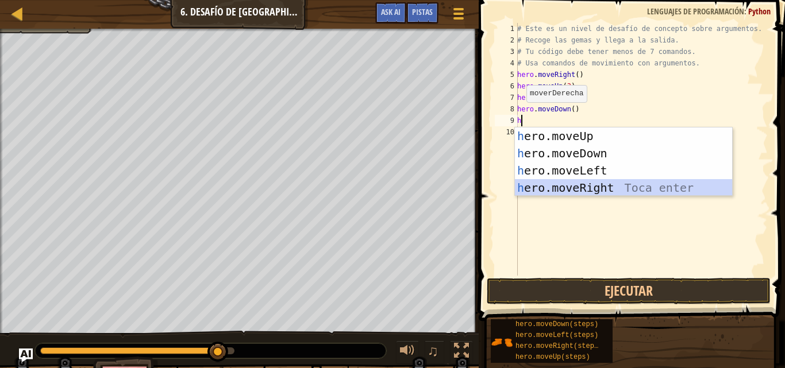
click at [556, 183] on div "h ero.moveUp Toca enter h ero.moveDown Toca enter h ero.moveLeft Toca enter h e…" at bounding box center [623, 179] width 217 height 103
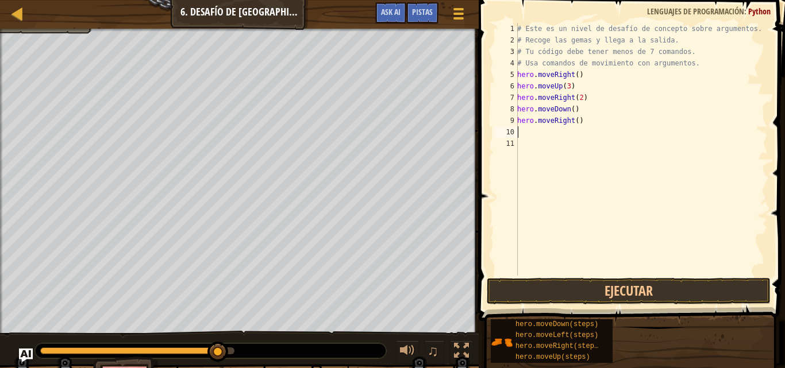
click at [580, 124] on div "# Este es un nivel de desafío de concepto sobre argumentos. # Recoge las gemas …" at bounding box center [641, 161] width 253 height 276
type textarea "h"
click at [581, 114] on div "# Este es un nivel de desafío de concepto sobre argumentos. # Recoge las gemas …" at bounding box center [641, 161] width 253 height 276
click at [569, 292] on button "Ejecutar" at bounding box center [629, 291] width 284 height 26
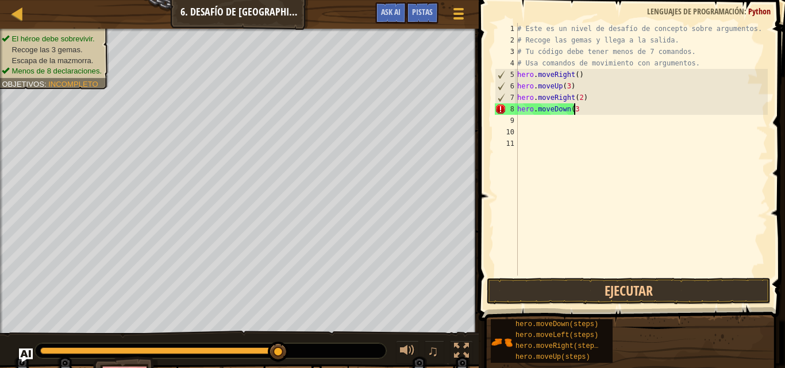
type textarea "hero.moveDown(3)"
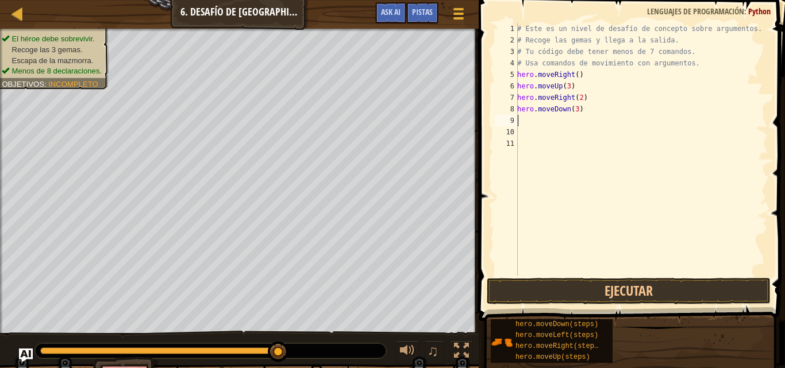
click at [529, 120] on div "# Este es un nivel de desafío de concepto sobre argumentos. # Recoge las gemas …" at bounding box center [641, 161] width 253 height 276
type textarea "h"
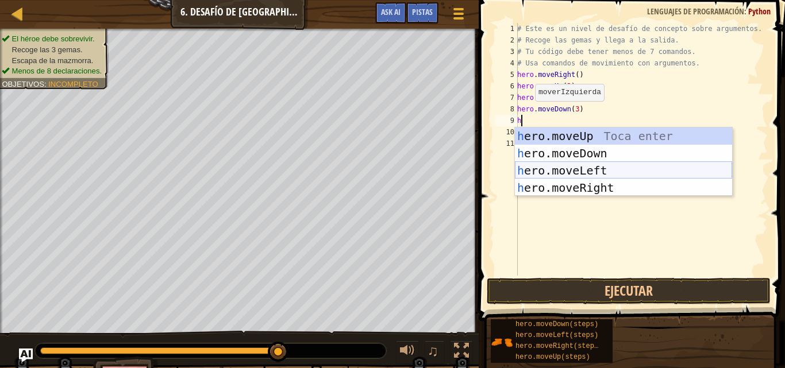
click at [575, 167] on div "h ero.moveUp Toca enter h ero.moveDown Toca enter h ero.moveLeft Toca enter h e…" at bounding box center [623, 179] width 217 height 103
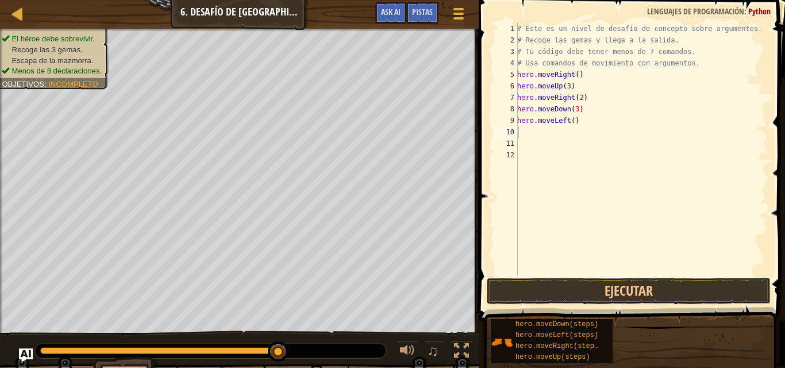
type textarea "h"
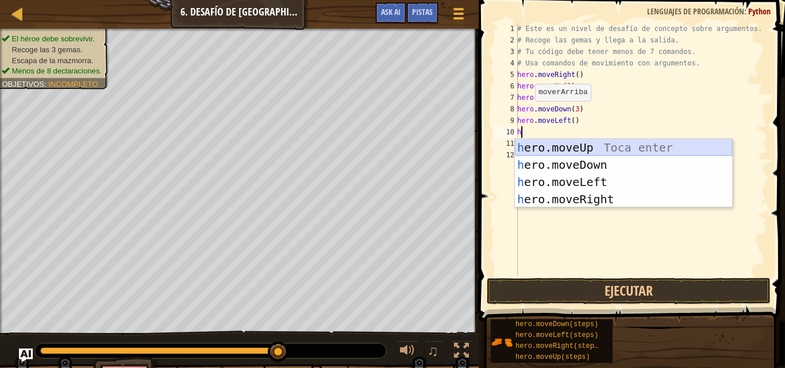
click at [583, 145] on div "h ero.moveUp Toca enter h ero.moveDown Toca enter h ero.moveLeft Toca enter h e…" at bounding box center [623, 190] width 217 height 103
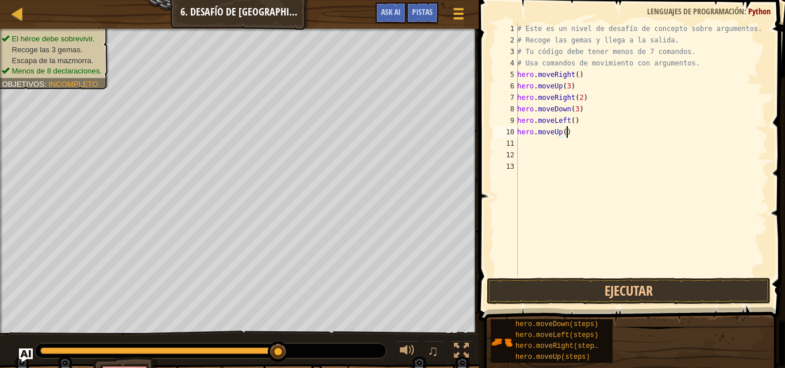
click at [568, 133] on div "# Este es un nivel de desafío de concepto sobre argumentos. # Recoge las gemas …" at bounding box center [641, 161] width 253 height 276
type textarea "hero.moveUp(2)"
click at [586, 289] on button "Ejecutar" at bounding box center [629, 291] width 284 height 26
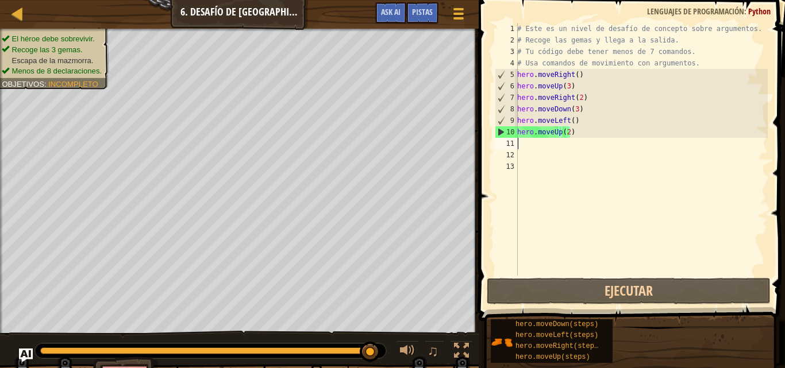
click at [537, 147] on div "# Este es un nivel de desafío de concepto sobre argumentos. # Recoge las gemas …" at bounding box center [641, 161] width 253 height 276
type textarea "h"
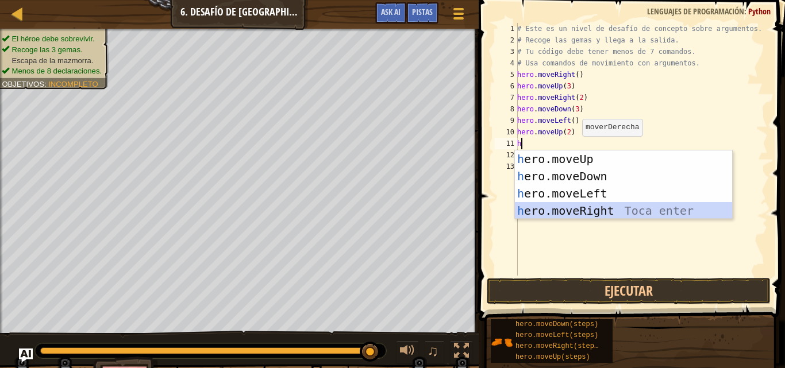
click at [581, 211] on div "h ero.moveUp Toca enter h ero.moveDown Toca enter h ero.moveLeft Toca enter h e…" at bounding box center [623, 202] width 217 height 103
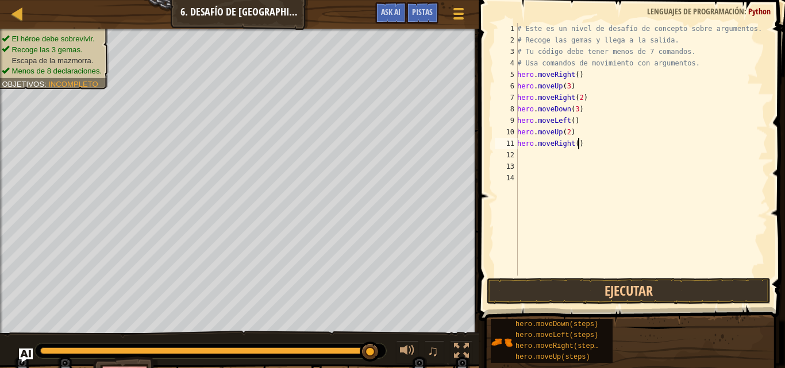
click at [593, 147] on div "# Este es un nivel de desafío de concepto sobre argumentos. # Recoge las gemas …" at bounding box center [641, 161] width 253 height 276
type textarea "hero.moveRight(2)"
click at [533, 159] on div "# Este es un nivel de desafío de concepto sobre argumentos. # Recoge las gemas …" at bounding box center [641, 161] width 253 height 276
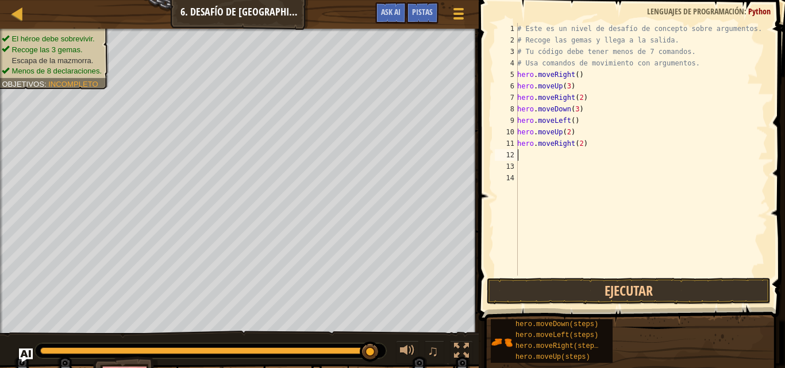
scroll to position [5, 0]
type textarea "h"
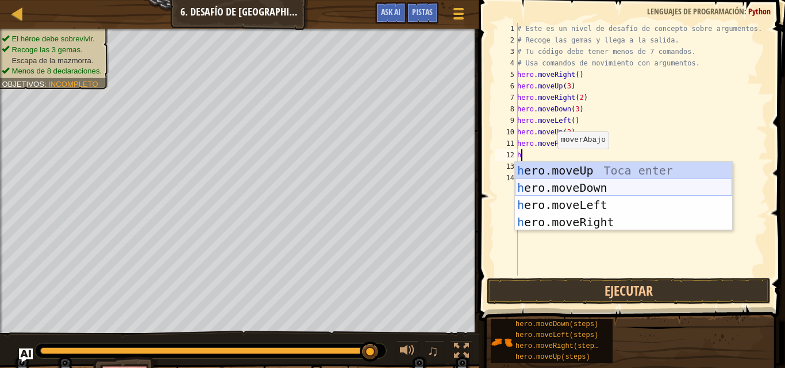
click at [578, 185] on div "h ero.moveUp Toca enter h ero.moveDown Toca enter h ero.moveLeft Toca enter h e…" at bounding box center [623, 213] width 217 height 103
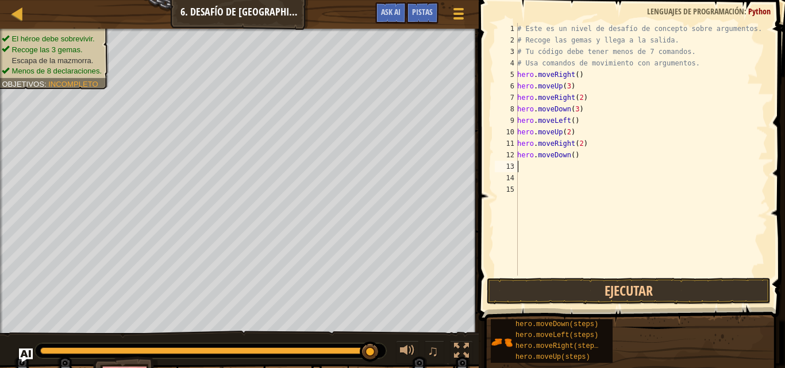
click at [575, 162] on div "# Este es un nivel de desafío de concepto sobre argumentos. # Recoge las gemas …" at bounding box center [641, 161] width 253 height 276
click at [577, 158] on div "# Este es un nivel de desafío de concepto sobre argumentos. # Recoge las gemas …" at bounding box center [641, 161] width 253 height 276
type textarea "hero.moveDown(2)"
click at [522, 168] on div "# Este es un nivel de desafío de concepto sobre argumentos. # Recoge las gemas …" at bounding box center [641, 161] width 253 height 276
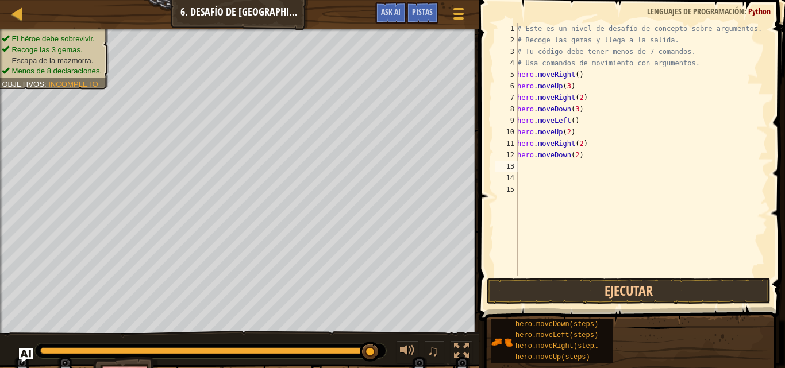
scroll to position [5, 0]
type textarea "h"
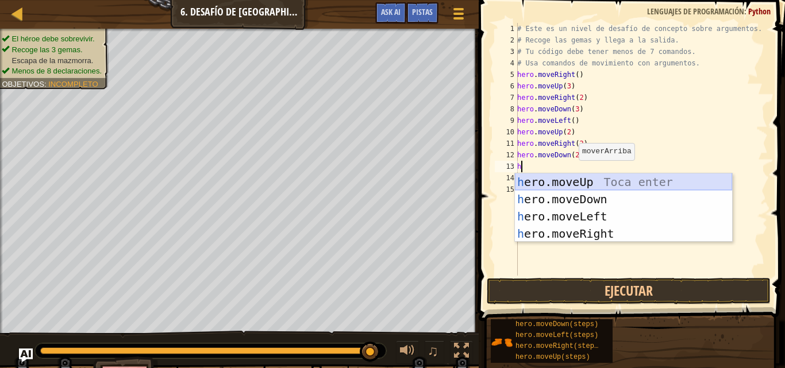
click at [583, 179] on div "h ero.moveUp Toca enter h ero.moveDown Toca enter h ero.moveLeft Toca enter h e…" at bounding box center [623, 225] width 217 height 103
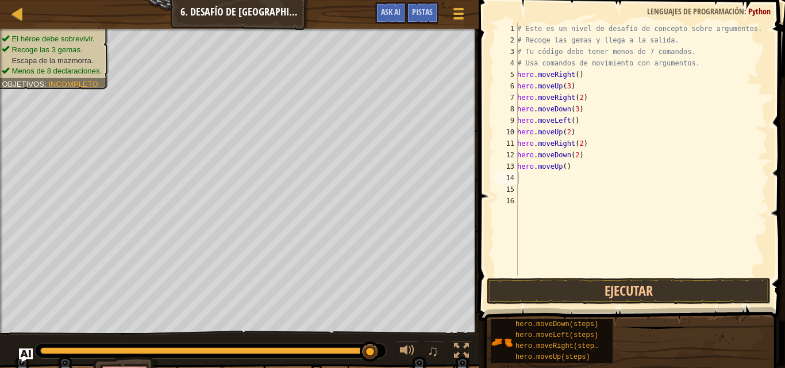
click at [574, 176] on div "# Este es un nivel de desafío de concepto sobre argumentos. # Recoge las gemas …" at bounding box center [641, 161] width 253 height 276
click at [567, 169] on div "# Este es un nivel de desafío de concepto sobre argumentos. # Recoge las gemas …" at bounding box center [641, 161] width 253 height 276
type textarea "hero.moveUp(2)"
click at [533, 177] on div "# Este es un nivel de desafío de concepto sobre argumentos. # Recoge las gemas …" at bounding box center [641, 161] width 253 height 276
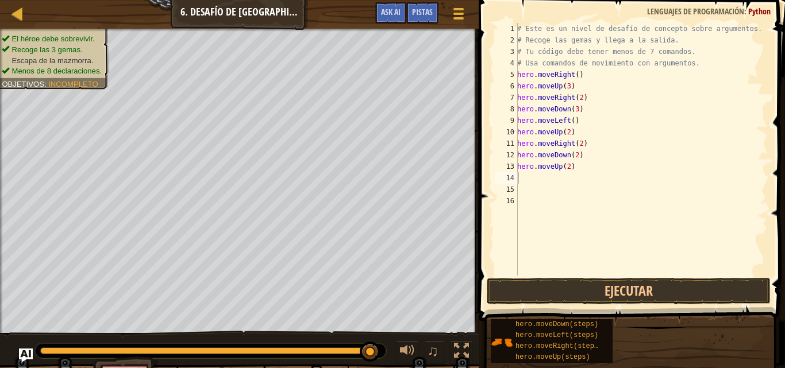
scroll to position [5, 0]
type textarea "h"
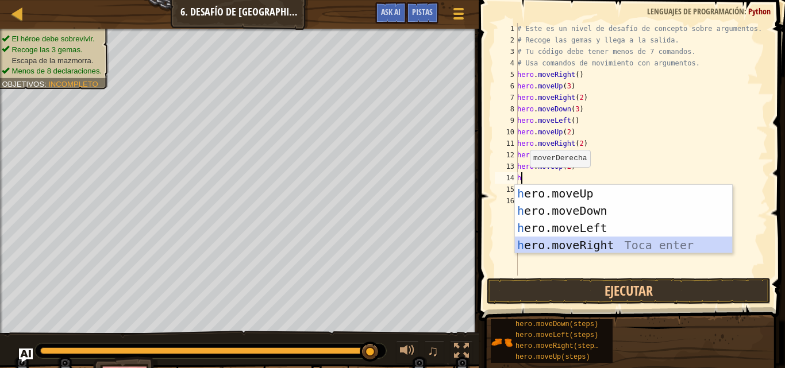
click at [571, 240] on div "h ero.moveUp Toca enter h ero.moveDown Toca enter h ero.moveLeft Toca enter h e…" at bounding box center [623, 236] width 217 height 103
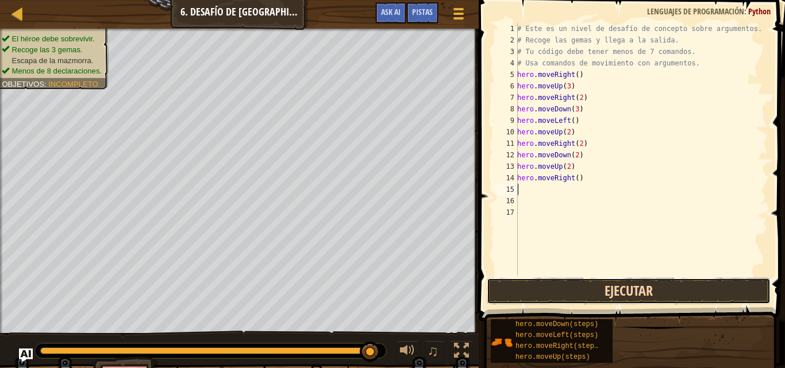
click at [575, 287] on button "Ejecutar" at bounding box center [629, 291] width 284 height 26
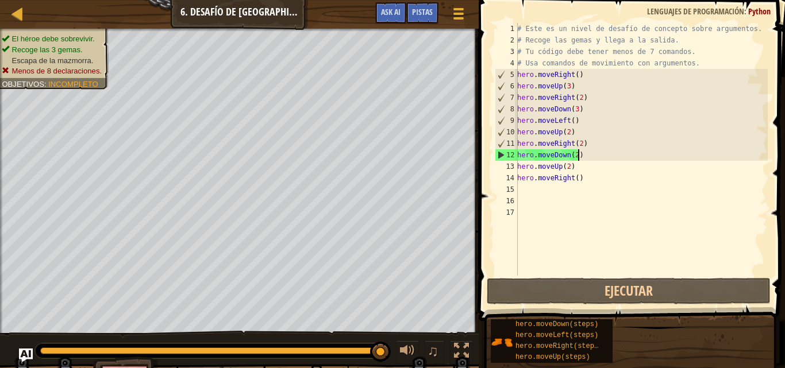
click at [590, 160] on div "# Este es un nivel de desafío de concepto sobre argumentos. # Recoge las gemas …" at bounding box center [641, 161] width 253 height 276
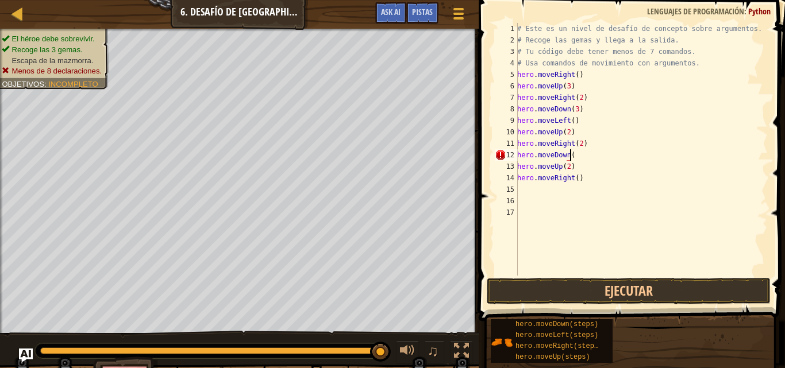
scroll to position [5, 4]
type textarea "hero.moveDown(3)"
click at [562, 290] on button "Ejecutar" at bounding box center [629, 291] width 284 height 26
